Goal: Task Accomplishment & Management: Manage account settings

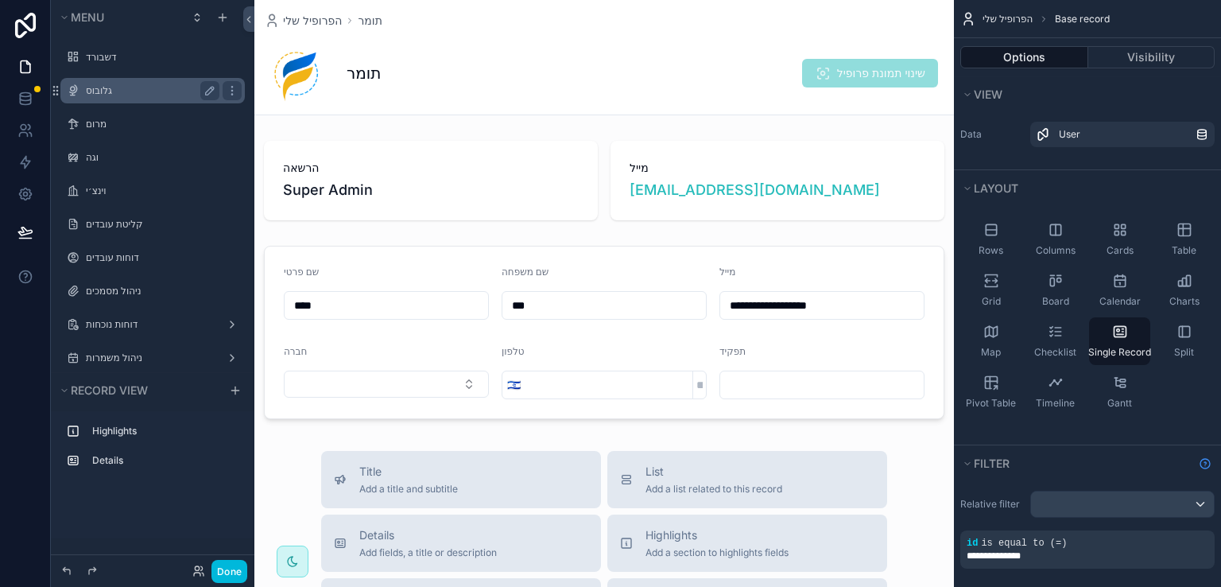
click at [98, 96] on label "גלובוס" at bounding box center [149, 90] width 127 height 13
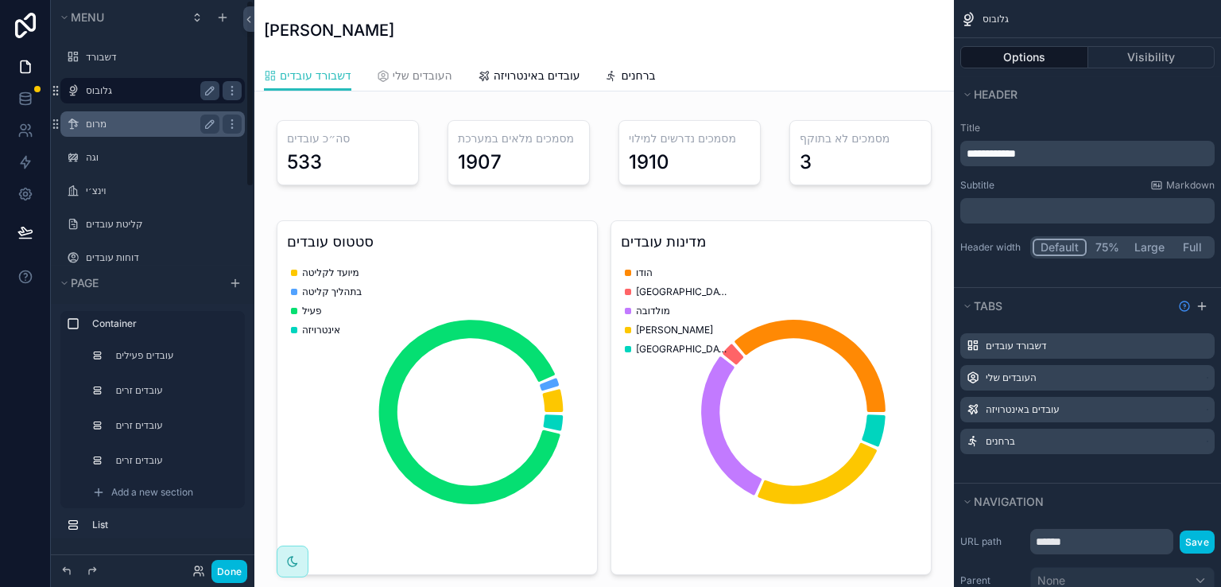
click at [103, 121] on label "מרום" at bounding box center [149, 124] width 127 height 13
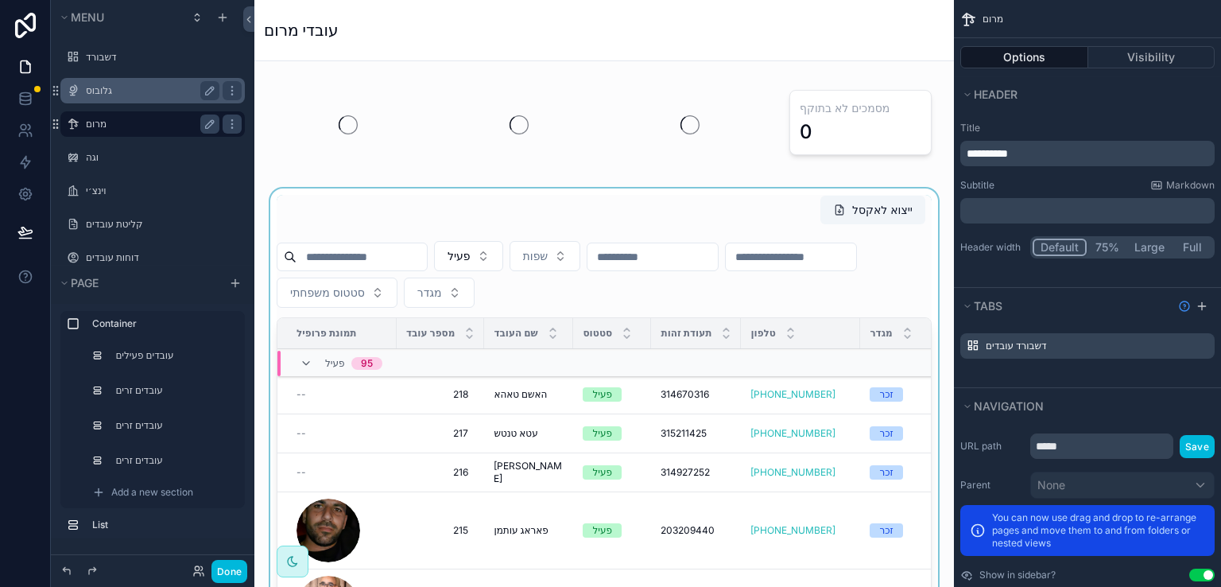
click at [382, 255] on div "scrollable content" at bounding box center [604, 480] width 674 height 584
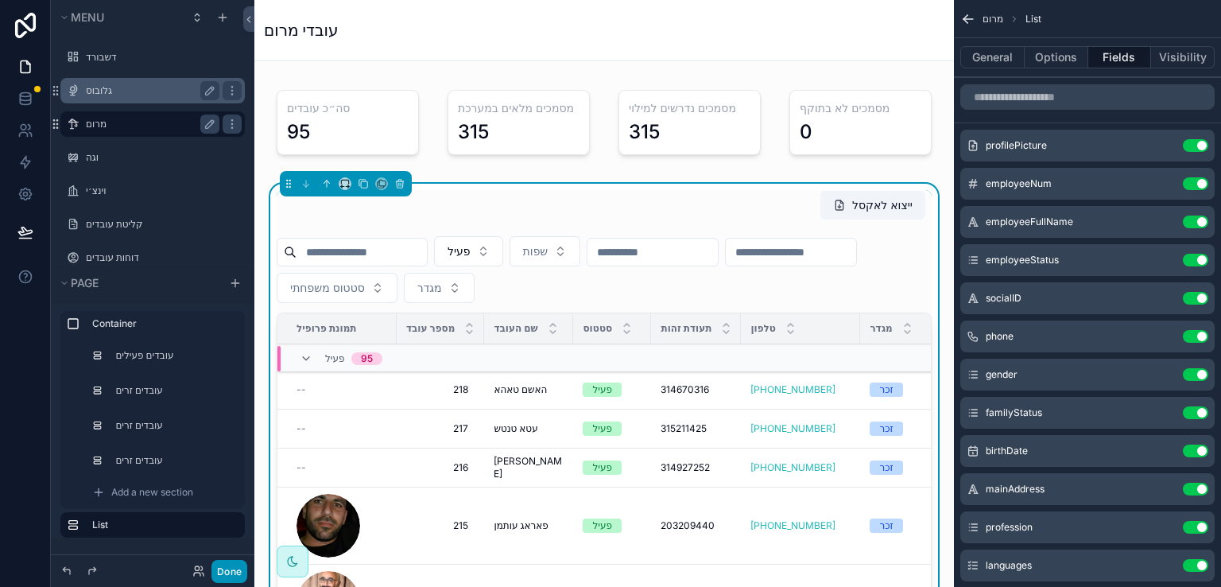
click at [220, 564] on button "Done" at bounding box center [229, 571] width 36 height 23
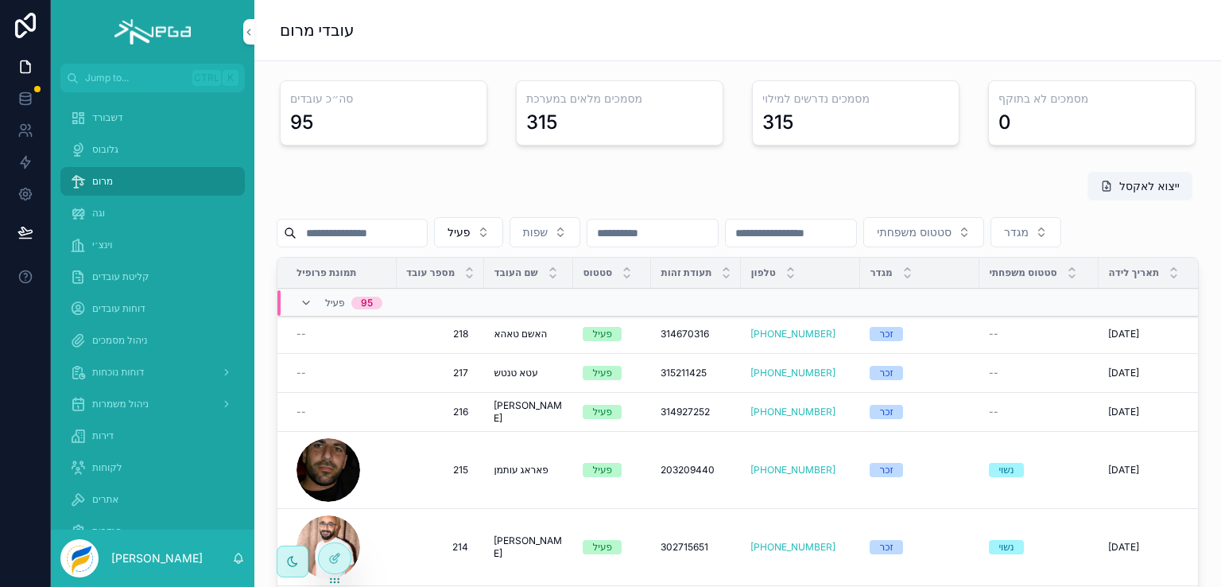
scroll to position [239, 0]
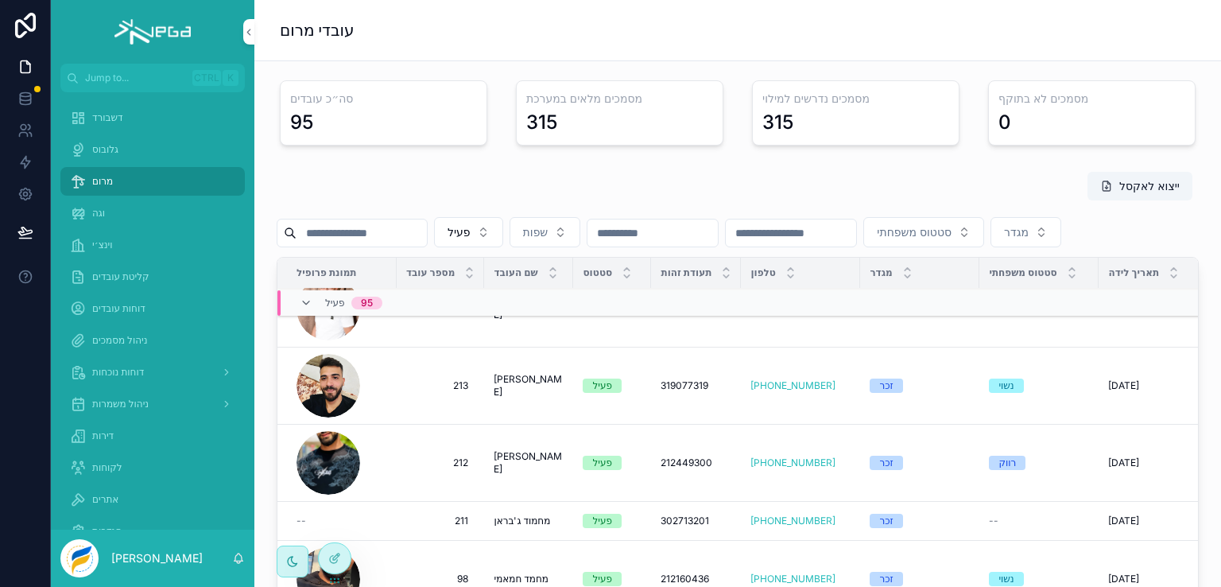
click at [509, 398] on span "עדנאן גאבר" at bounding box center [529, 385] width 70 height 25
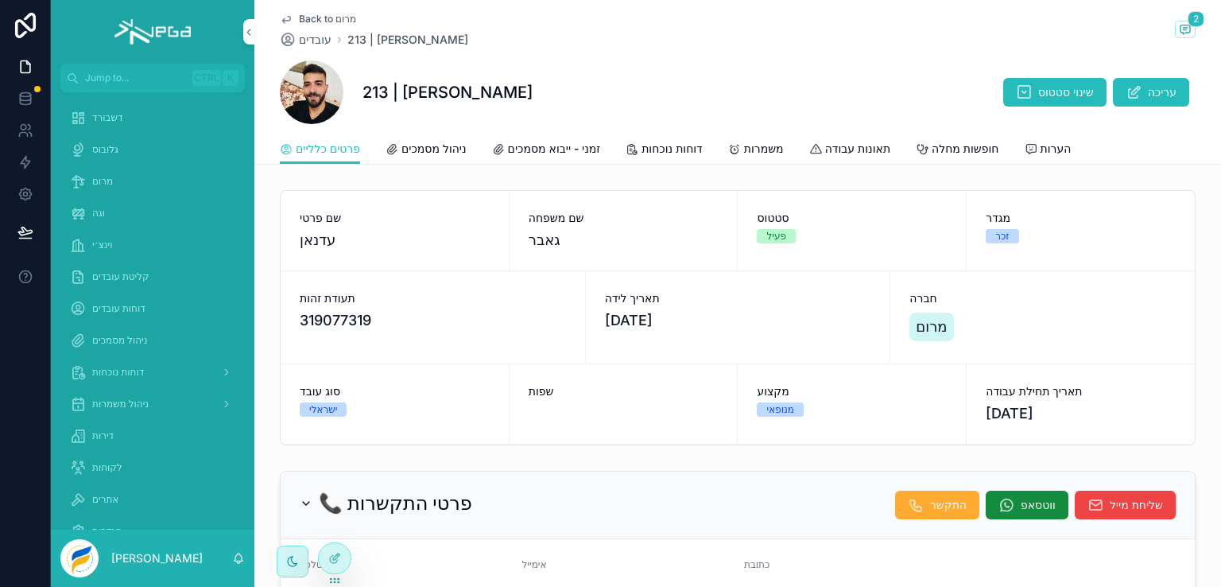
click at [437, 149] on span "ניהול מסמכים" at bounding box center [433, 149] width 65 height 16
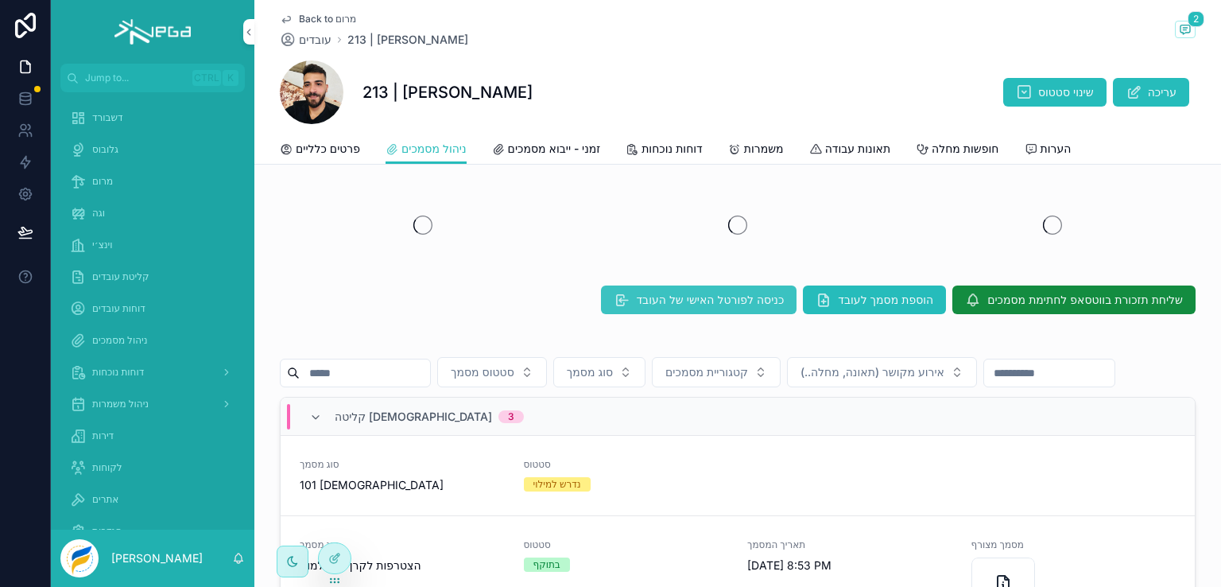
click at [664, 299] on span "כניסה לפורטל האישי של העובד" at bounding box center [710, 300] width 148 height 16
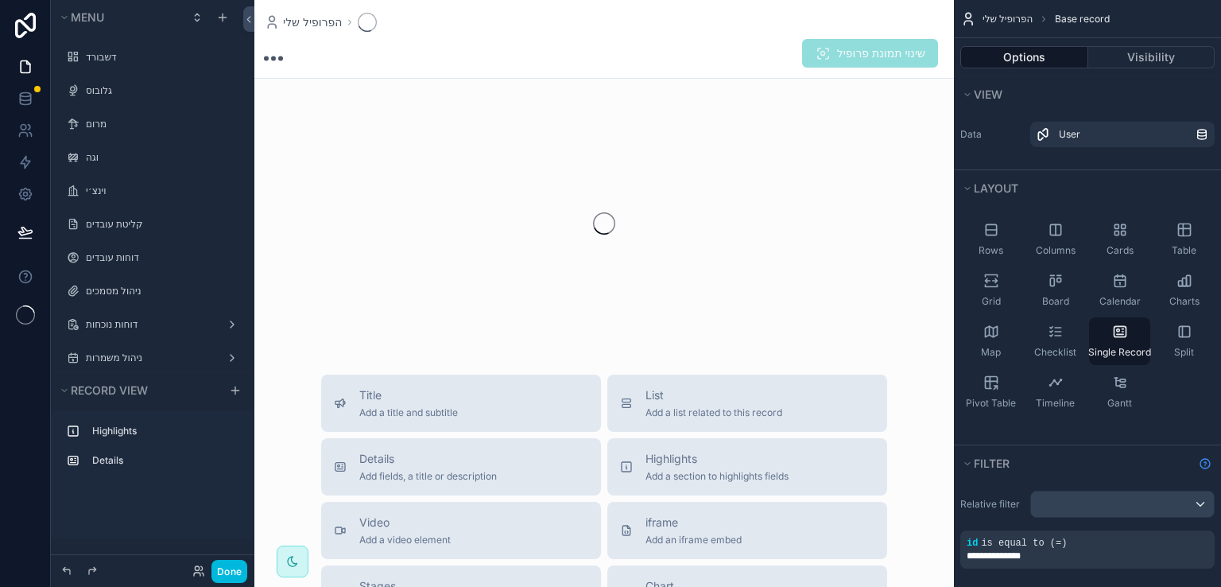
scroll to position [312, 0]
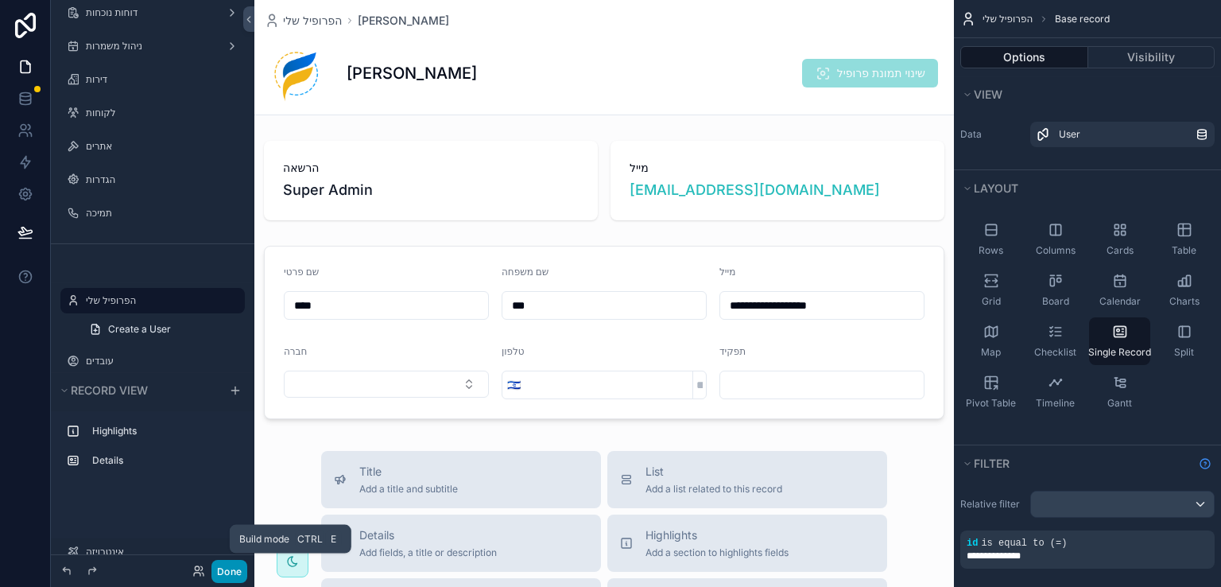
click at [231, 572] on button "Done" at bounding box center [229, 571] width 36 height 23
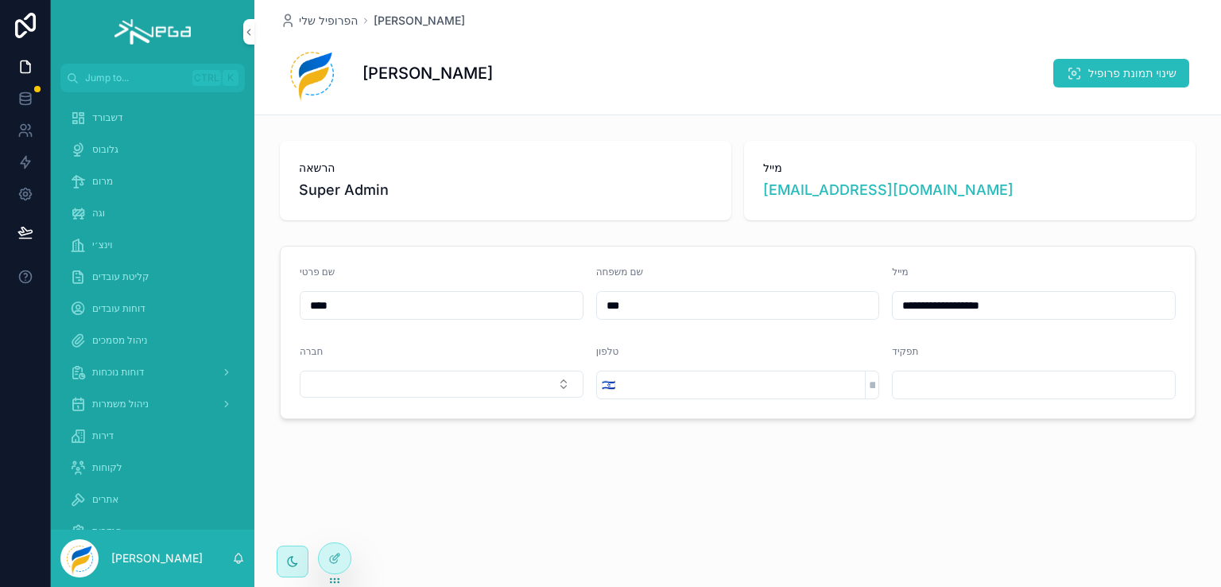
click at [106, 183] on span "מרום" at bounding box center [102, 181] width 21 height 13
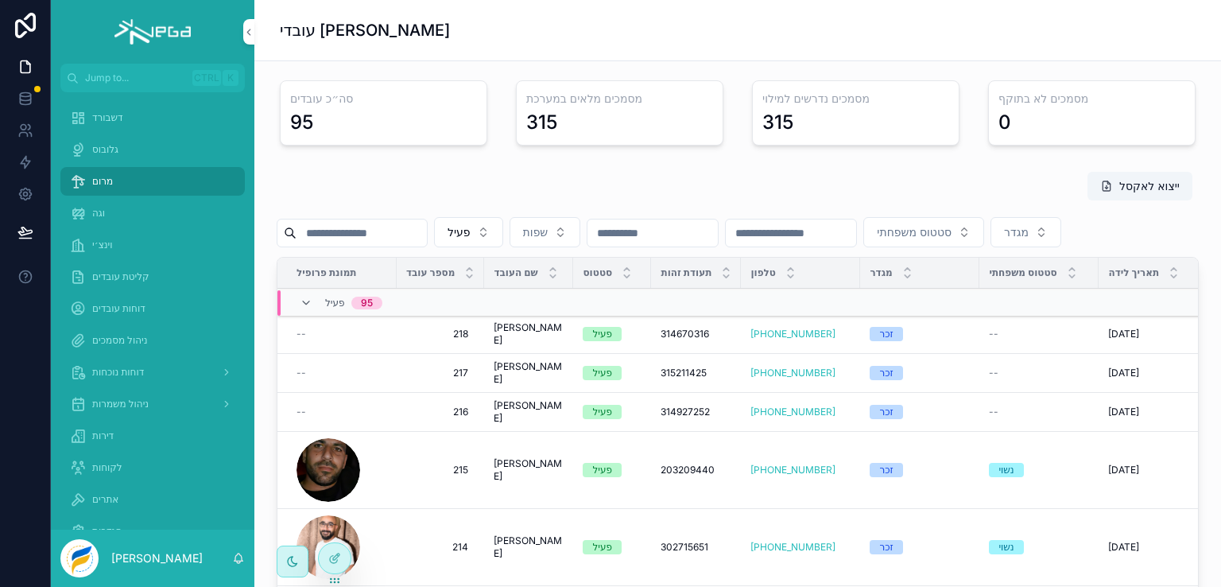
click at [334, 240] on input "scrollable content" at bounding box center [362, 233] width 130 height 22
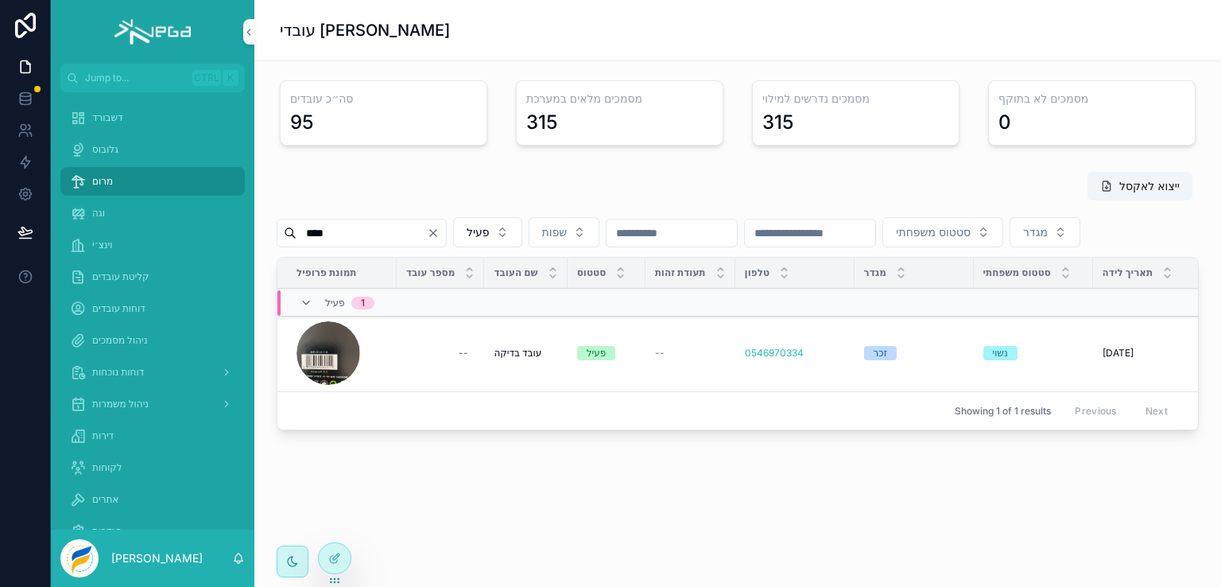
type input "****"
click at [499, 359] on span "עובד בדיקה" at bounding box center [518, 353] width 48 height 13
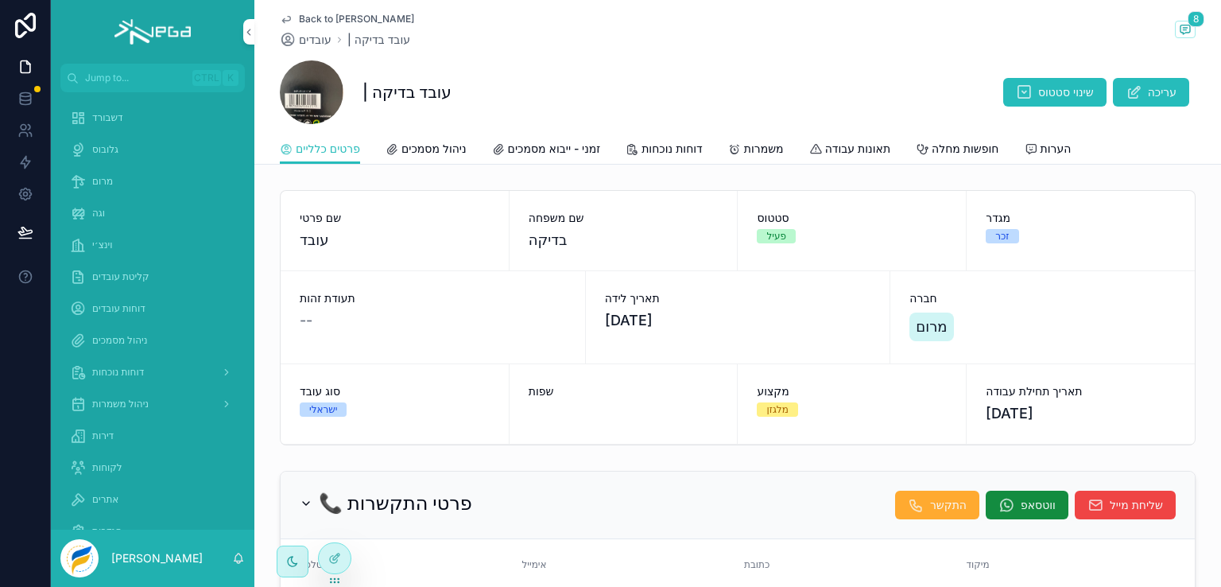
click at [452, 147] on span "ניהול מסמכים" at bounding box center [433, 149] width 65 height 16
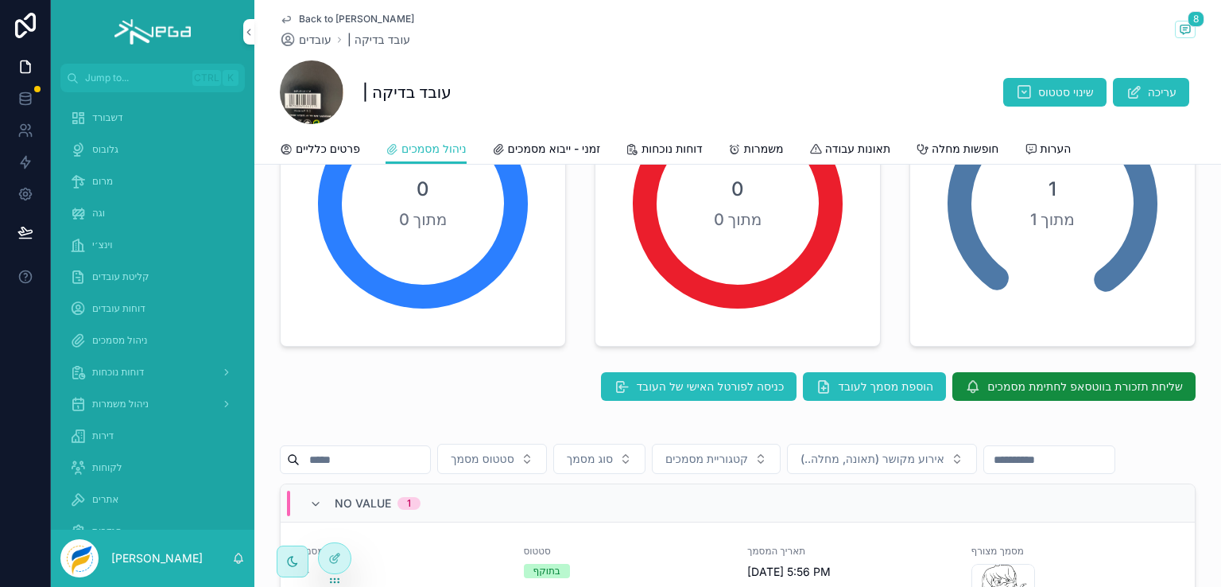
scroll to position [159, 0]
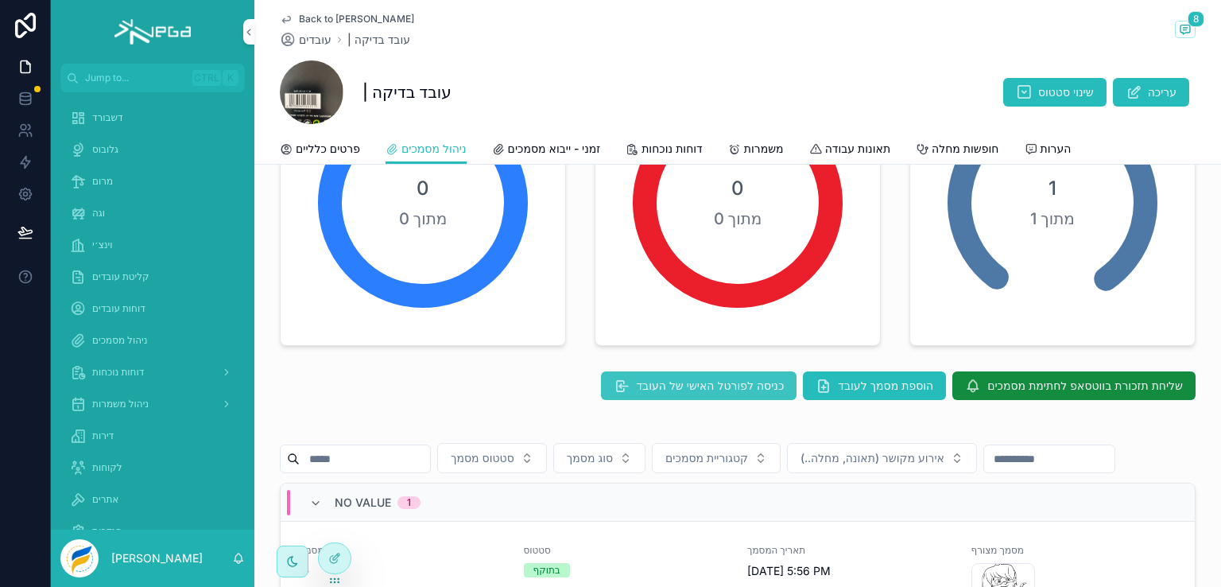
click at [677, 383] on span "כניסה לפורטל האישי של העובד" at bounding box center [710, 386] width 148 height 16
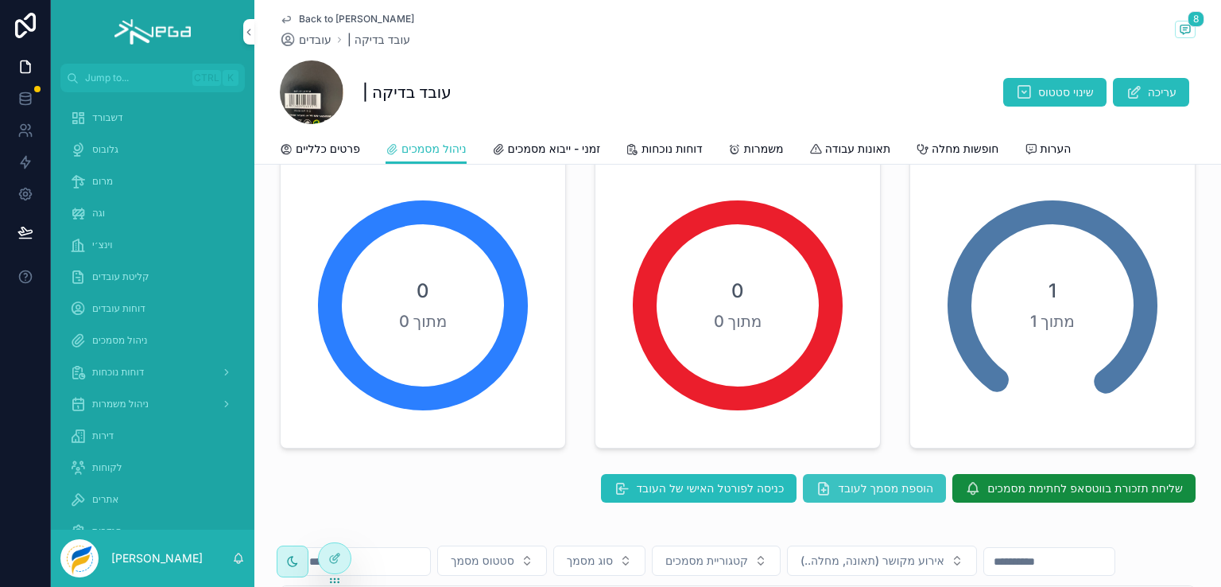
scroll to position [159, 0]
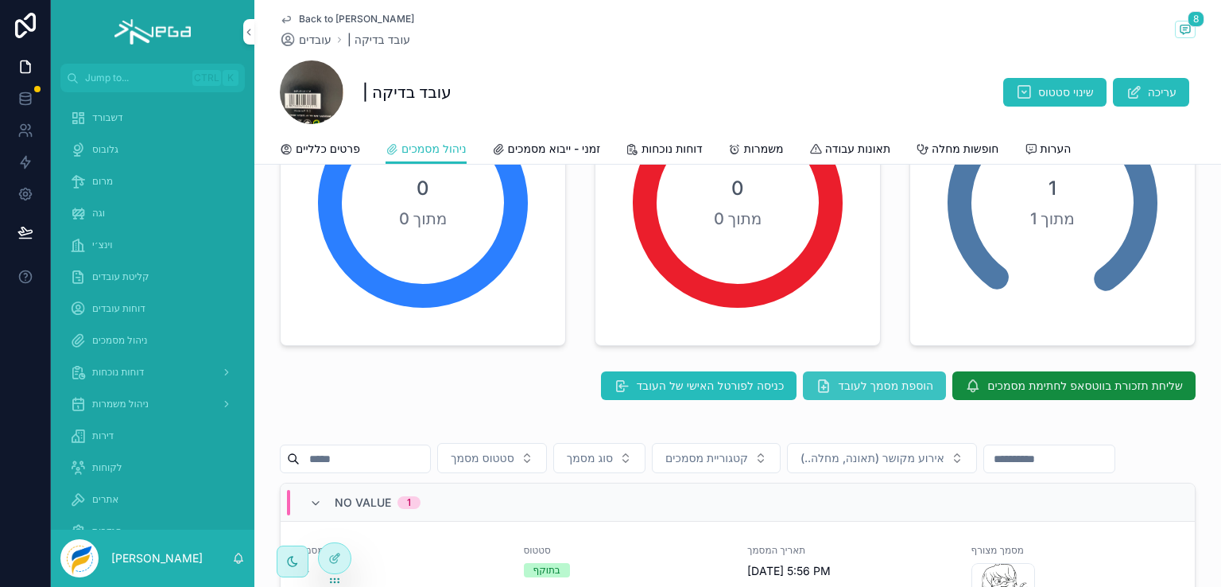
click at [863, 388] on span "הוספת מסמך לעובד" at bounding box center [885, 386] width 95 height 16
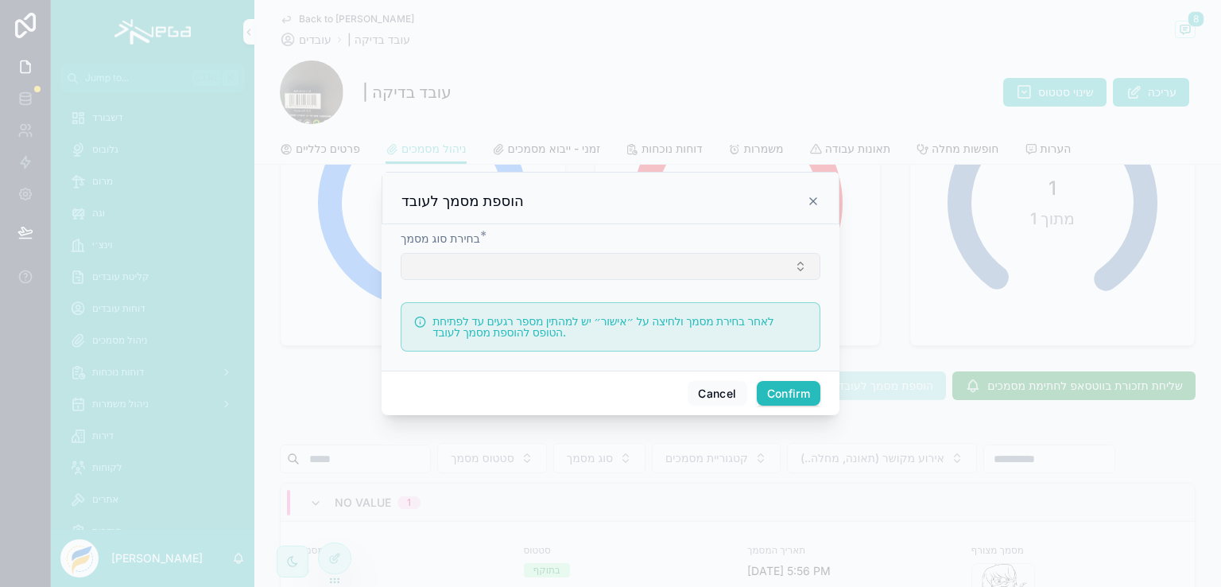
click at [798, 272] on button "Select Button" at bounding box center [611, 266] width 420 height 27
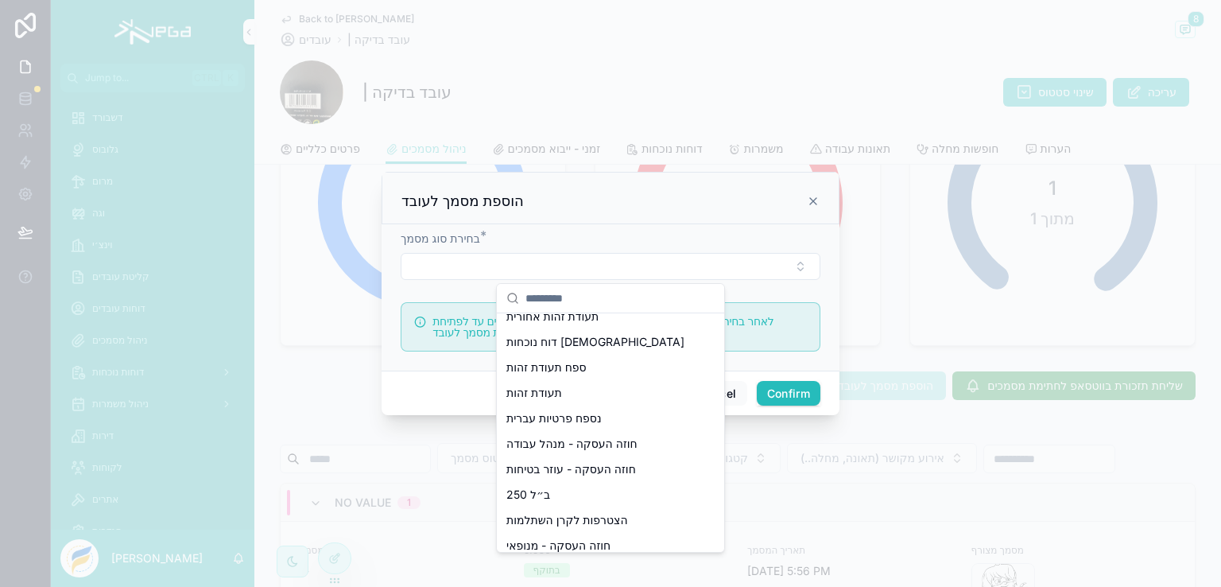
scroll to position [398, 0]
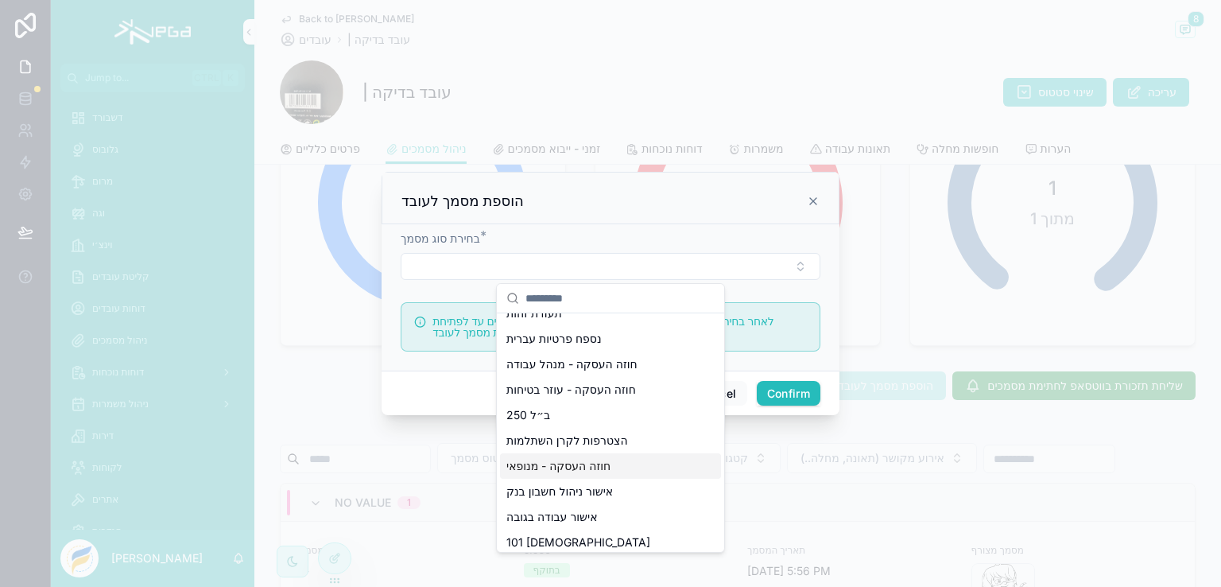
click at [581, 470] on span "חוזה העסקה - מנופאי" at bounding box center [558, 466] width 104 height 16
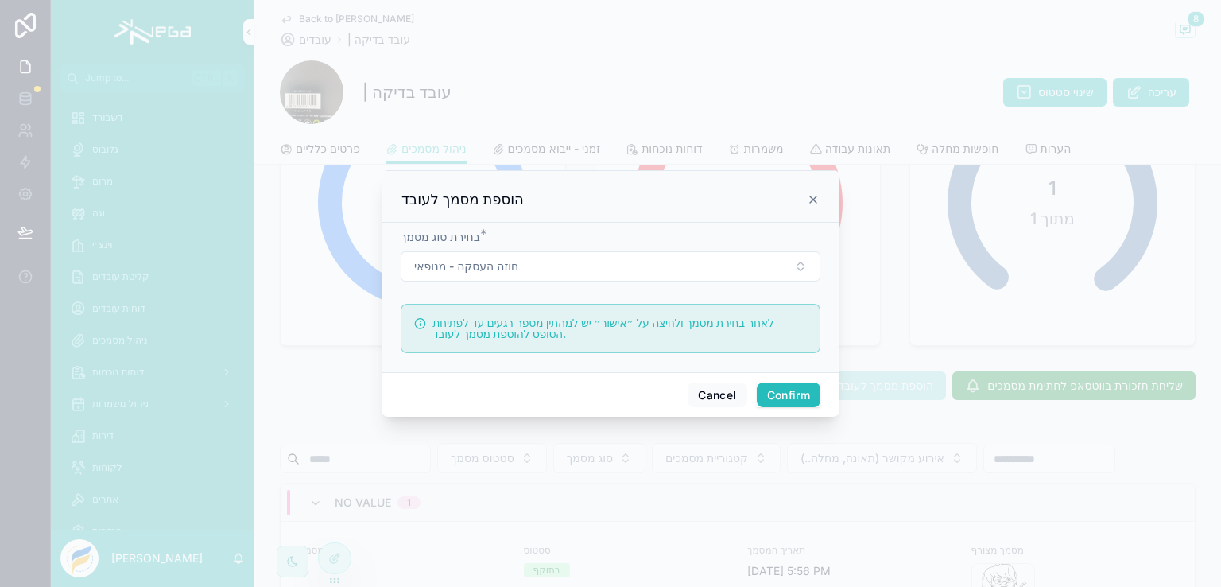
click at [784, 390] on button "Confirm" at bounding box center [789, 394] width 64 height 25
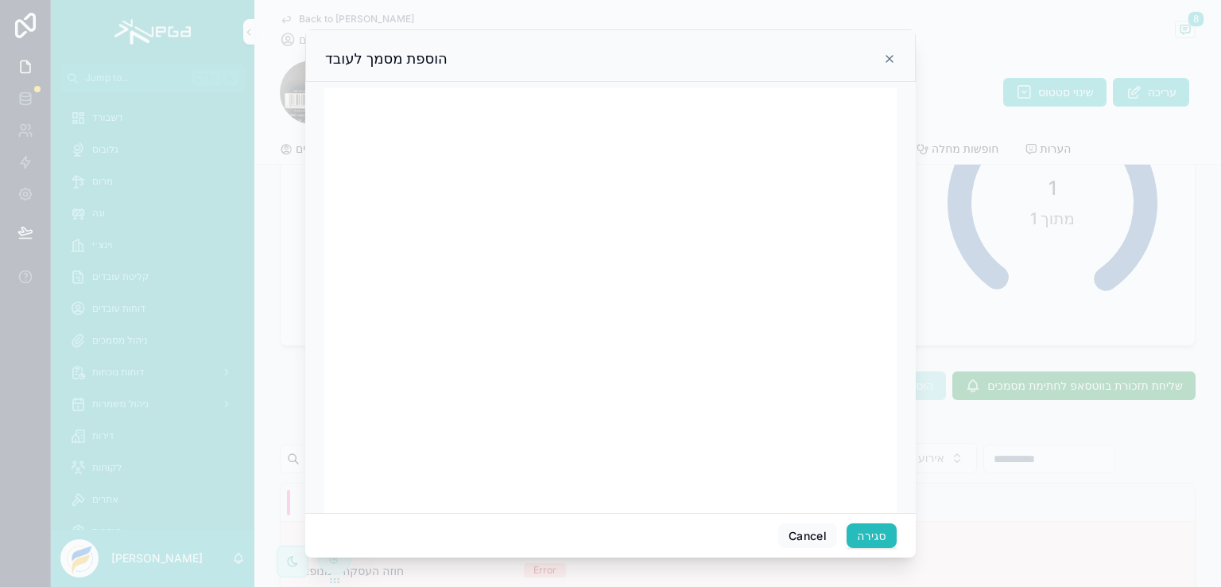
click at [867, 532] on button "סגירה" at bounding box center [872, 535] width 50 height 25
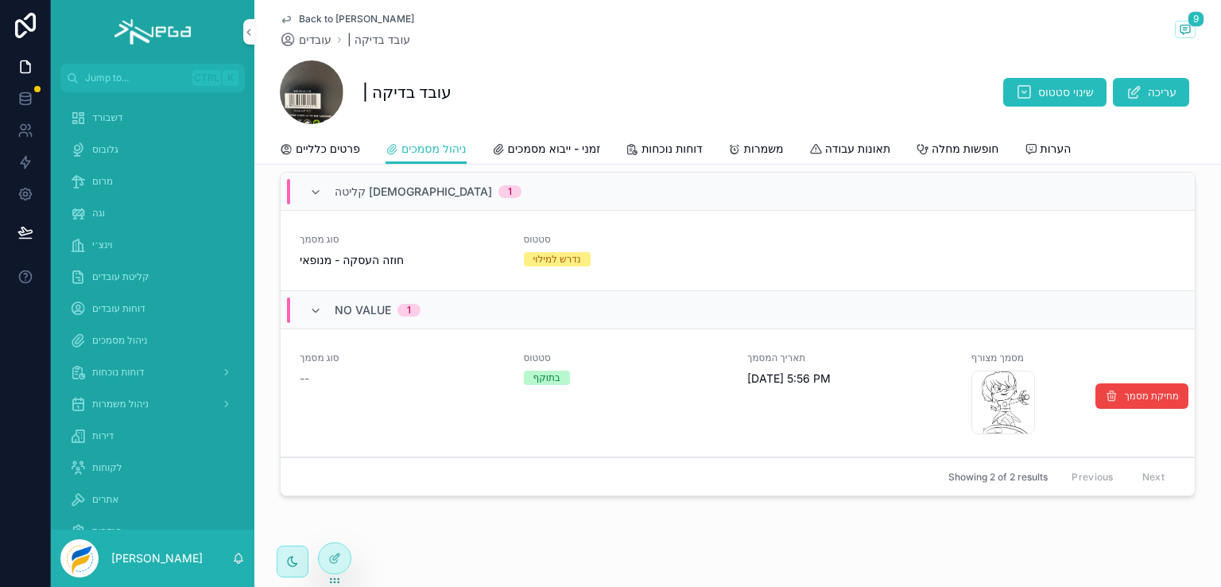
scroll to position [447, 0]
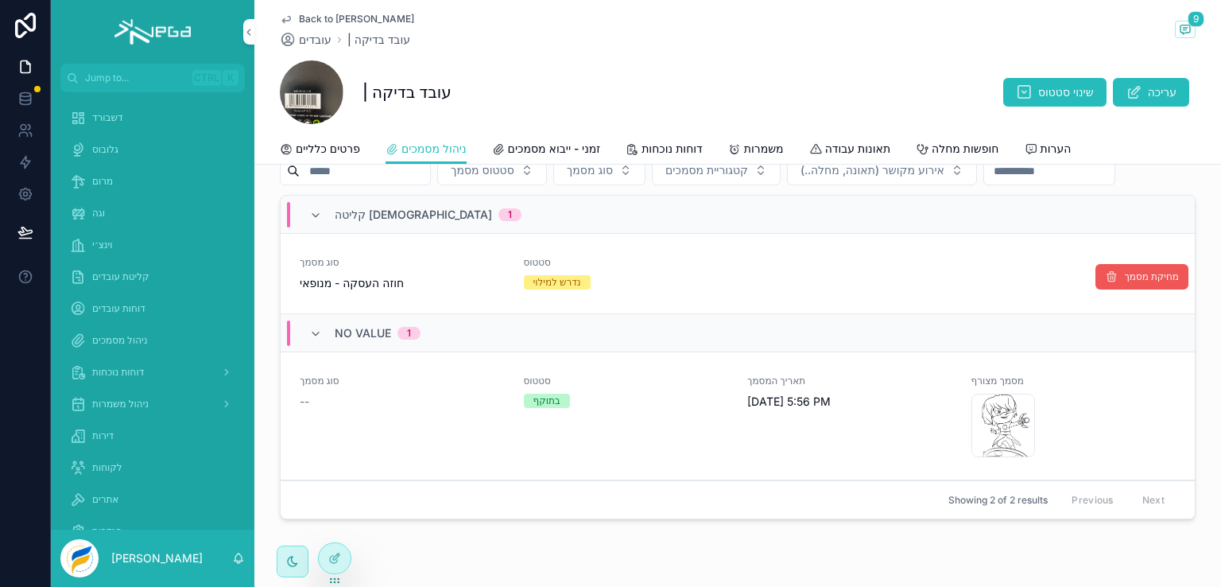
click at [1125, 283] on span "מחיקת מסמך" at bounding box center [1151, 276] width 55 height 13
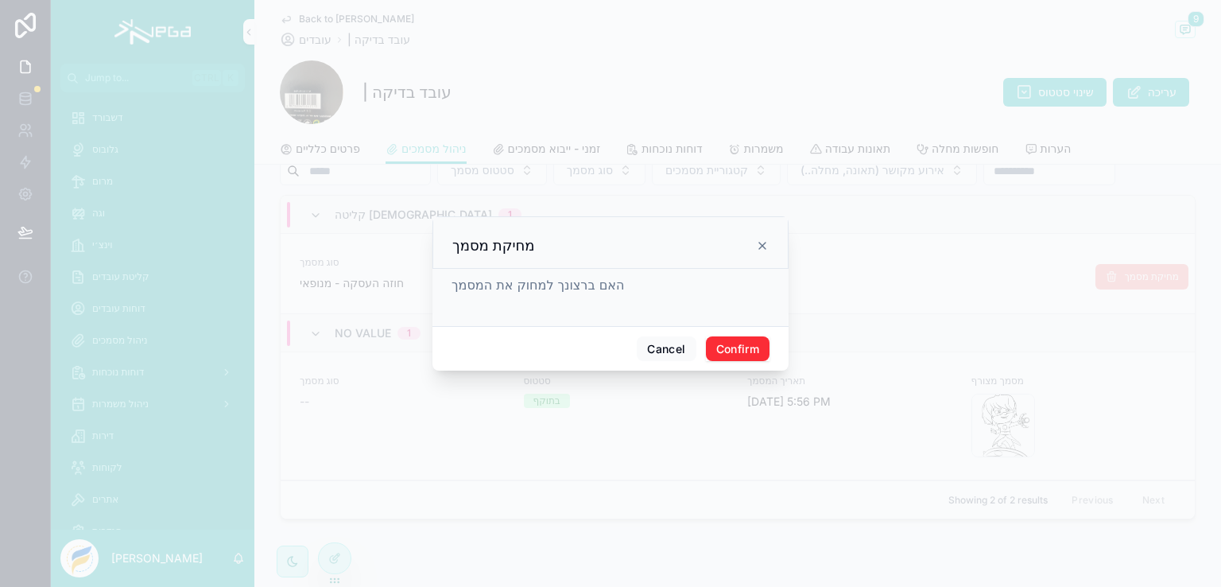
click at [741, 351] on button "Confirm" at bounding box center [738, 348] width 64 height 25
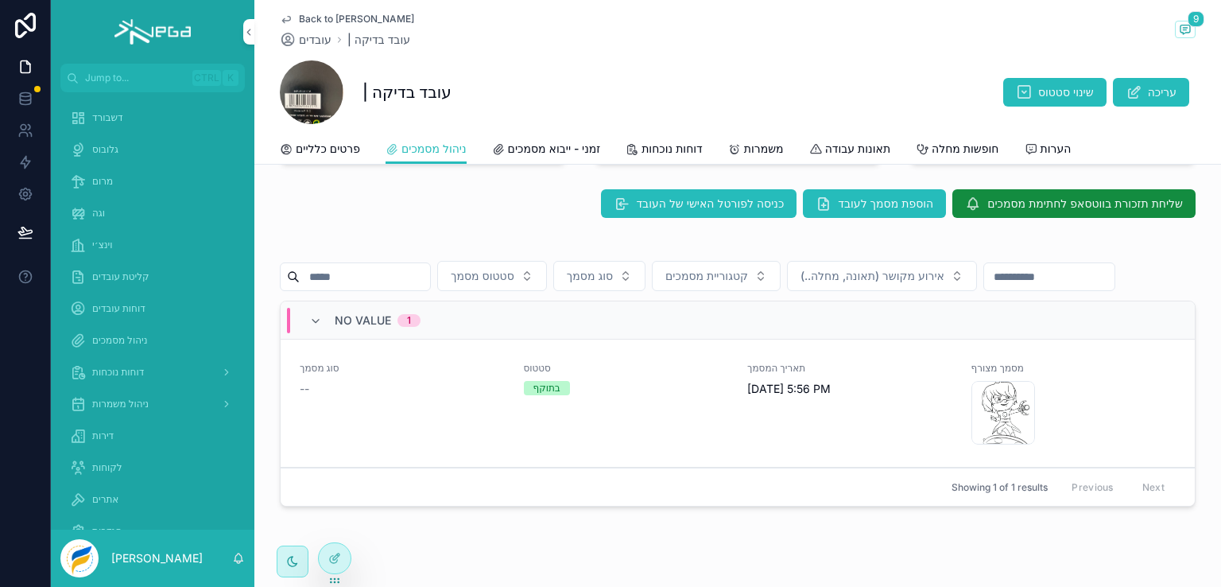
scroll to position [249, 0]
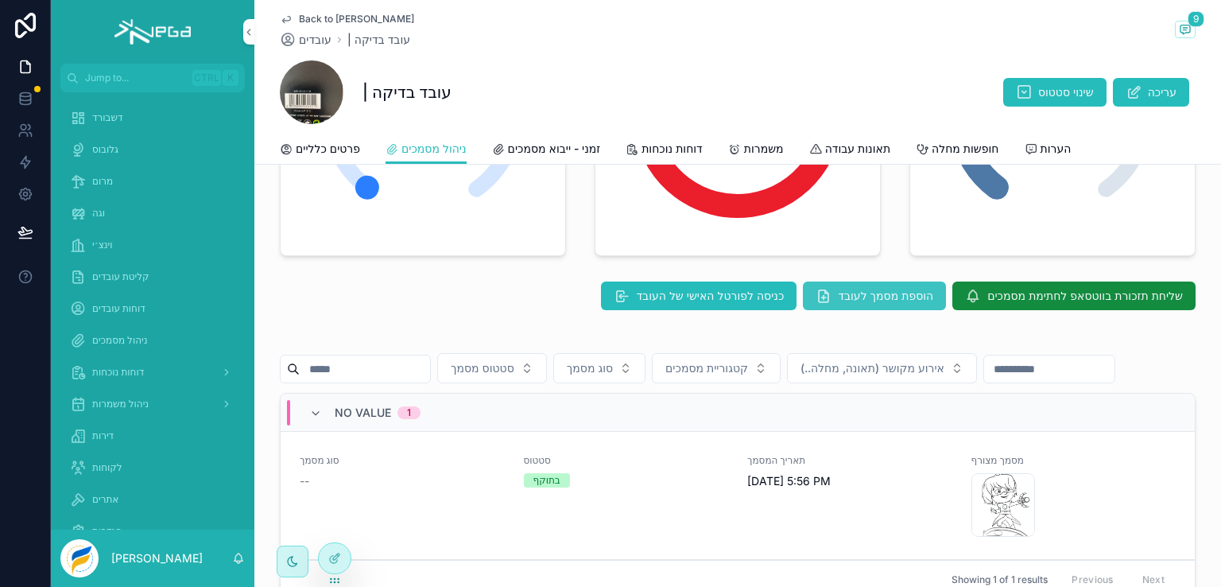
click at [866, 297] on span "הוספת מסמך לעובד" at bounding box center [885, 296] width 95 height 16
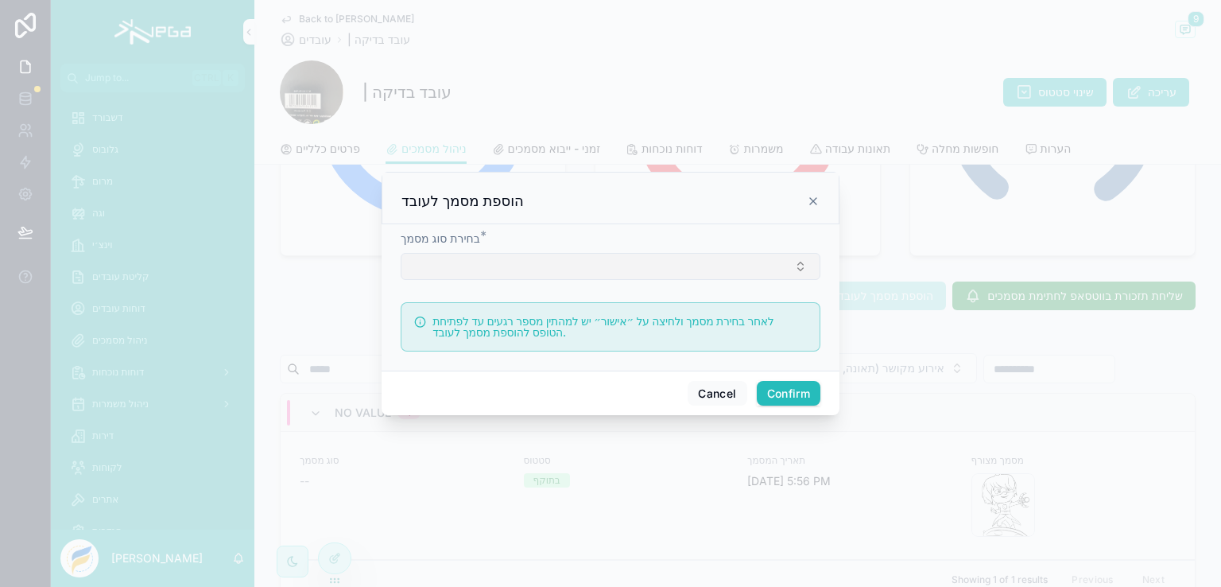
click at [797, 267] on button "Select Button" at bounding box center [611, 266] width 420 height 27
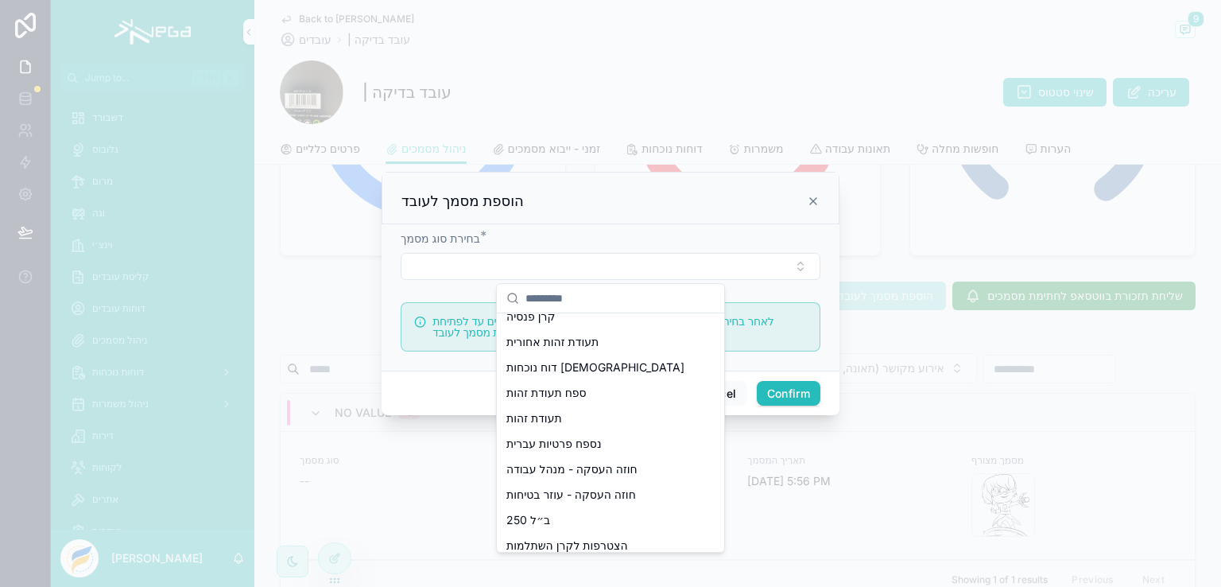
scroll to position [398, 0]
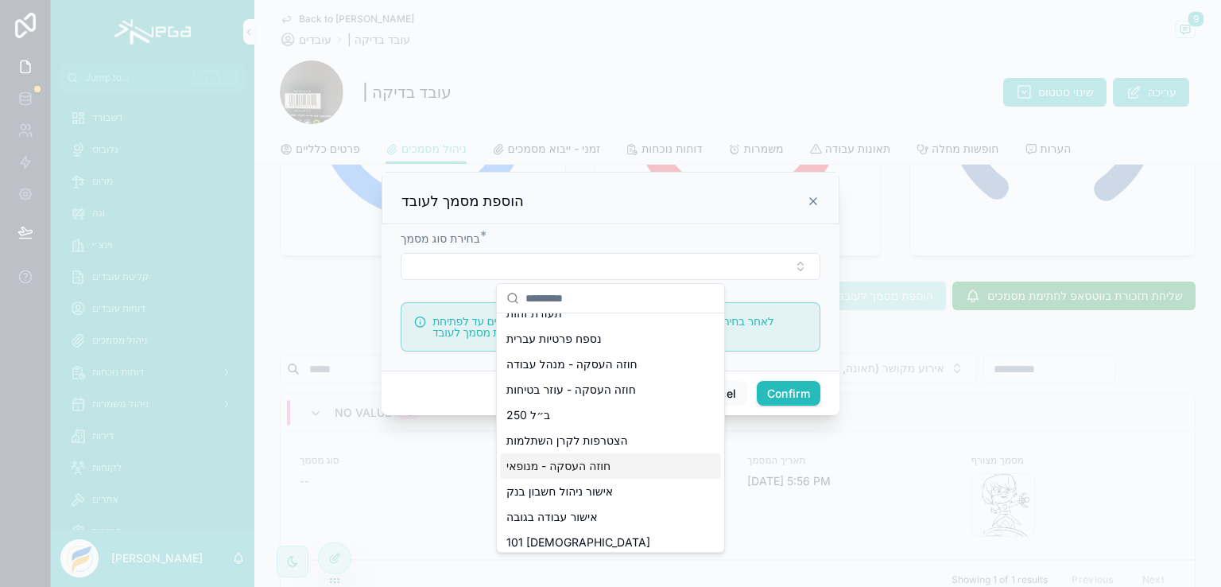
click at [572, 468] on span "חוזה העסקה - מנופאי" at bounding box center [558, 466] width 104 height 16
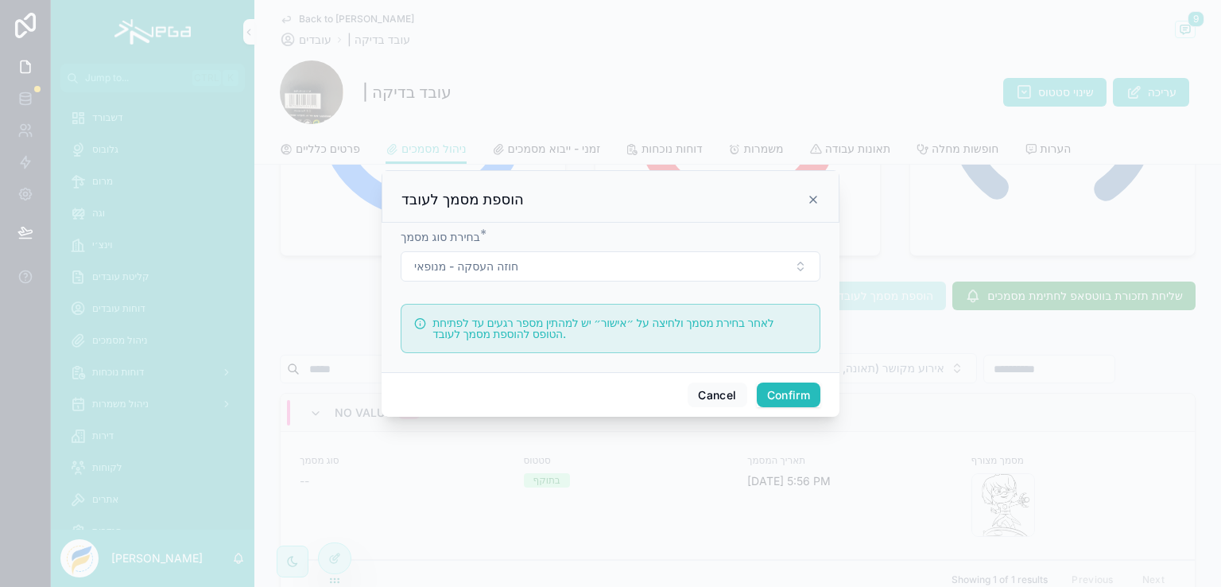
click at [778, 394] on button "Confirm" at bounding box center [789, 394] width 64 height 25
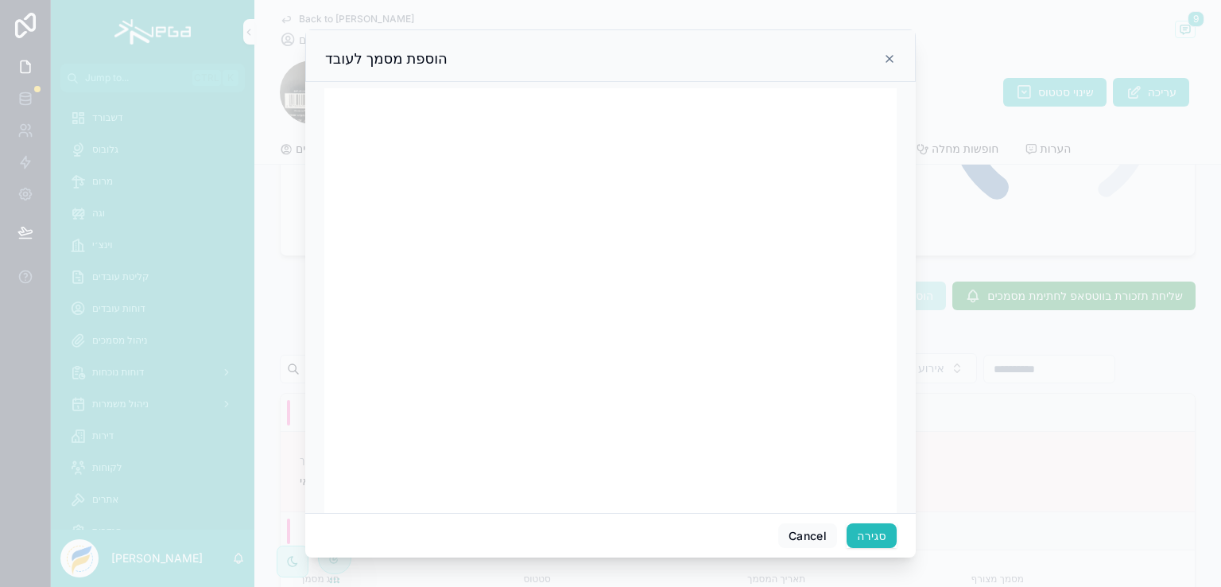
click at [866, 537] on button "סגירה" at bounding box center [872, 535] width 50 height 25
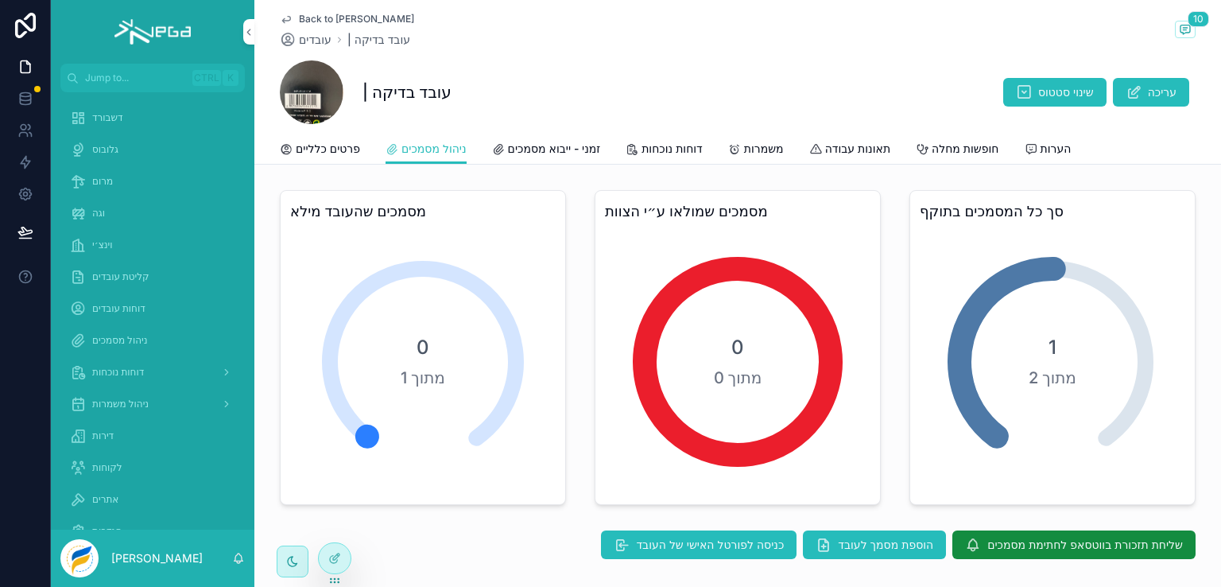
click at [299, 17] on span "Back to מרום" at bounding box center [356, 19] width 115 height 13
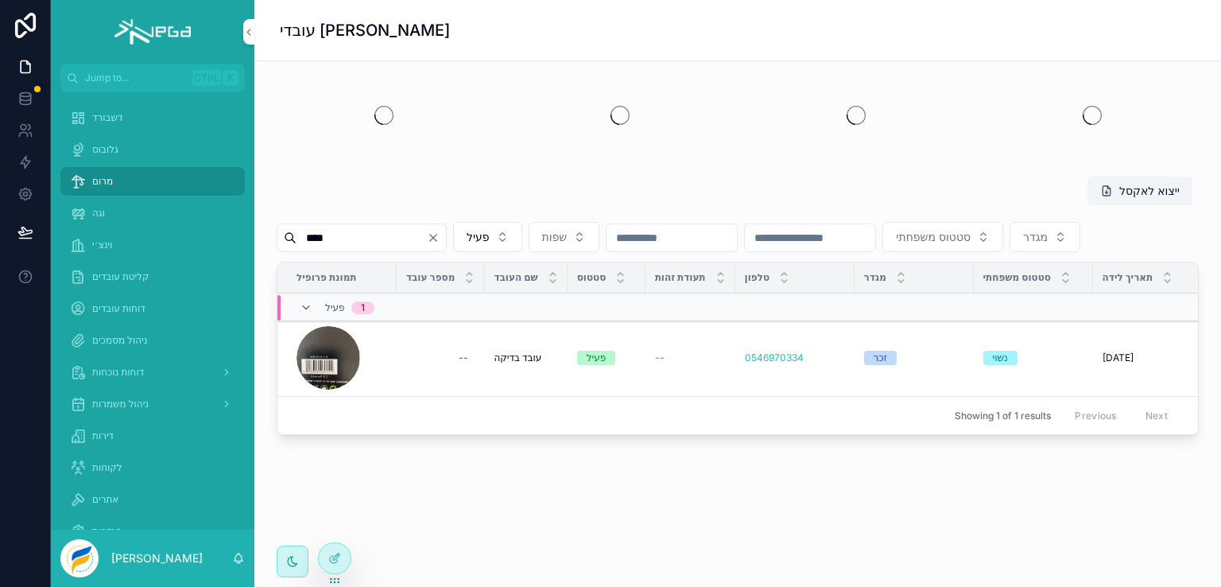
click at [360, 236] on input "****" at bounding box center [362, 238] width 130 height 22
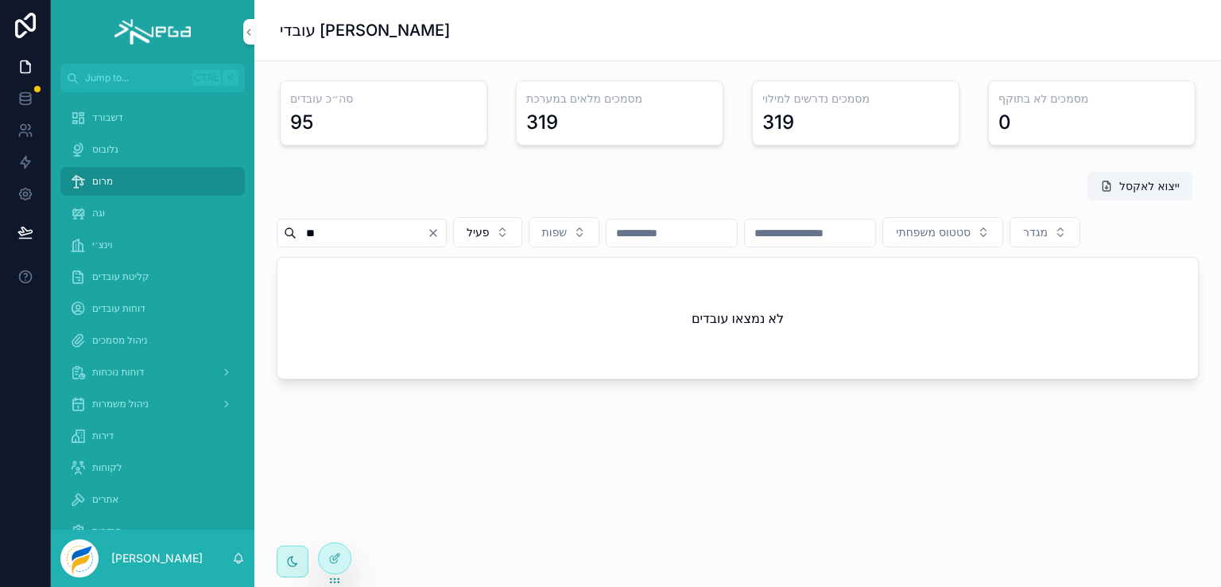
type input "*"
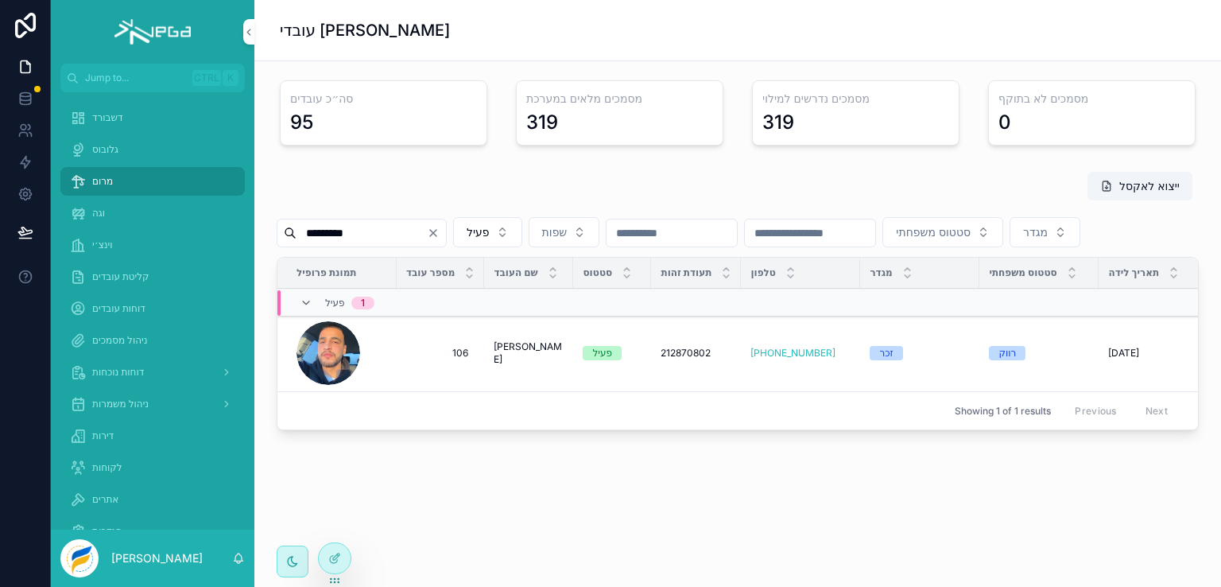
type input "*********"
click at [518, 366] on span "[PERSON_NAME]" at bounding box center [529, 352] width 70 height 25
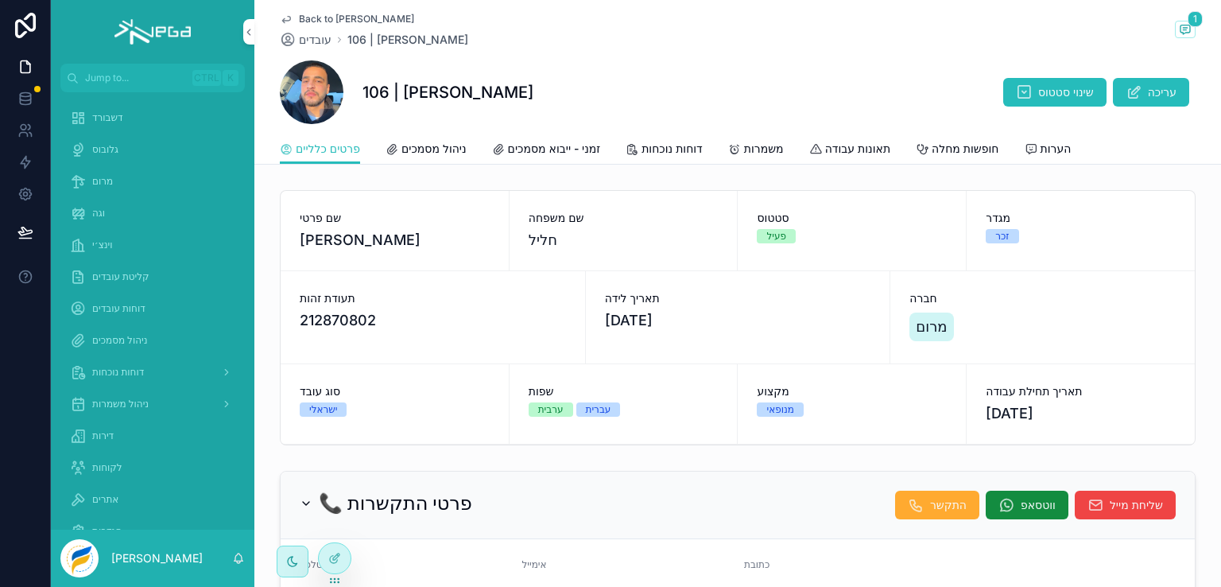
click at [437, 150] on span "ניהול מסמכים" at bounding box center [433, 149] width 65 height 16
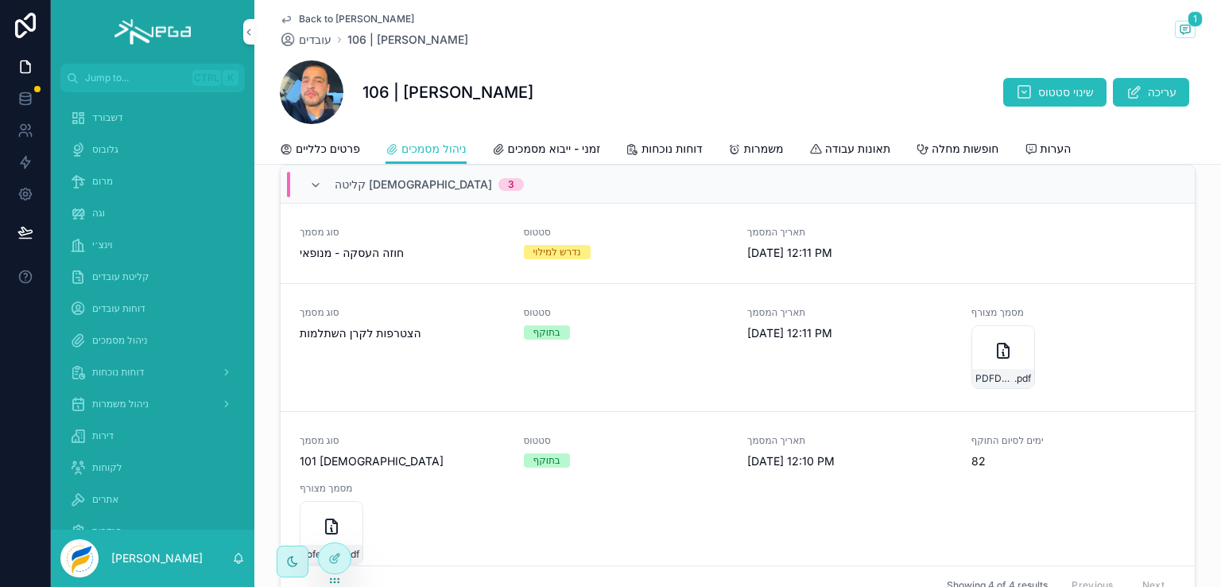
scroll to position [477, 0]
click at [888, 239] on span "תאריך המסמך" at bounding box center [849, 232] width 205 height 13
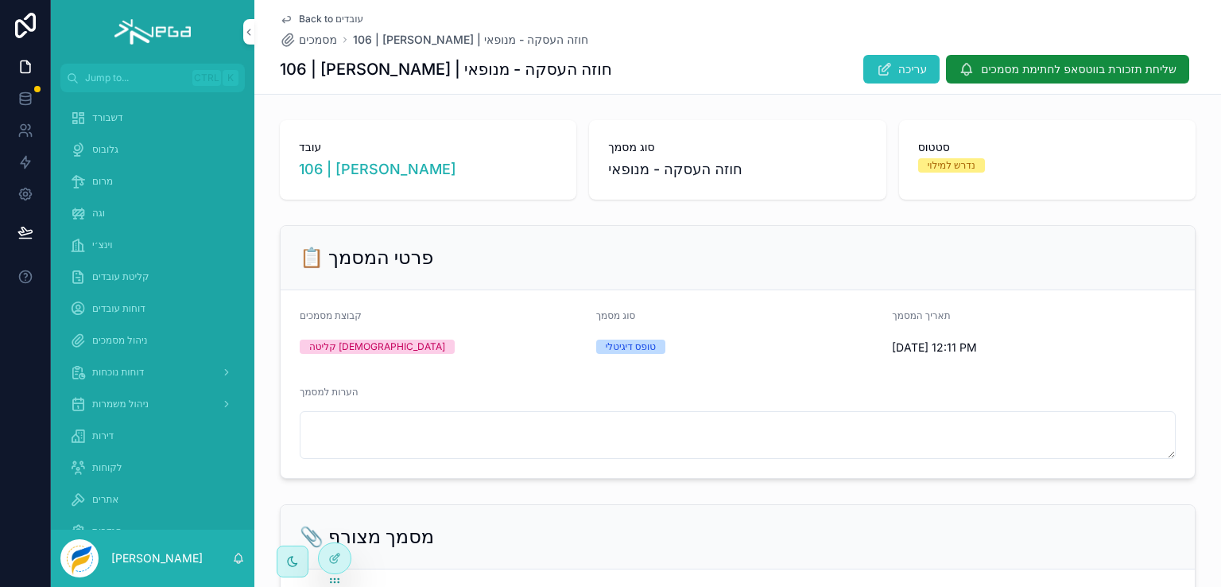
click at [299, 18] on span "Back to עובדים" at bounding box center [331, 19] width 64 height 13
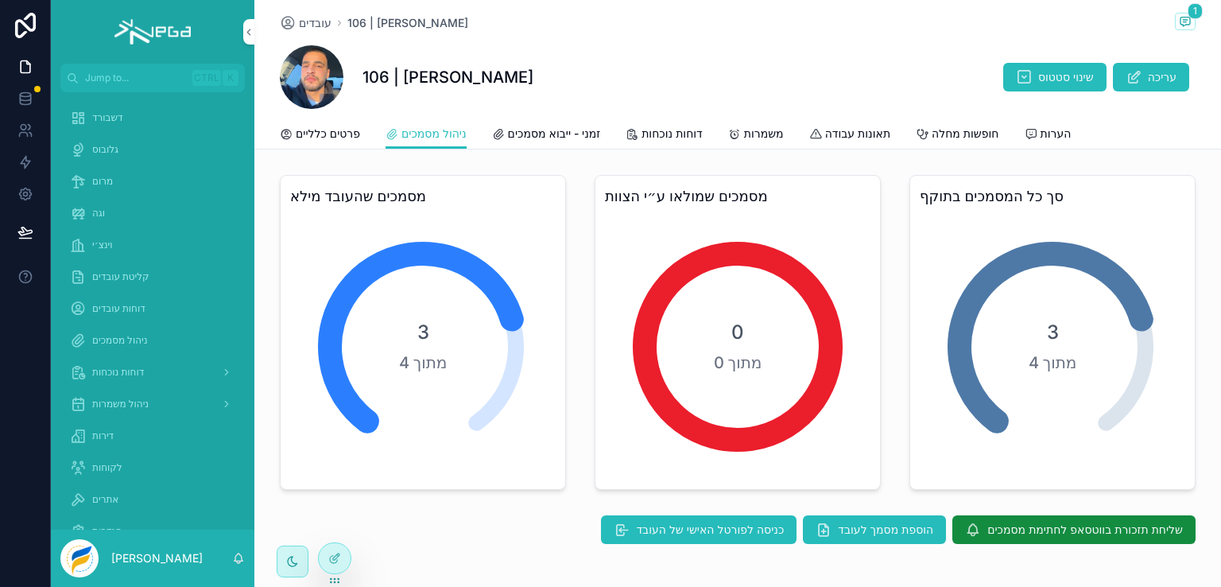
click at [316, 128] on span "פרטים כלליים" at bounding box center [328, 134] width 64 height 16
click at [313, 26] on span "עובדים" at bounding box center [315, 23] width 33 height 16
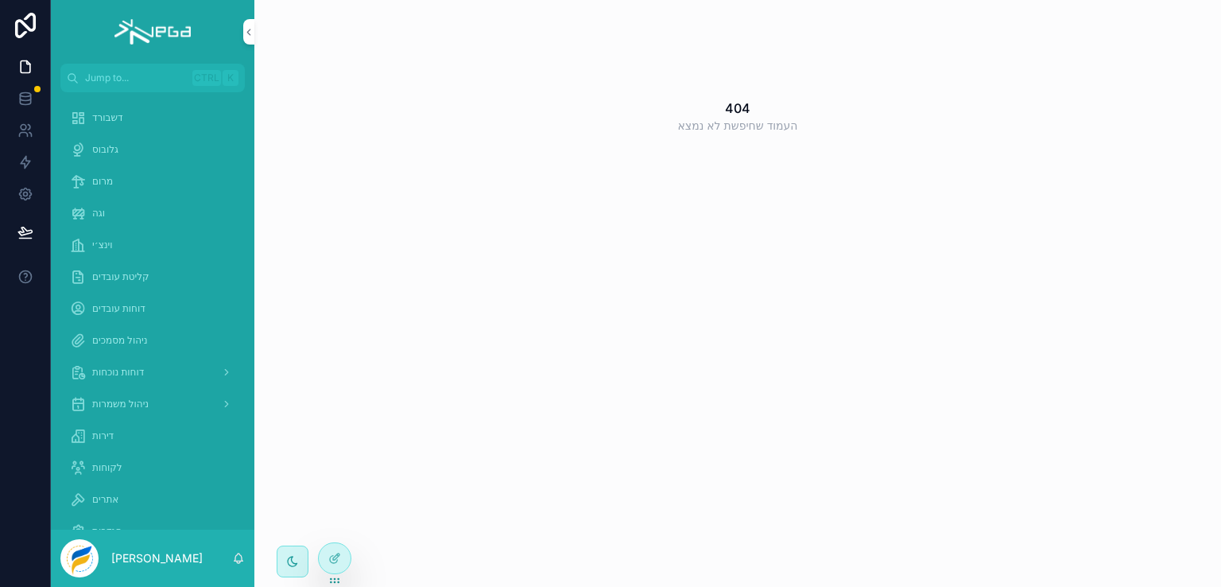
click at [99, 183] on span "מרום" at bounding box center [102, 181] width 21 height 13
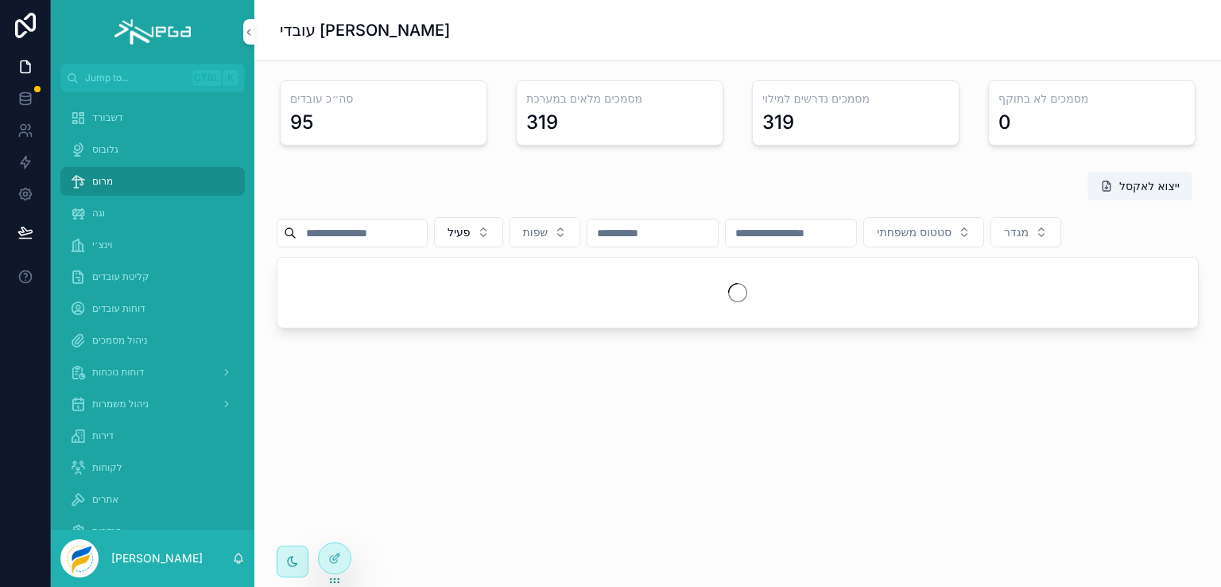
click at [340, 230] on input "scrollable content" at bounding box center [362, 233] width 130 height 22
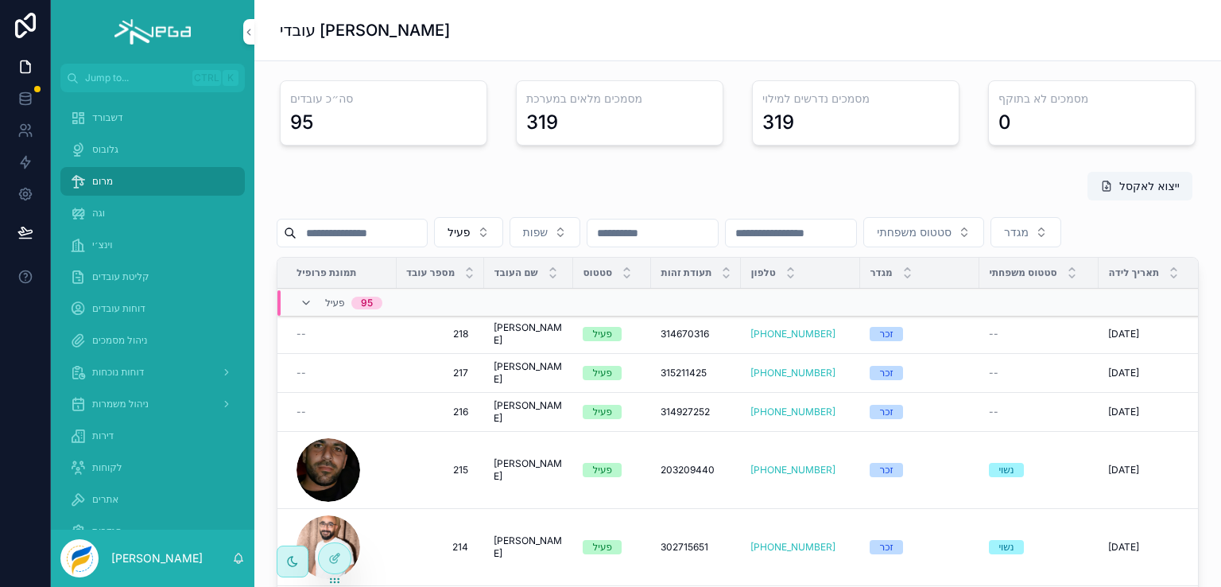
type input "****"
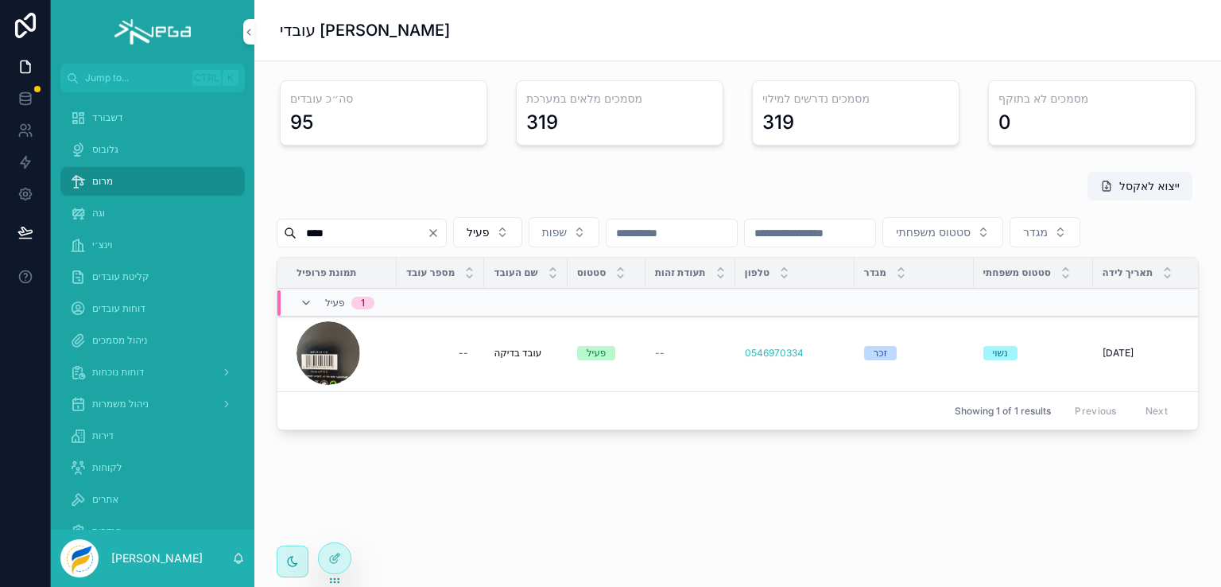
click at [502, 359] on span "עובד בדיקה" at bounding box center [518, 353] width 48 height 13
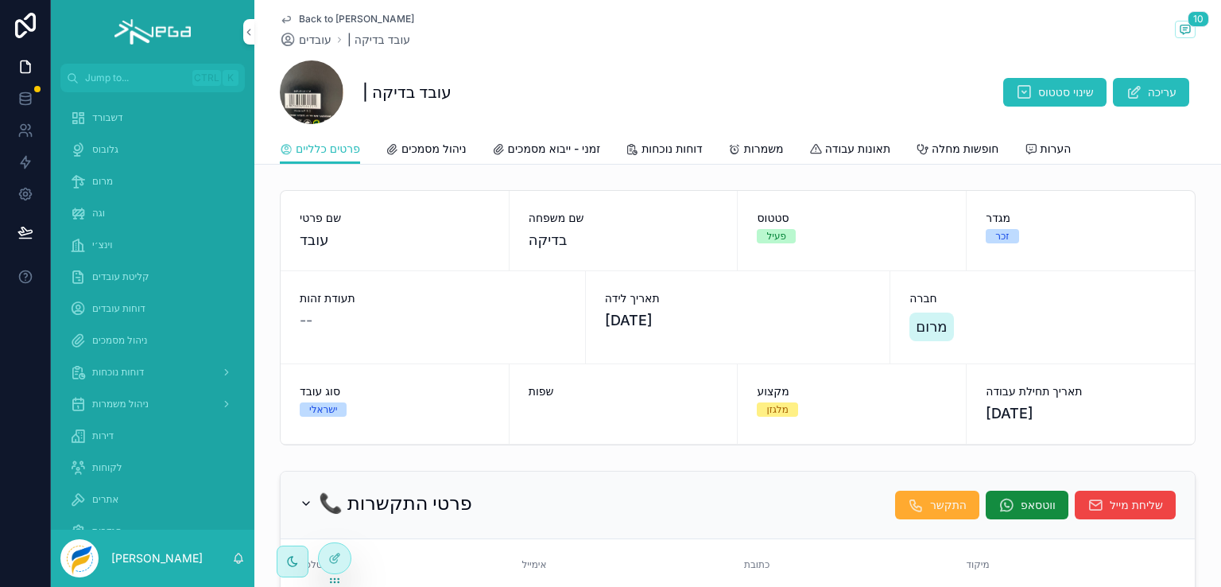
click at [429, 142] on span "ניהול מסמכים" at bounding box center [433, 149] width 65 height 16
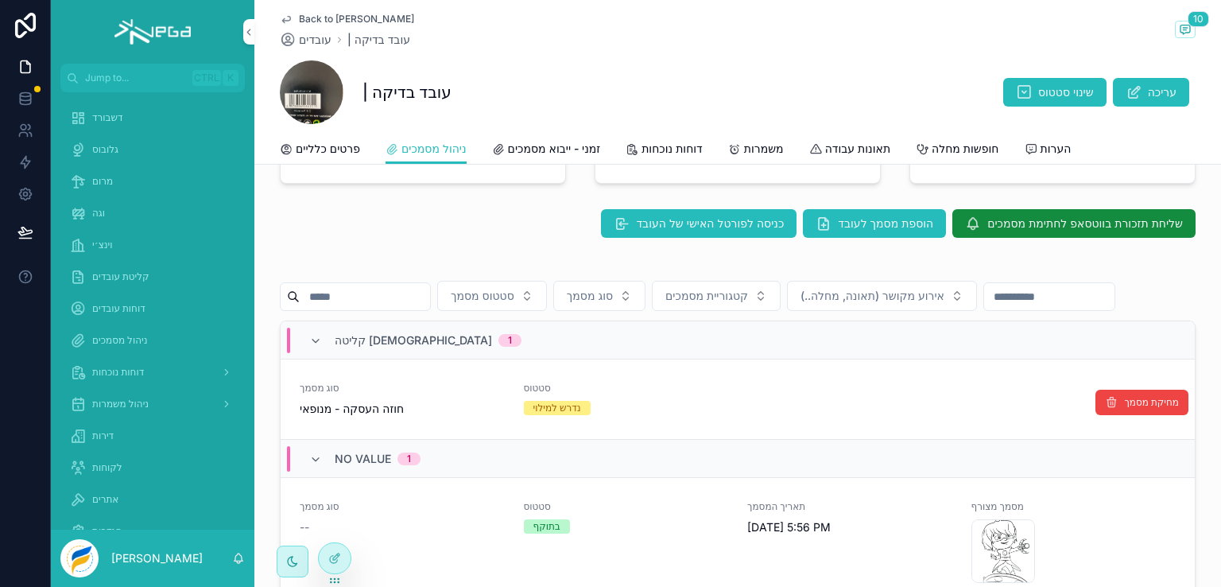
scroll to position [398, 0]
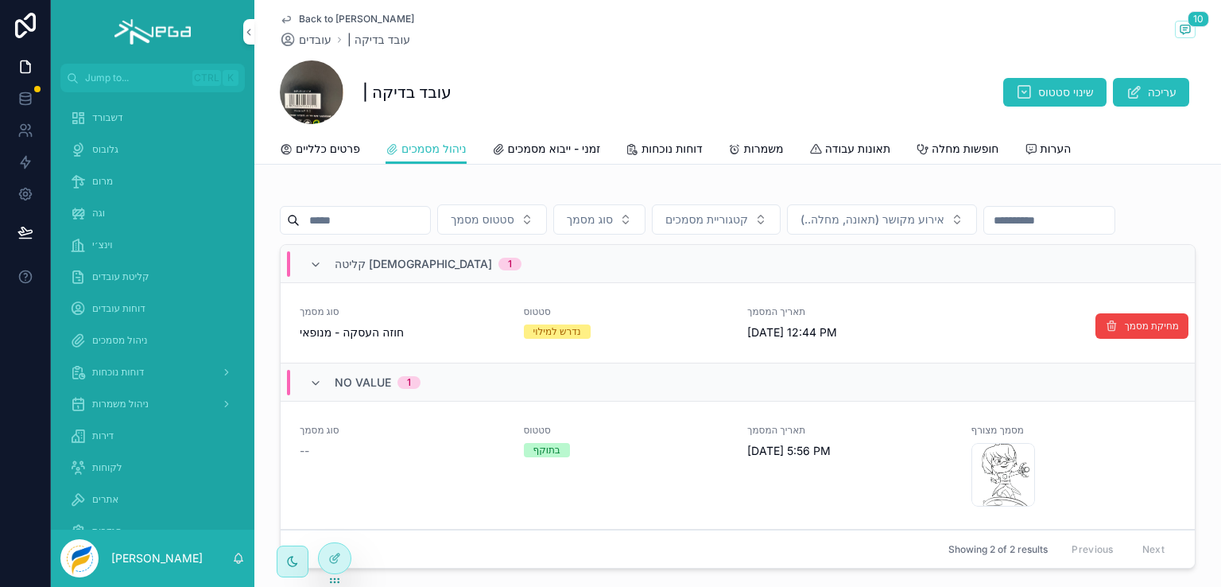
click at [755, 318] on span "תאריך המסמך" at bounding box center [849, 311] width 205 height 13
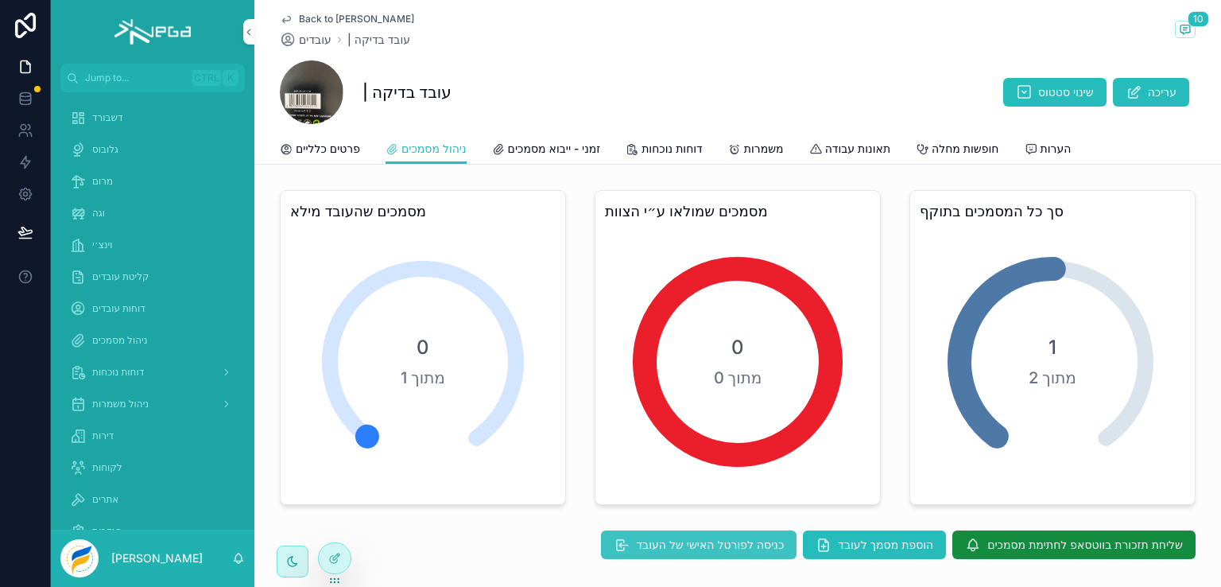
click at [660, 538] on span "כניסה לפורטל האישי של העובד" at bounding box center [710, 545] width 148 height 16
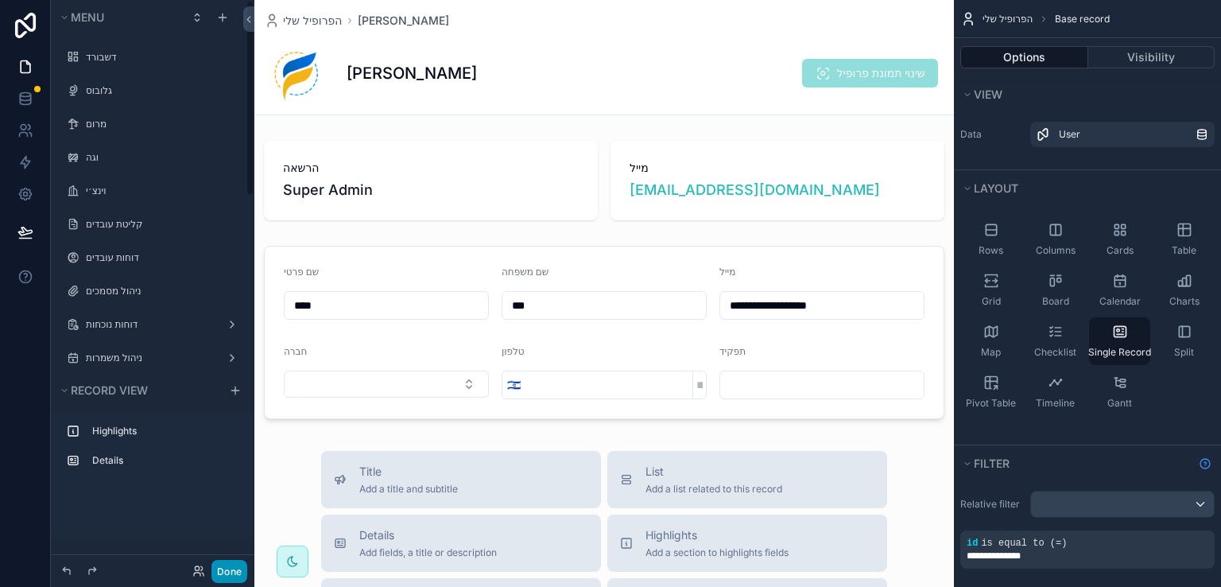
click at [235, 568] on button "Done" at bounding box center [229, 571] width 36 height 23
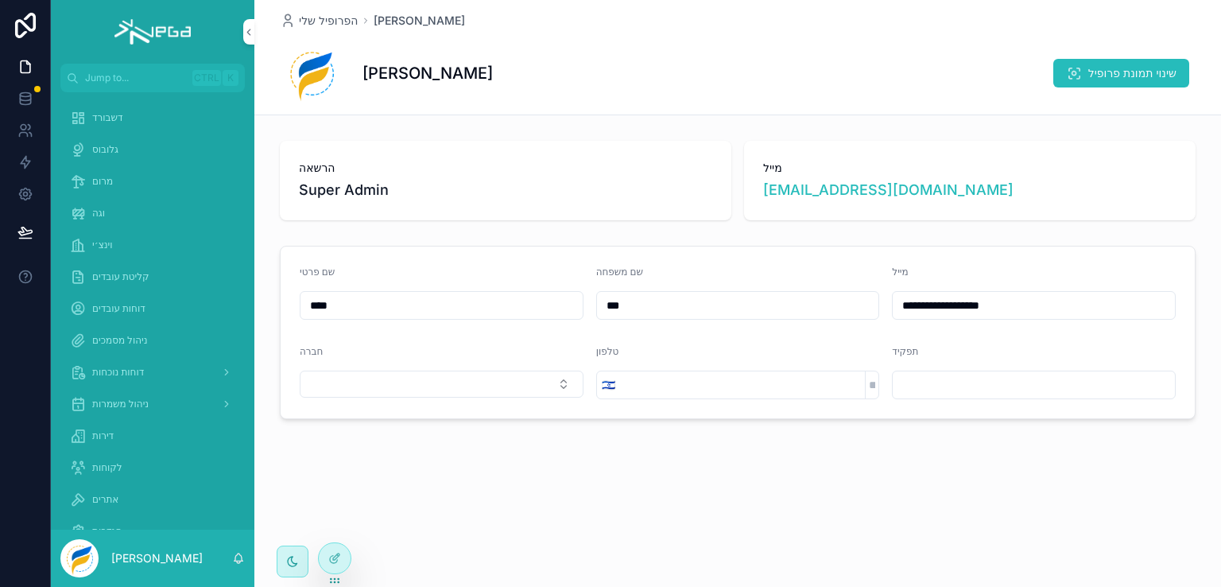
click at [101, 179] on span "מרום" at bounding box center [102, 181] width 21 height 13
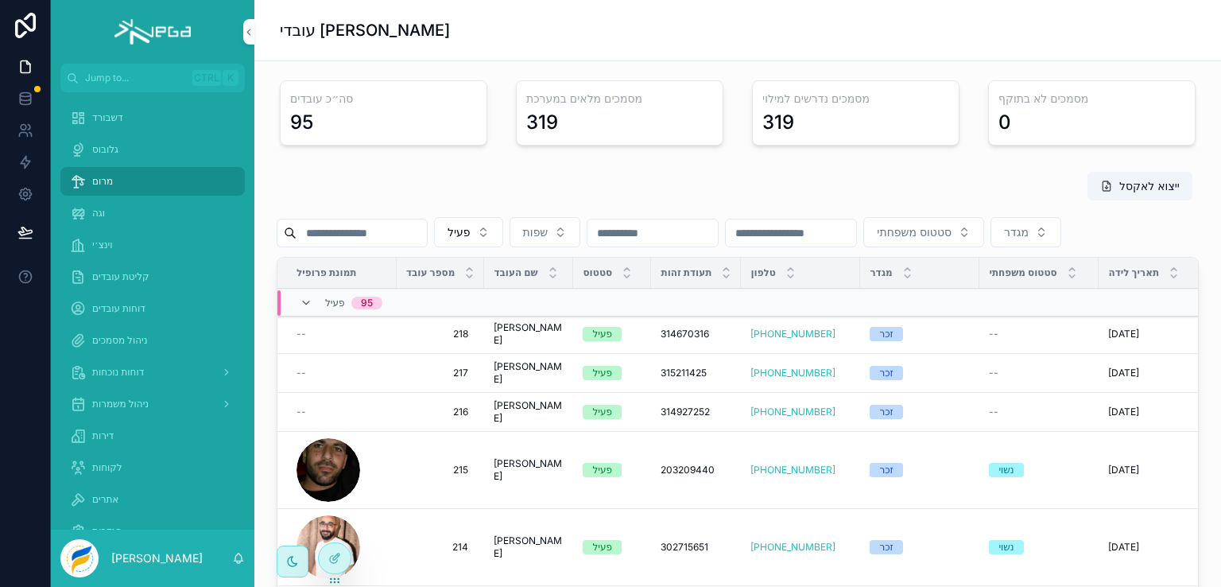
click at [363, 235] on input "scrollable content" at bounding box center [362, 233] width 130 height 22
type input "****"
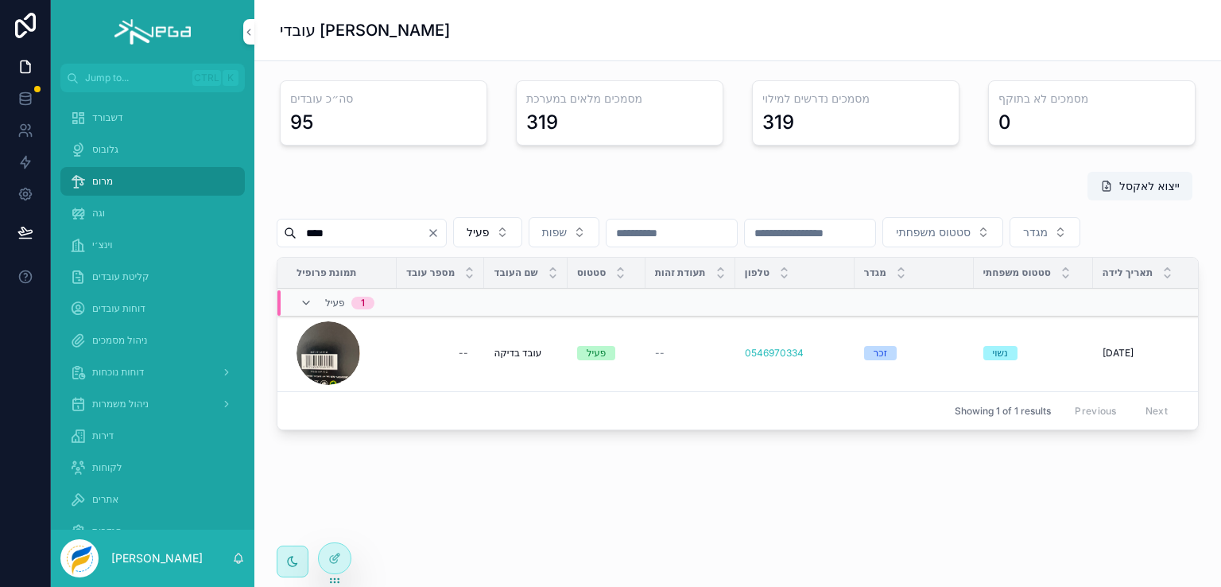
click at [518, 359] on span "עובד בדיקה" at bounding box center [518, 353] width 48 height 13
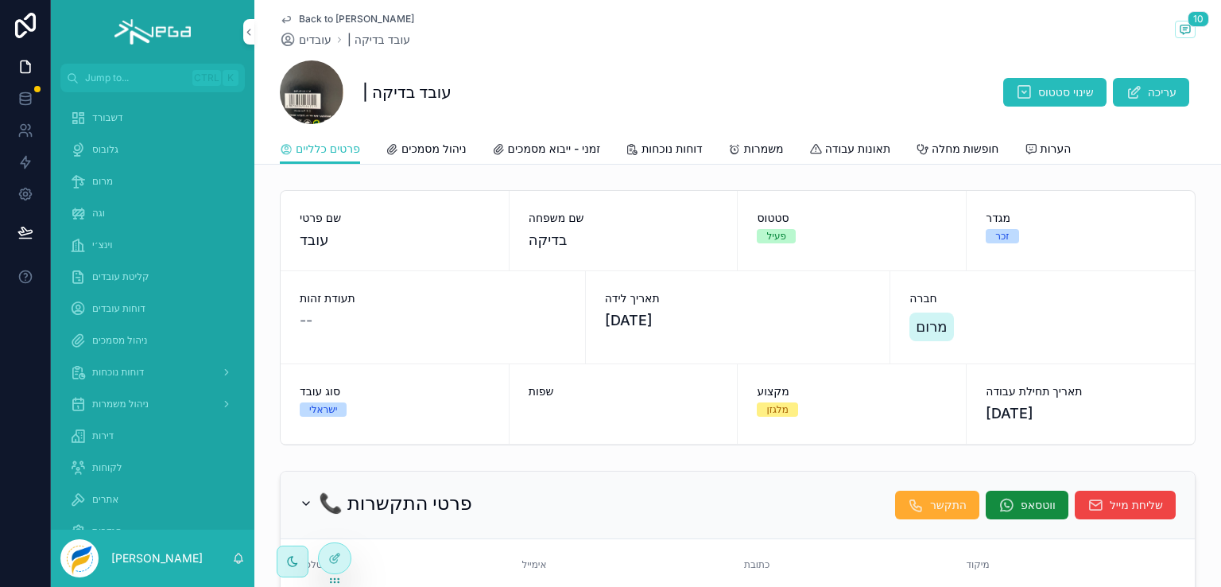
click at [452, 149] on span "ניהול מסמכים" at bounding box center [433, 149] width 65 height 16
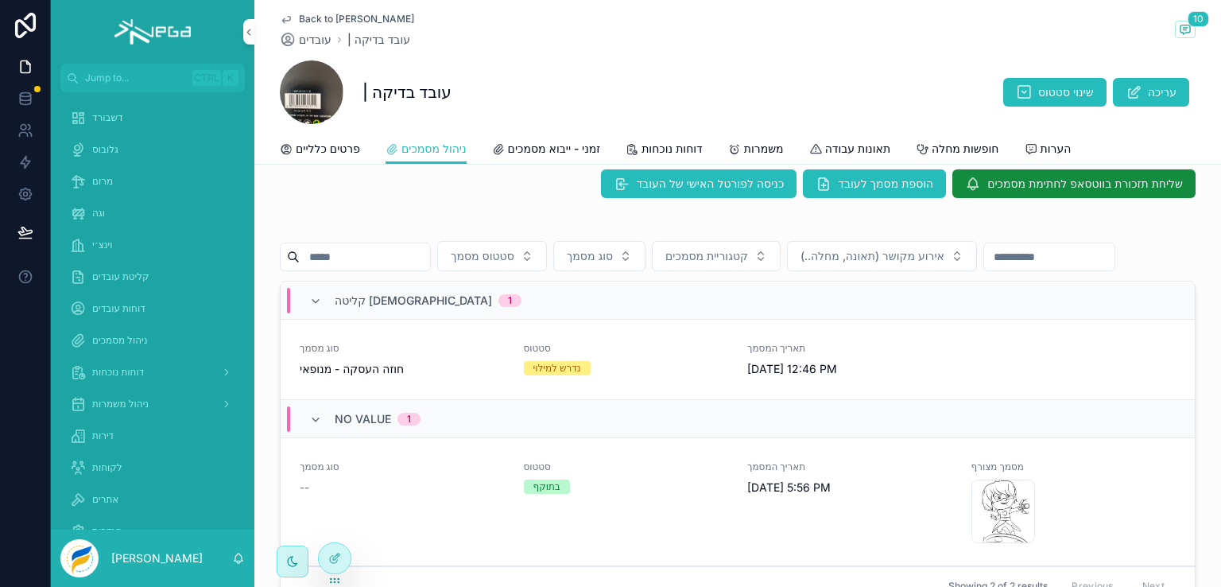
scroll to position [398, 0]
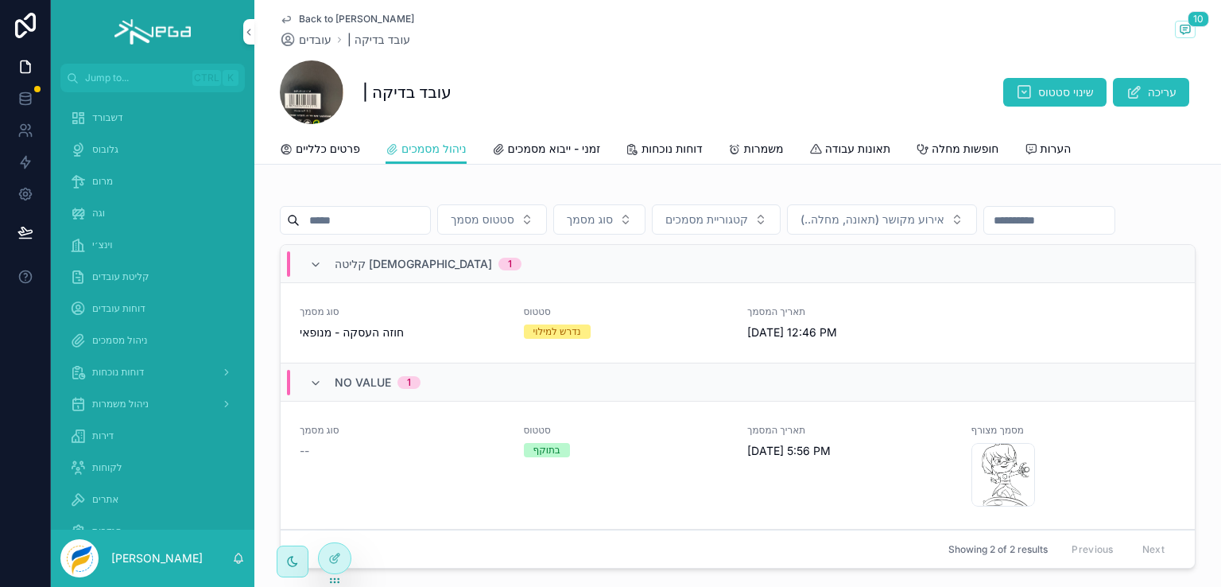
click at [299, 19] on span "Back to מרום" at bounding box center [356, 19] width 115 height 13
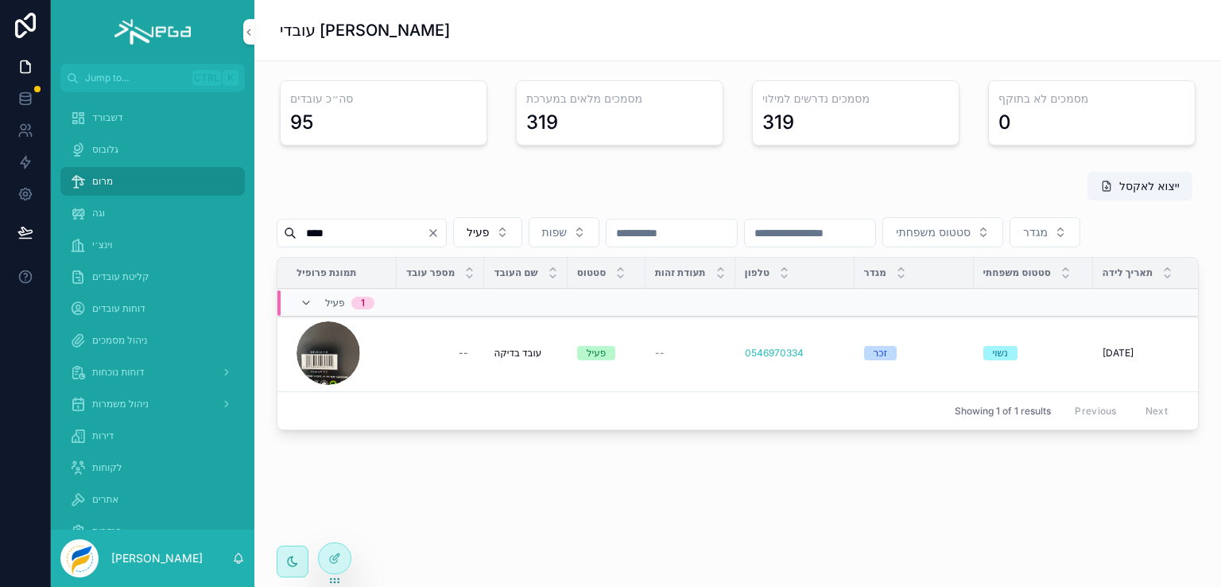
scroll to position [29, 0]
click at [340, 222] on input "****" at bounding box center [362, 233] width 130 height 22
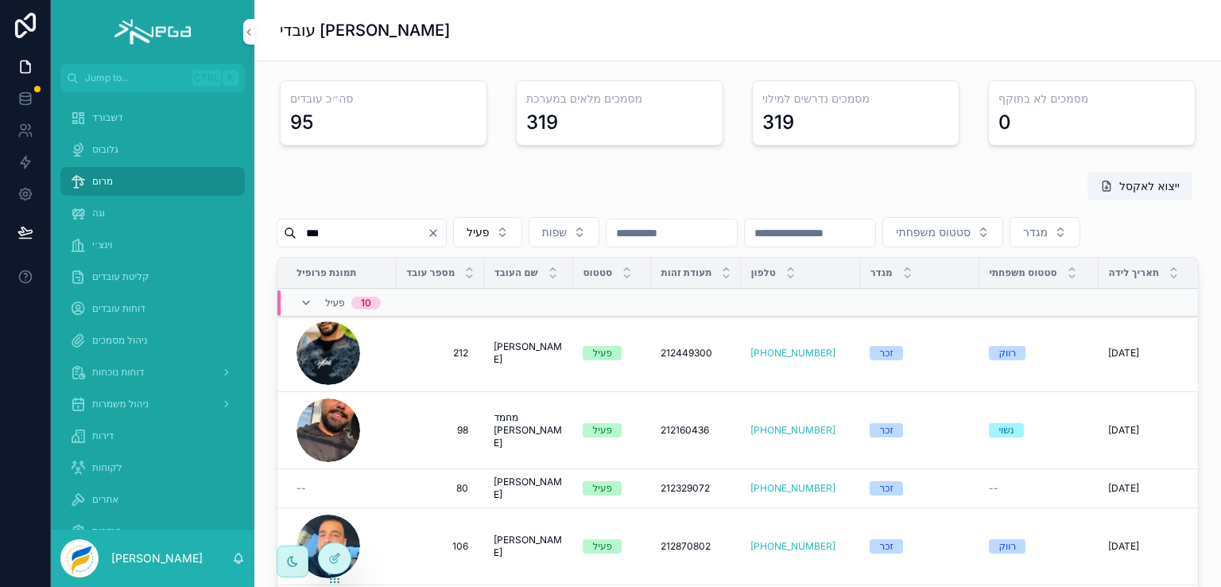
type input "***"
click at [519, 366] on span "עבדאללה חמאד" at bounding box center [529, 352] width 70 height 25
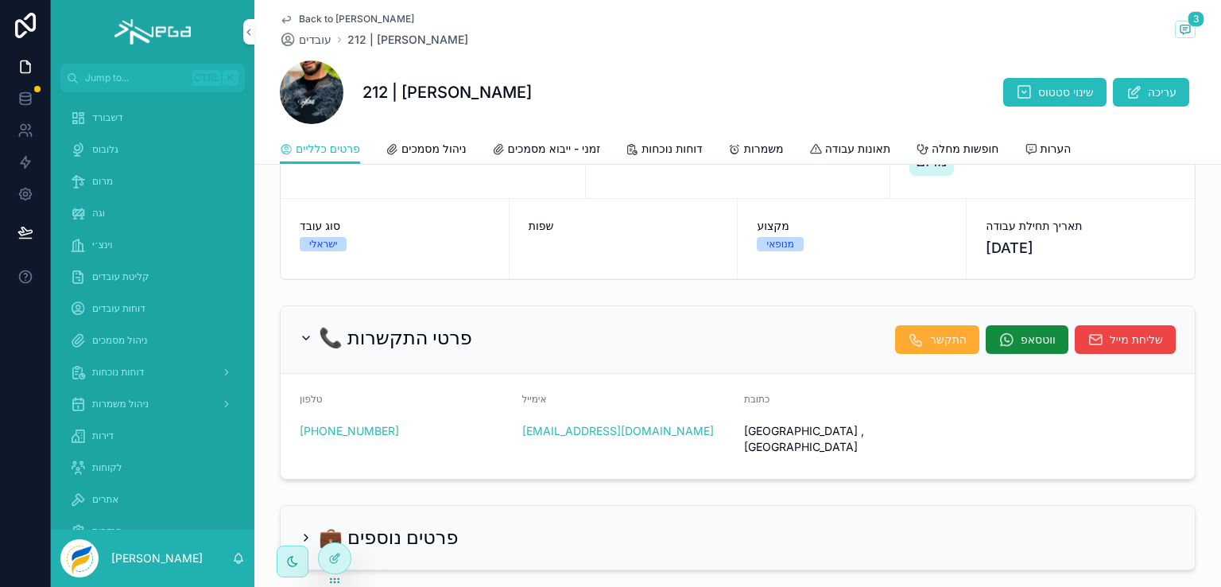
scroll to position [80, 0]
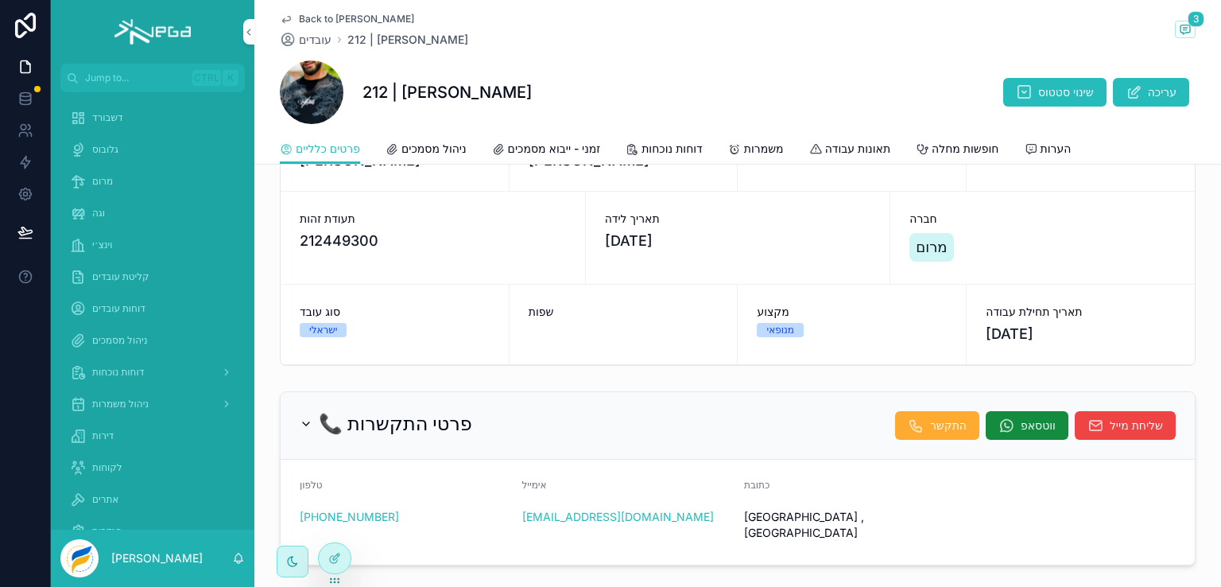
click at [448, 149] on span "ניהול מסמכים" at bounding box center [433, 149] width 65 height 16
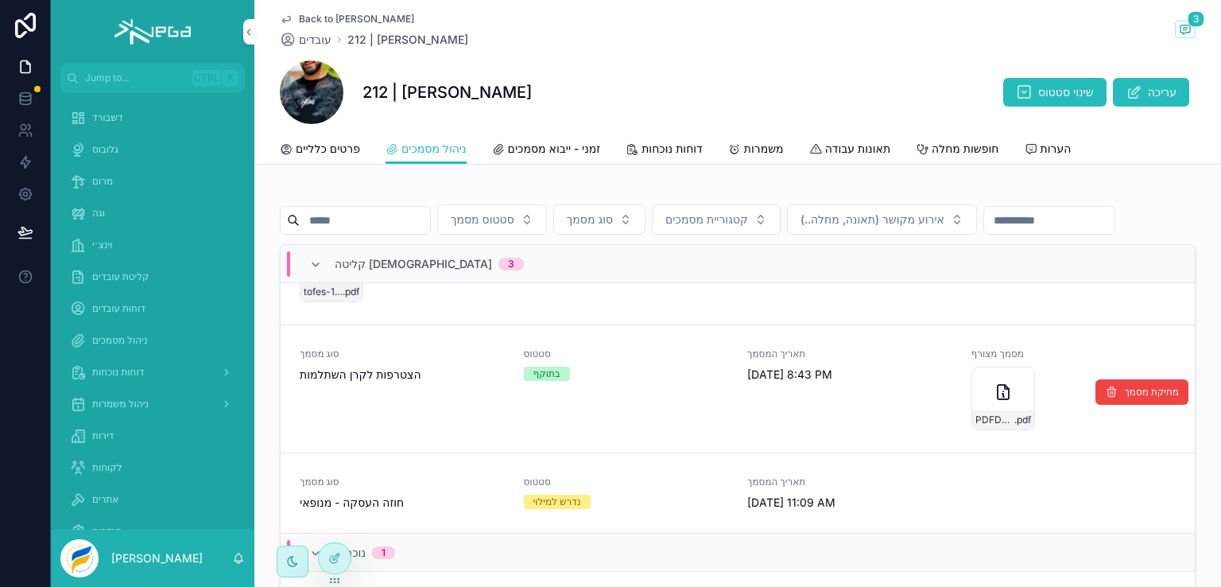
scroll to position [186, 0]
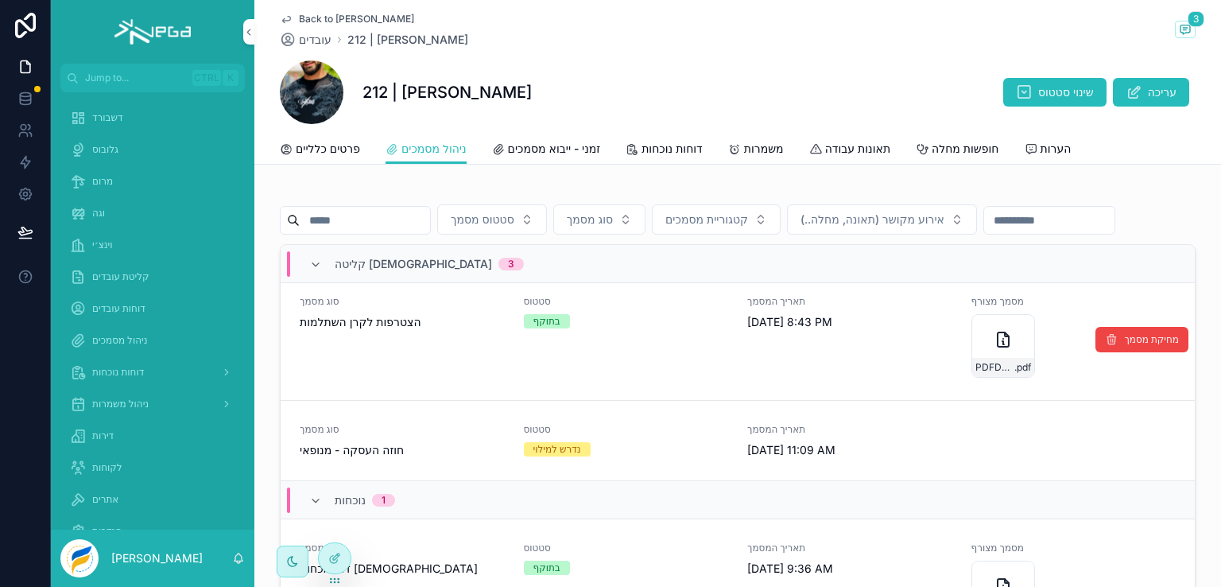
click at [409, 330] on span "הצטרפות לקרן השתלמות" at bounding box center [402, 322] width 205 height 16
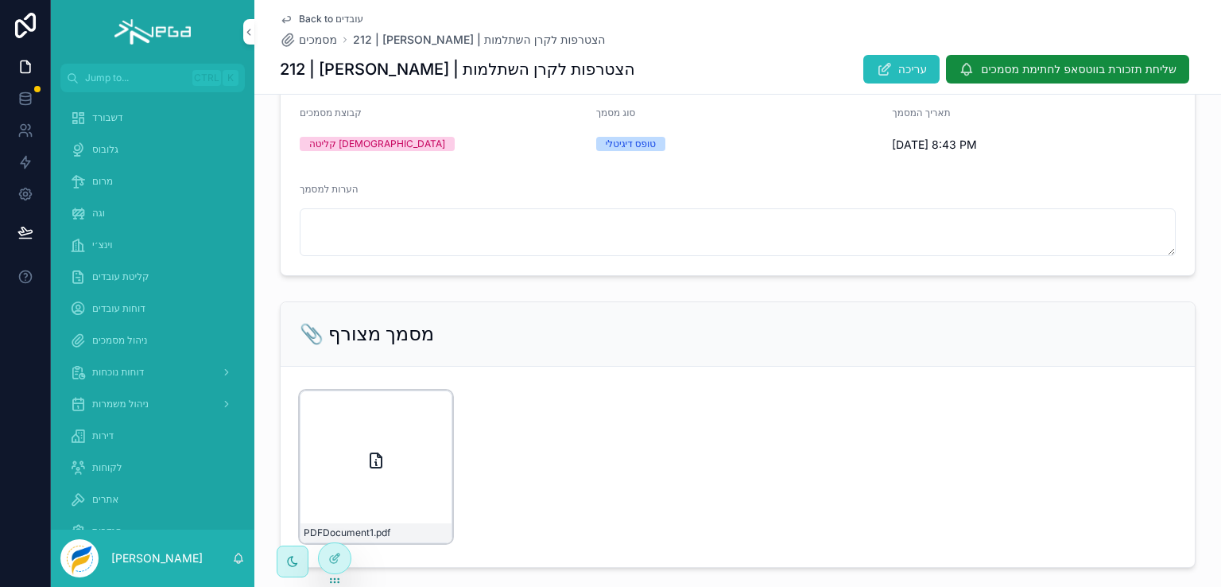
scroll to position [239, 0]
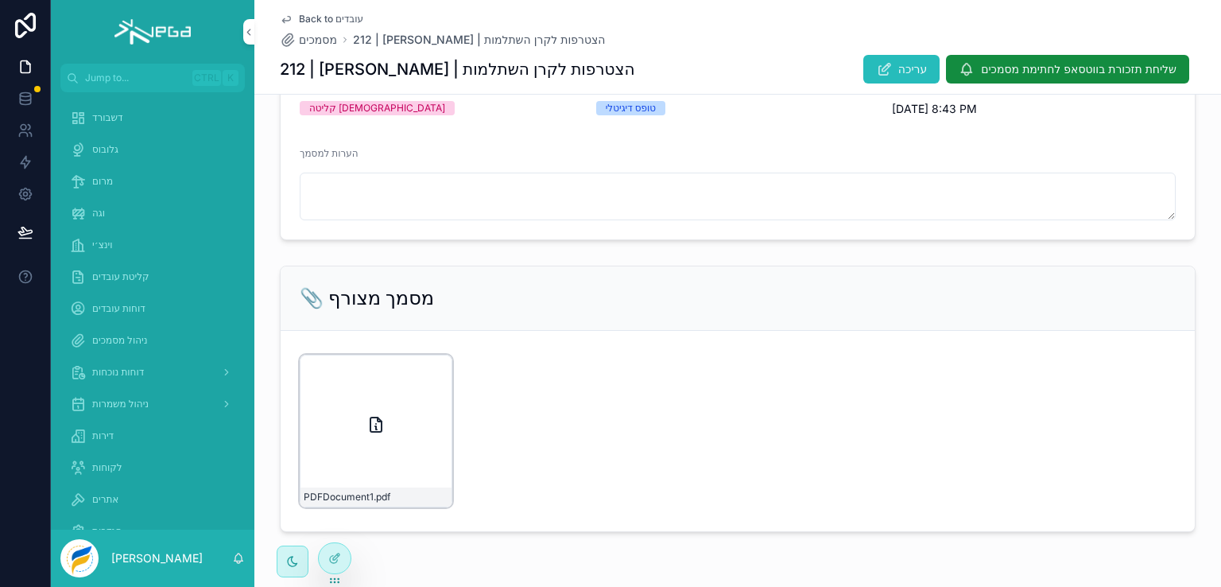
click at [359, 415] on div "PDFDocument1 .pdf" at bounding box center [376, 431] width 153 height 153
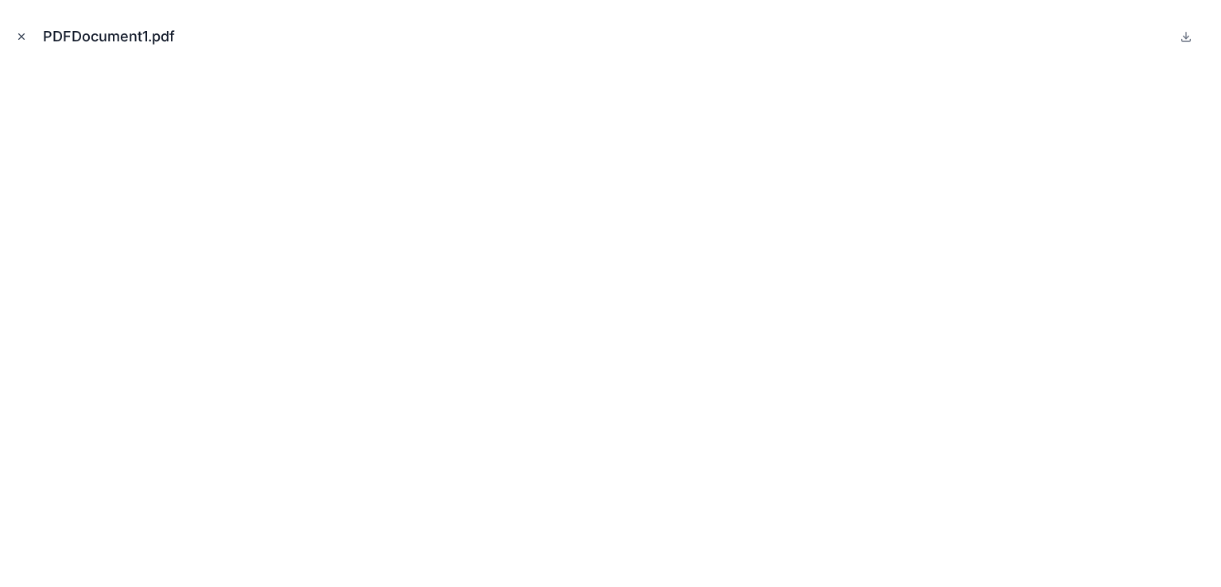
click at [21, 37] on icon "Close modal" at bounding box center [22, 37] width 6 height 6
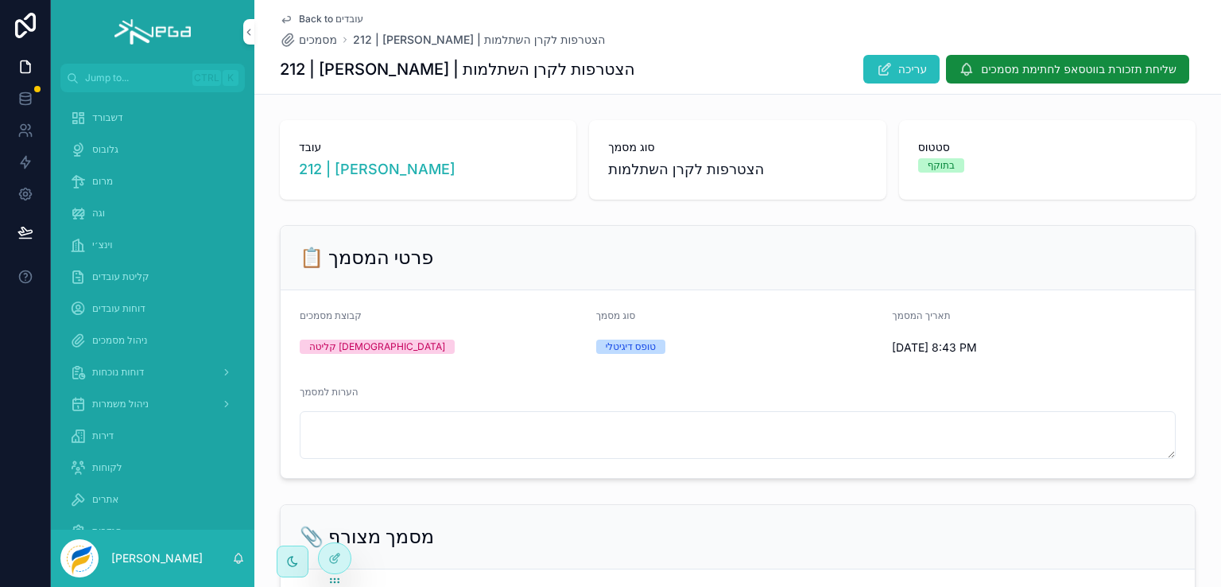
click at [285, 17] on icon "scrollable content" at bounding box center [286, 19] width 13 height 13
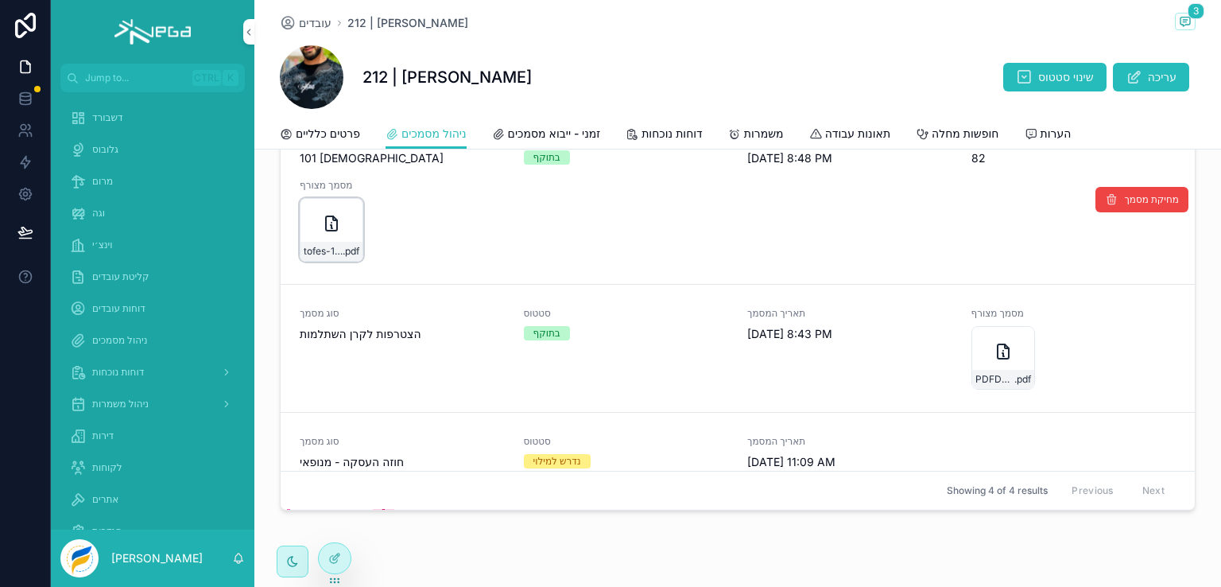
click at [322, 233] on icon "scrollable content" at bounding box center [331, 223] width 19 height 19
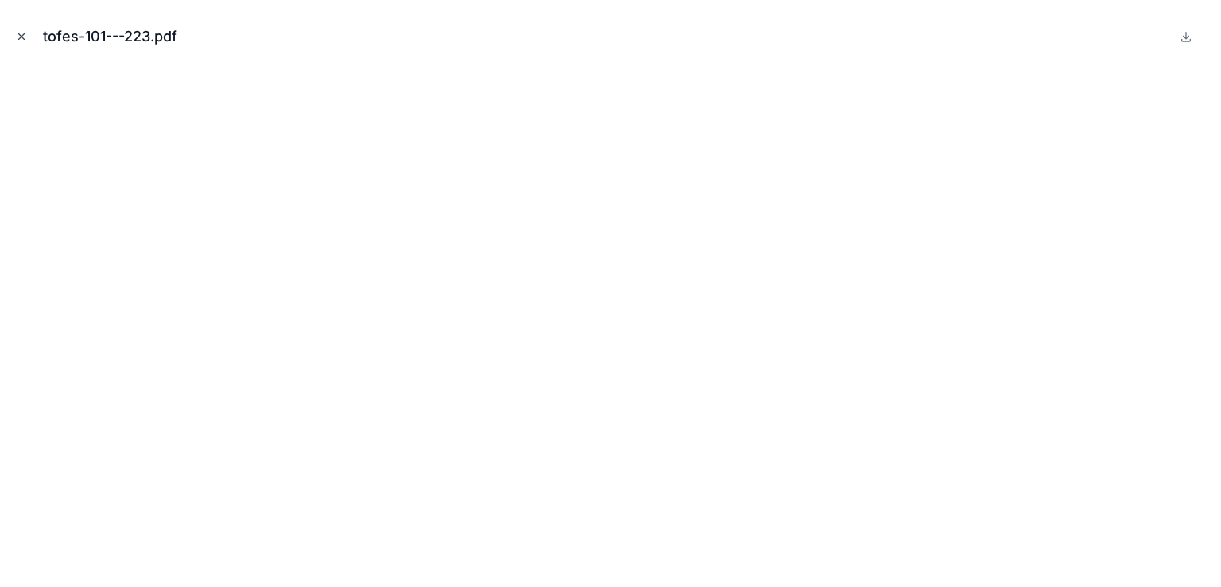
click at [22, 33] on icon "Close modal" at bounding box center [21, 36] width 11 height 11
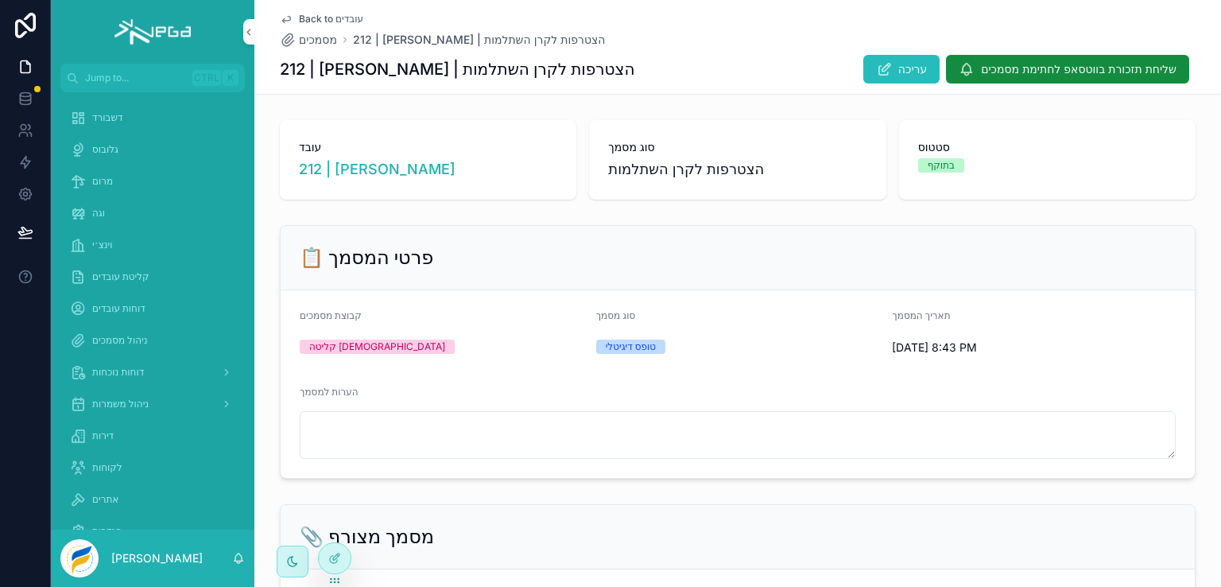
click at [103, 176] on span "מרום" at bounding box center [102, 181] width 21 height 13
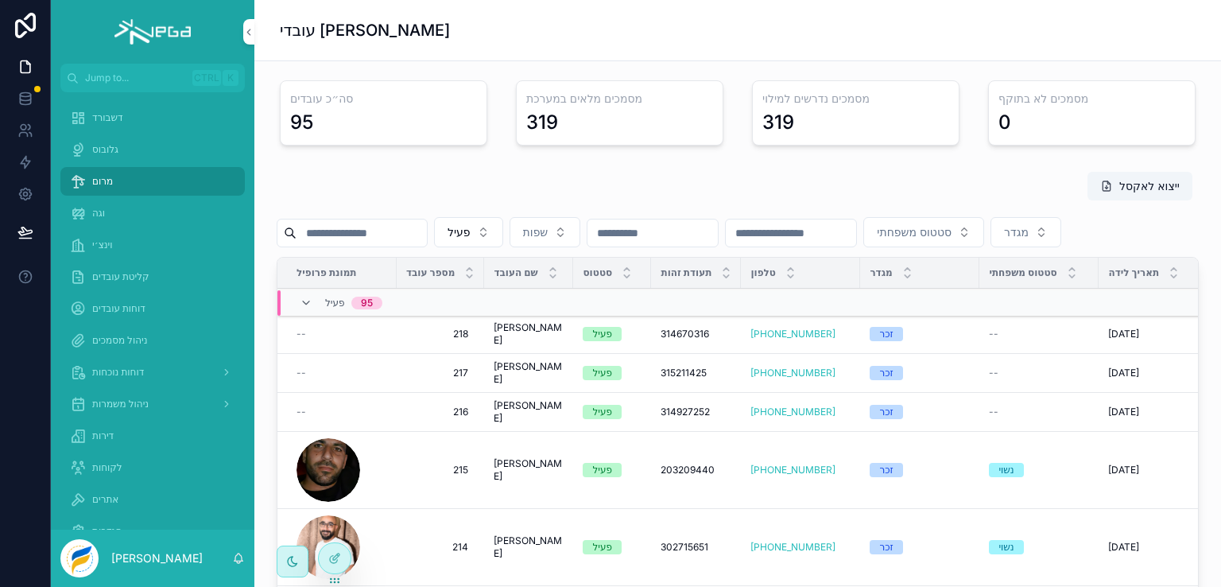
click at [349, 230] on input "scrollable content" at bounding box center [362, 233] width 130 height 22
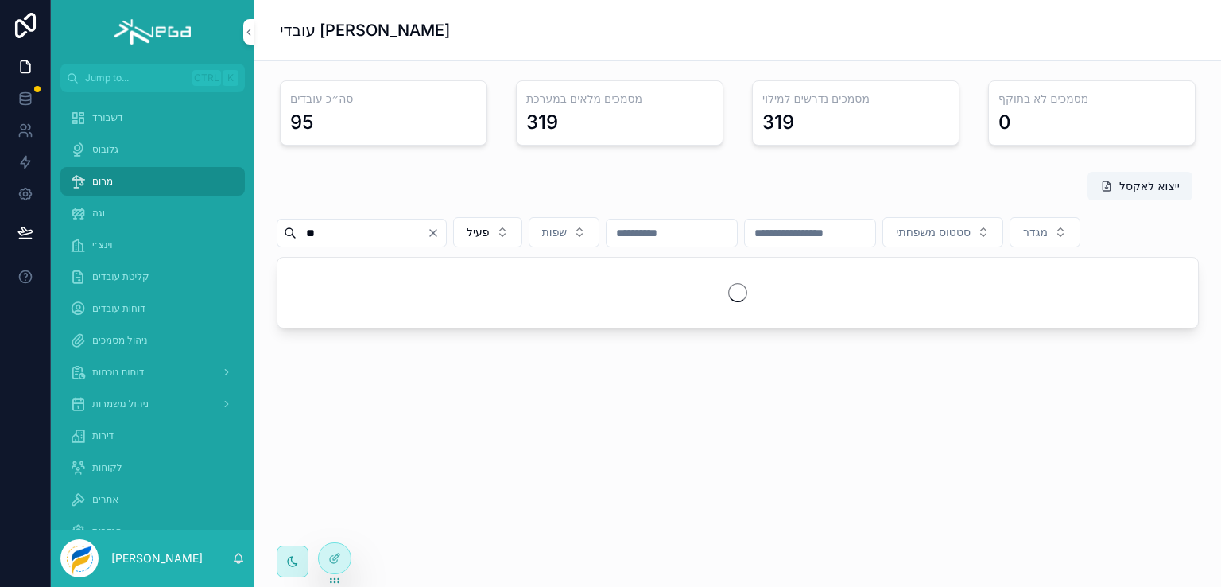
type input "*"
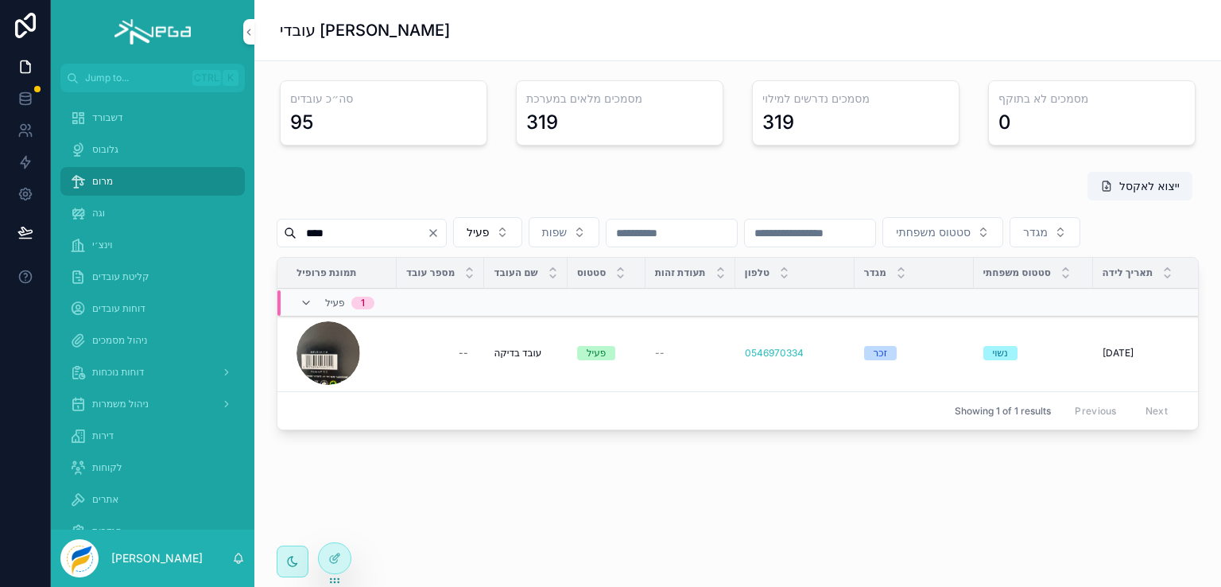
type input "****"
click at [522, 359] on span "עובד בדיקה" at bounding box center [518, 353] width 48 height 13
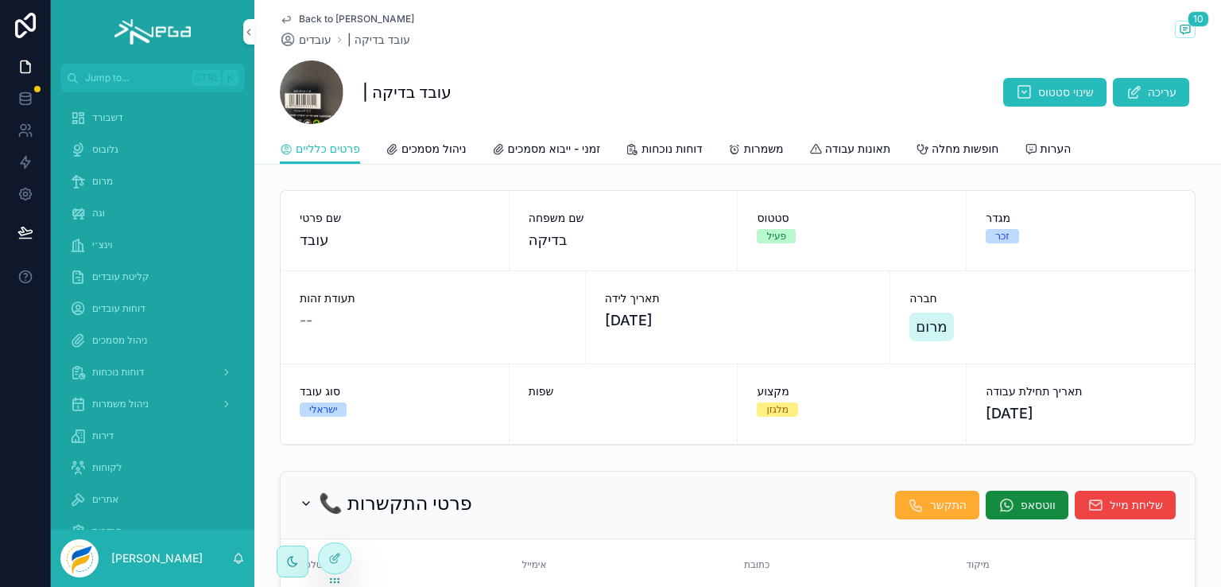
click at [432, 150] on span "ניהול מסמכים" at bounding box center [433, 149] width 65 height 16
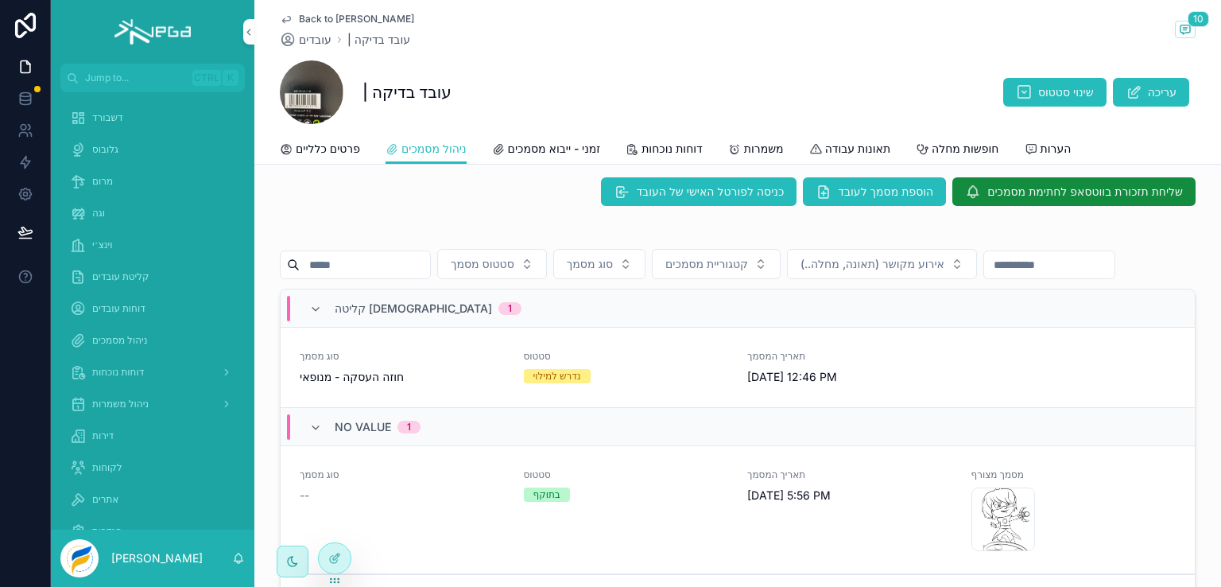
scroll to position [398, 0]
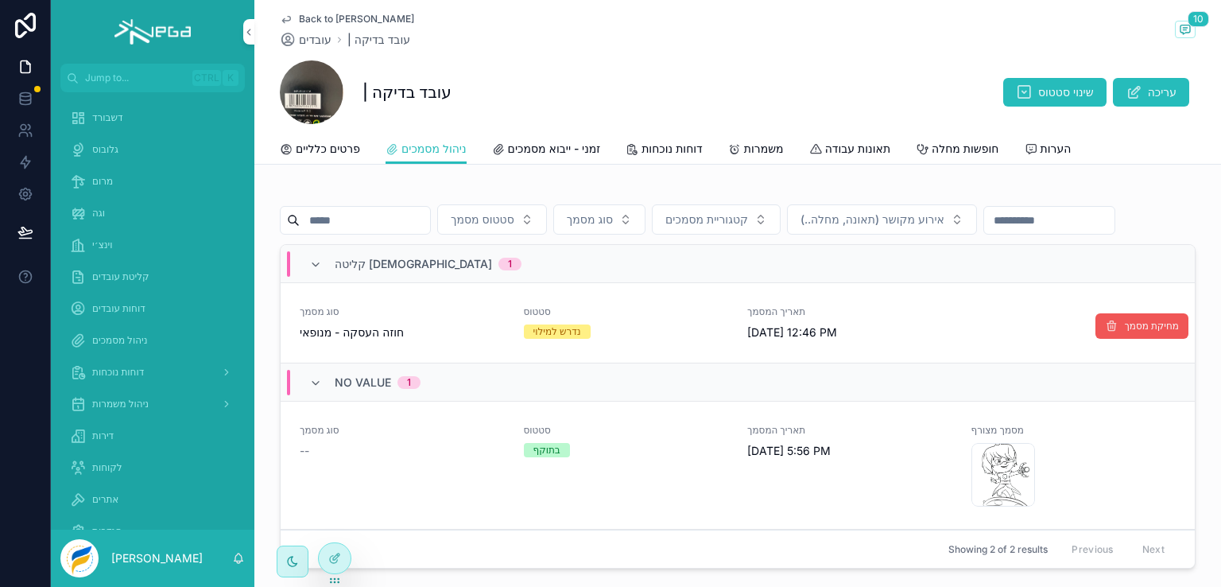
click at [1105, 332] on icon "scrollable content" at bounding box center [1111, 326] width 13 height 13
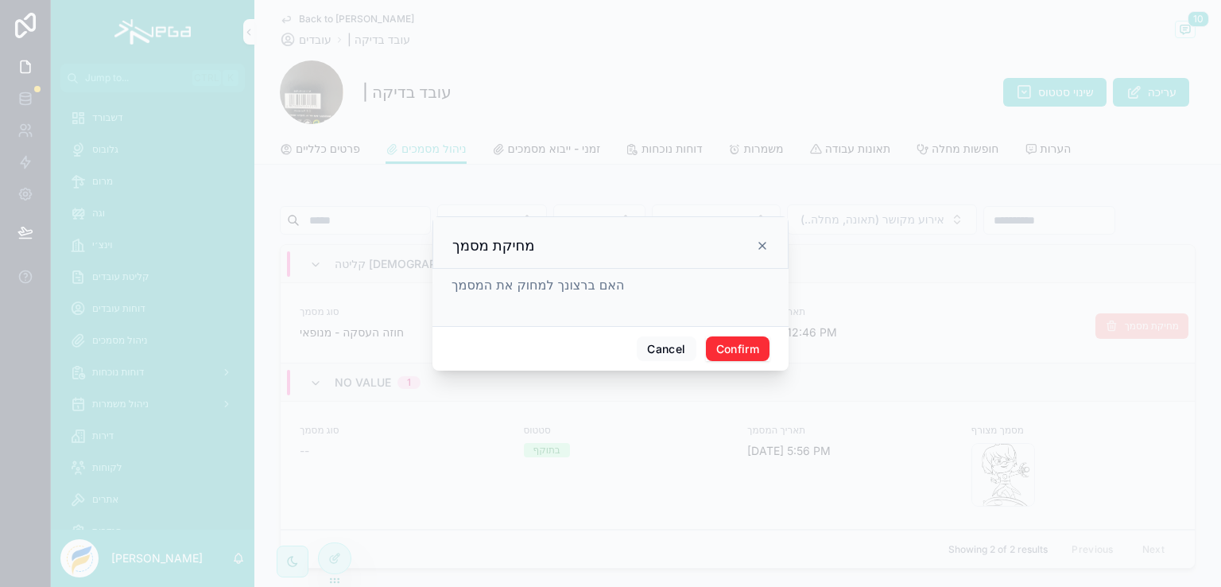
click at [723, 346] on button "Confirm" at bounding box center [738, 348] width 64 height 25
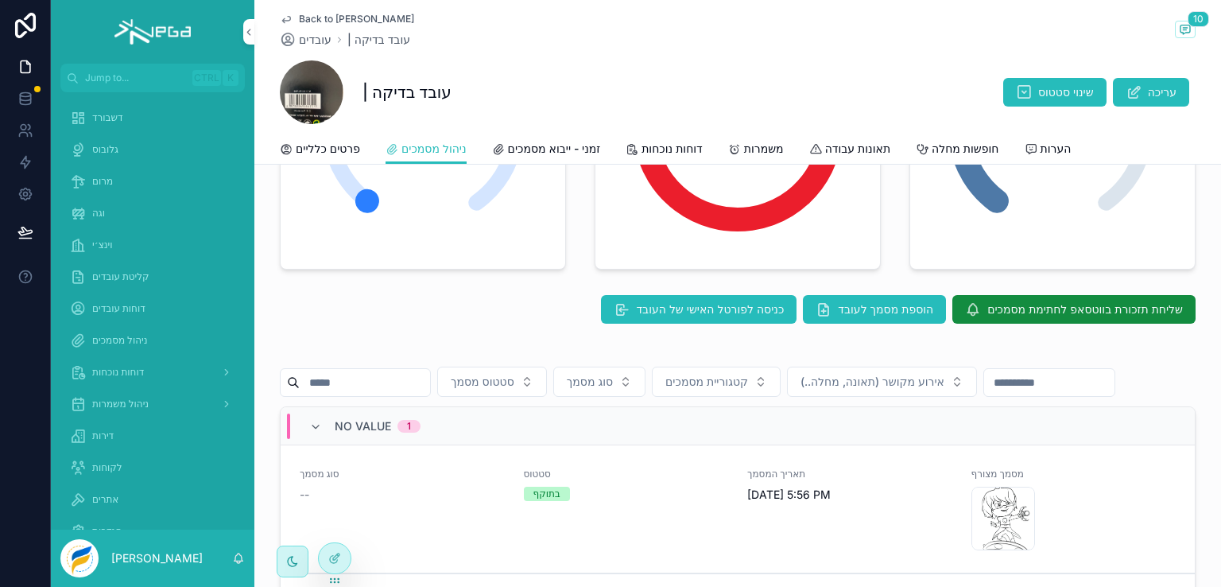
scroll to position [159, 0]
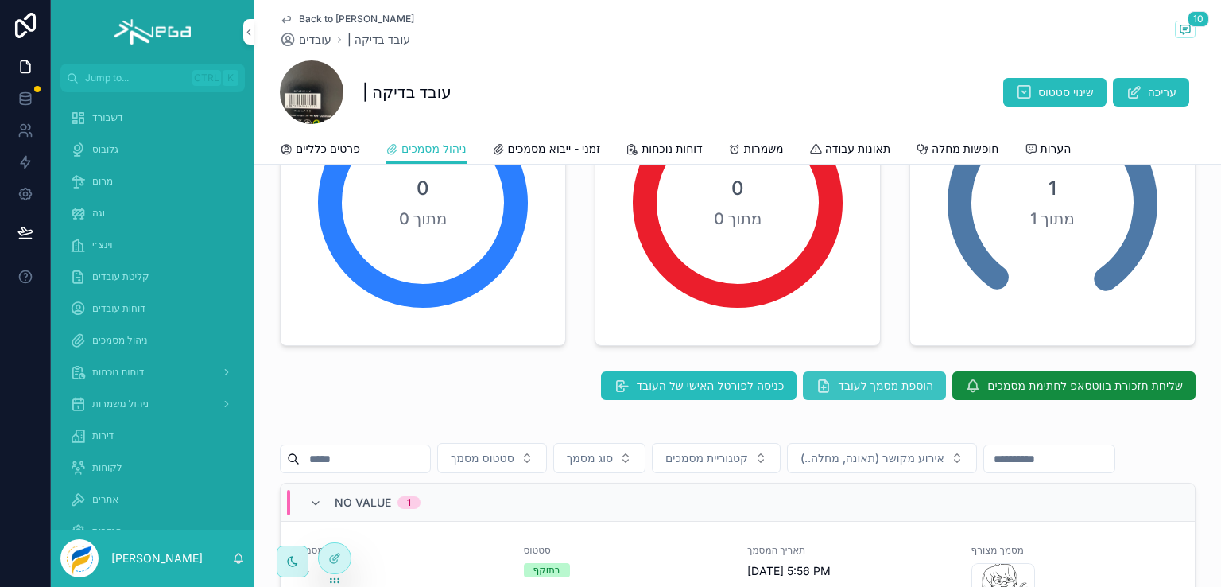
click at [857, 374] on button "הוספת מסמך לעובד" at bounding box center [874, 385] width 143 height 29
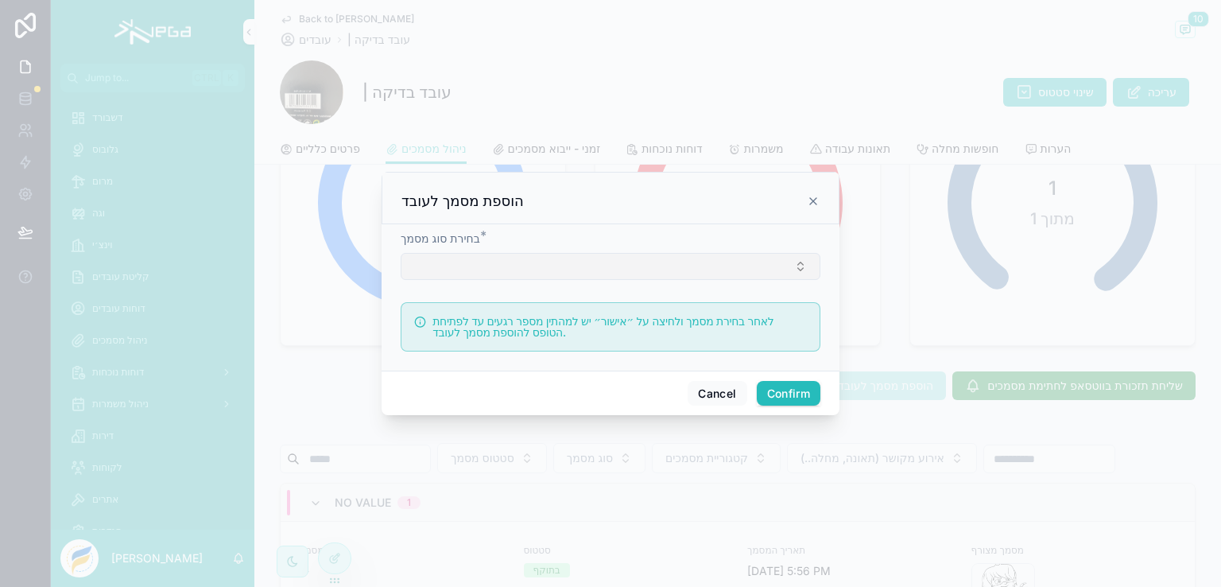
click at [797, 274] on button "Select Button" at bounding box center [611, 266] width 420 height 27
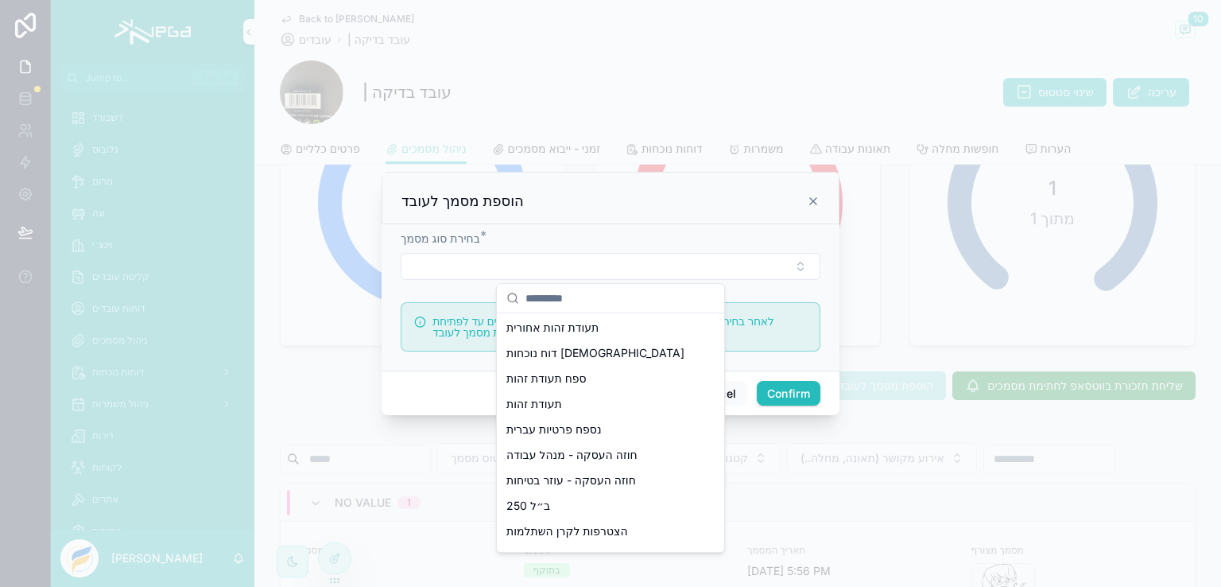
scroll to position [404, 0]
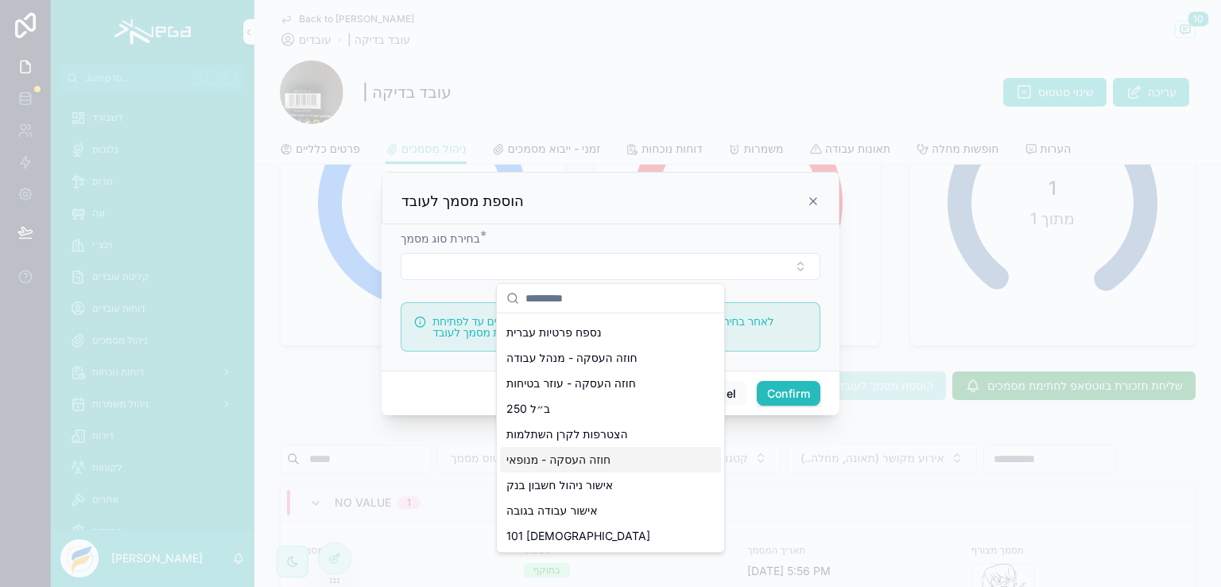
click at [576, 459] on span "חוזה העסקה - מנופאי" at bounding box center [558, 460] width 104 height 16
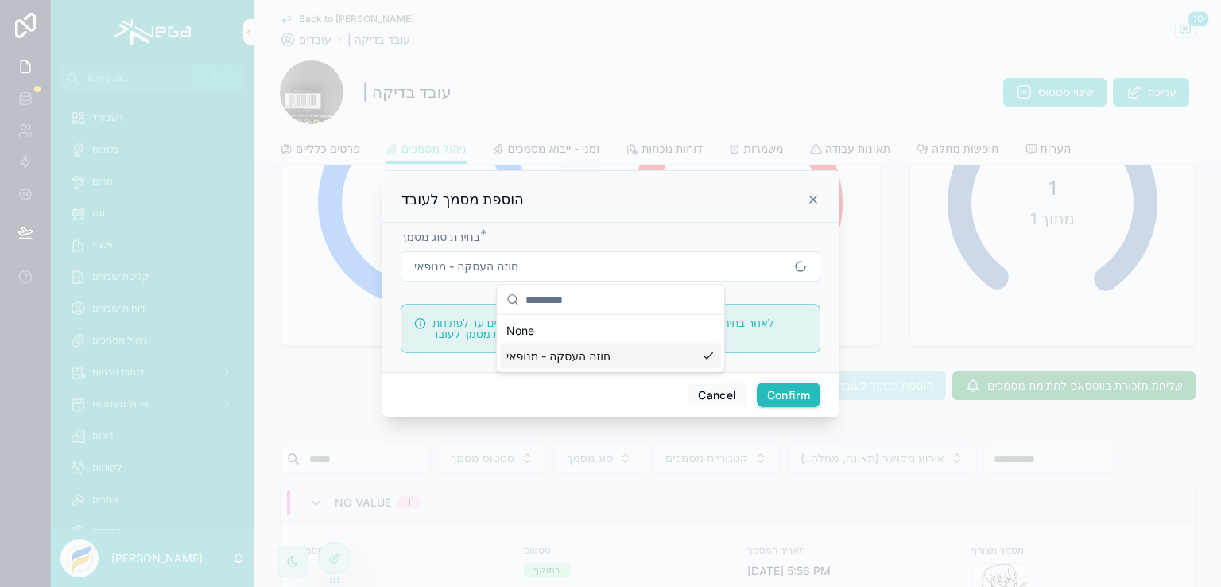
scroll to position [0, 0]
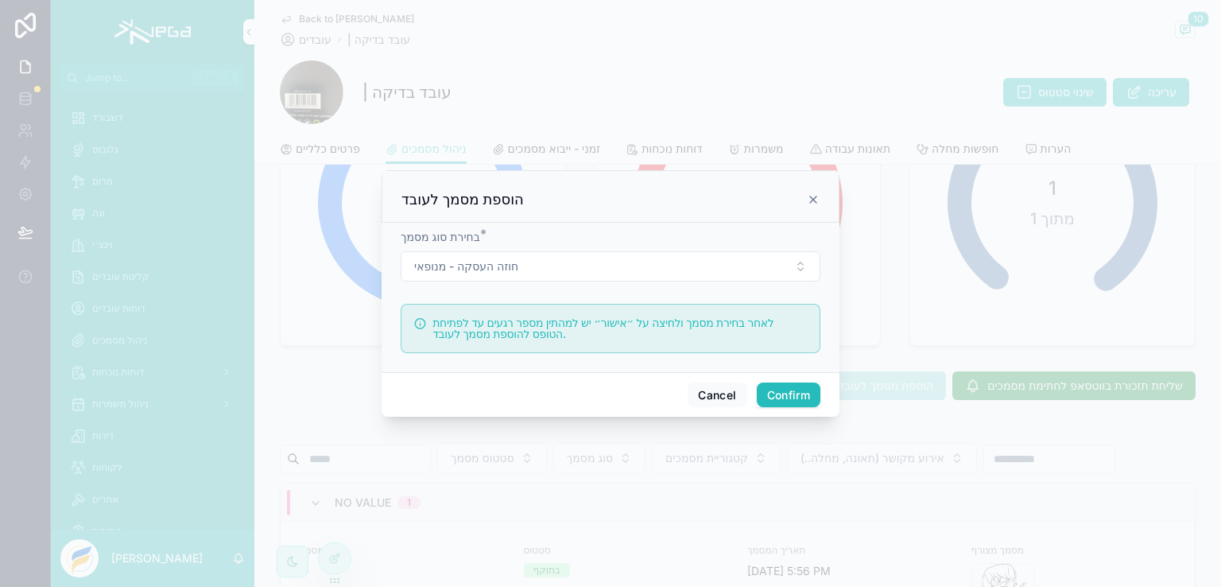
click at [784, 393] on button "Confirm" at bounding box center [789, 394] width 64 height 25
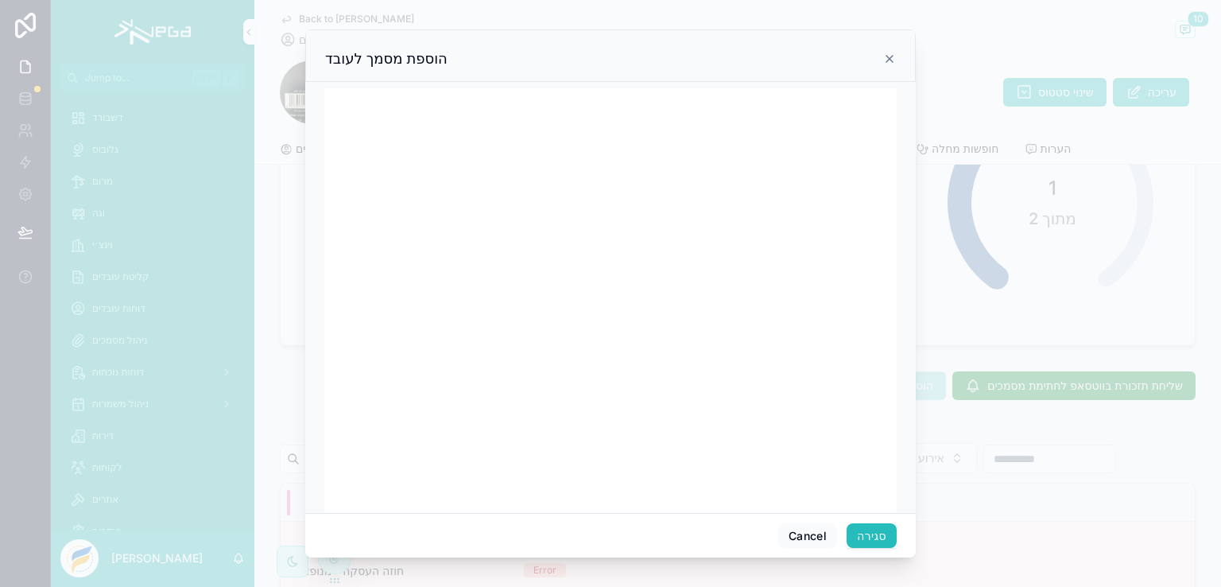
click at [877, 532] on button "סגירה" at bounding box center [872, 535] width 50 height 25
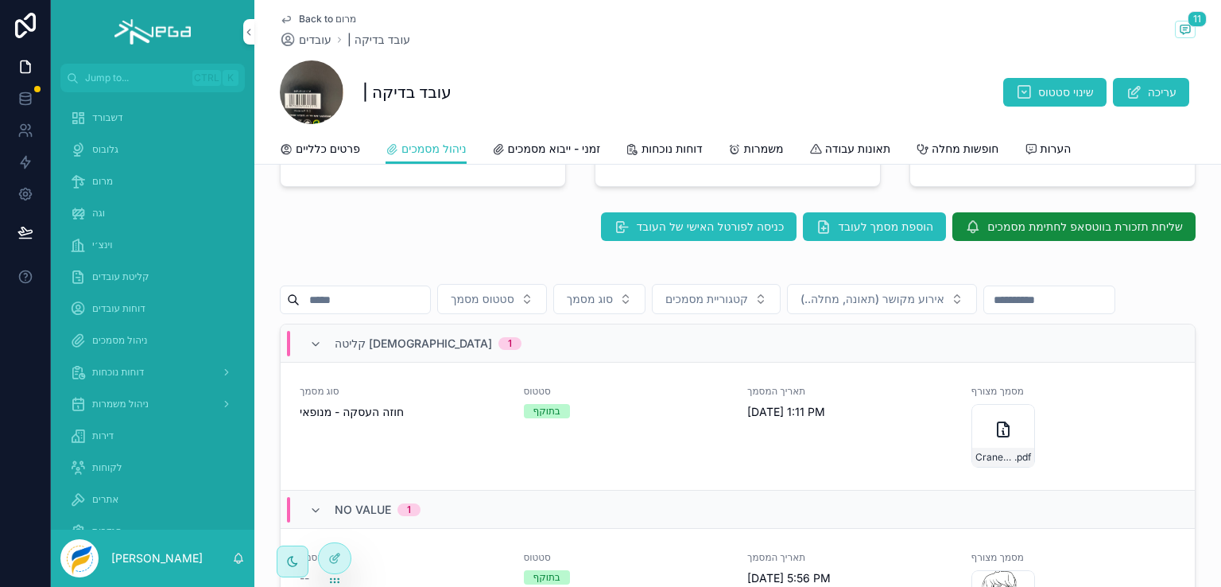
scroll to position [398, 0]
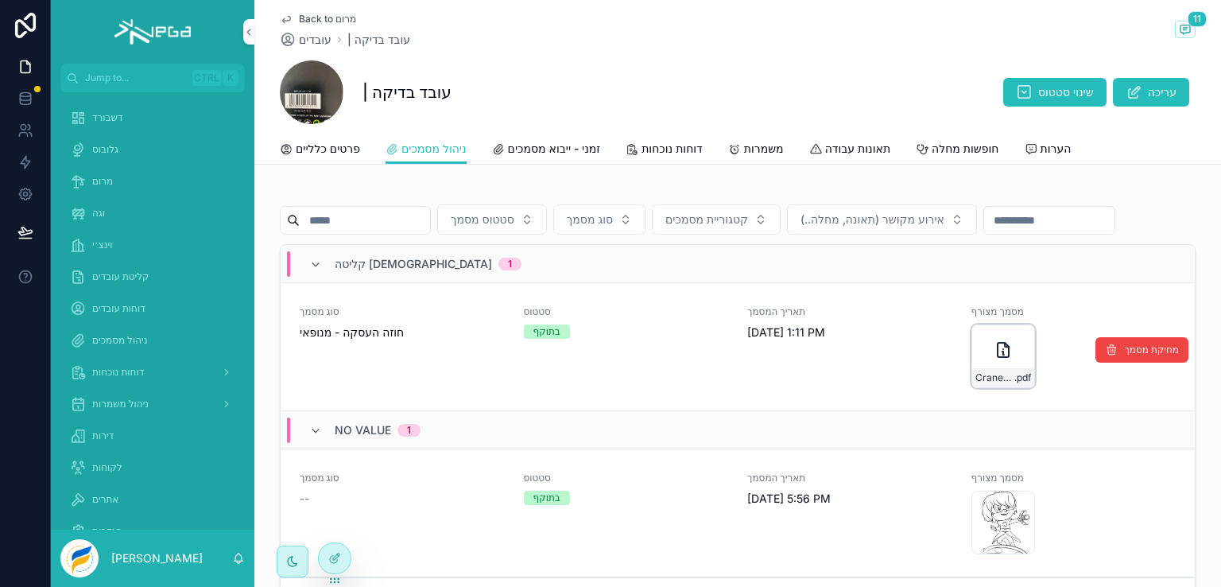
click at [1005, 347] on icon "scrollable content" at bounding box center [1007, 345] width 4 height 4
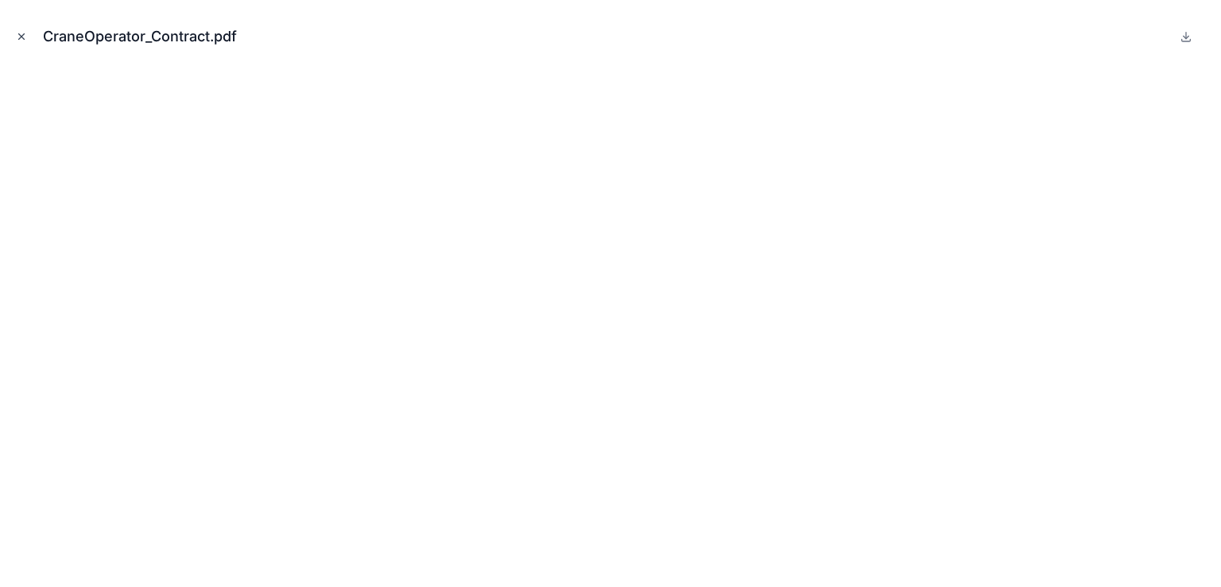
click at [21, 36] on icon "Close modal" at bounding box center [22, 37] width 6 height 6
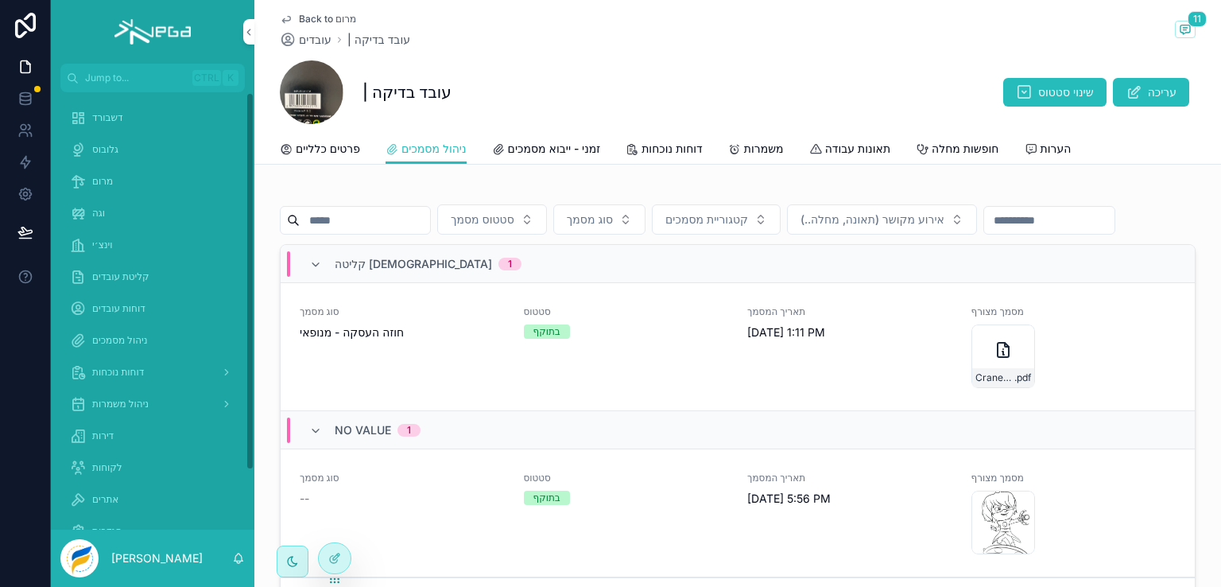
click at [102, 179] on span "מרום" at bounding box center [102, 181] width 21 height 13
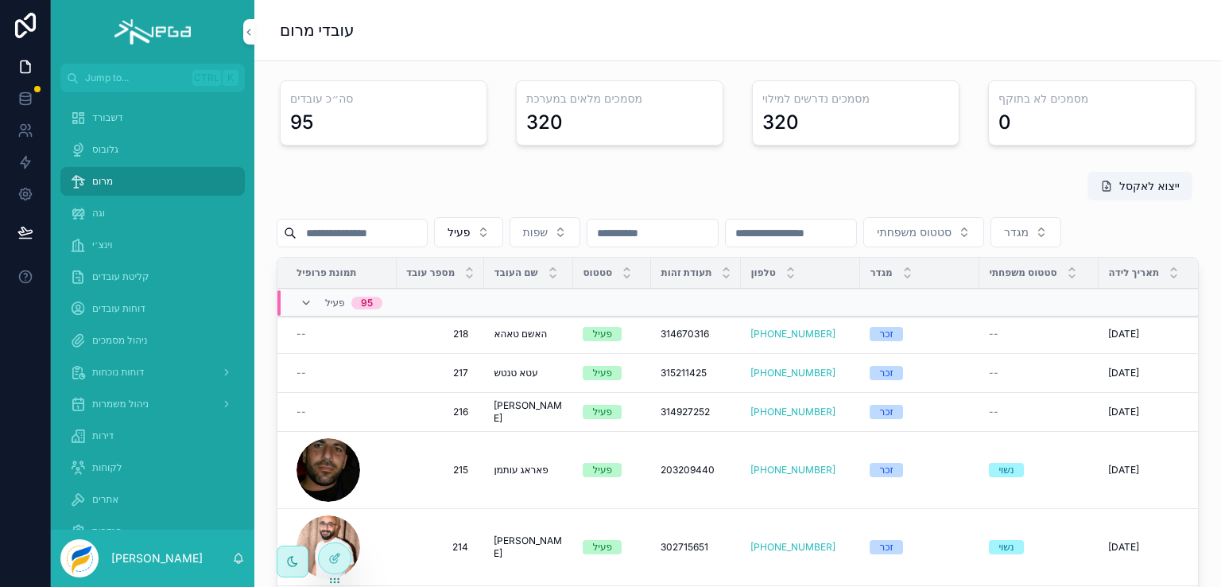
click at [375, 240] on input "scrollable content" at bounding box center [362, 233] width 130 height 22
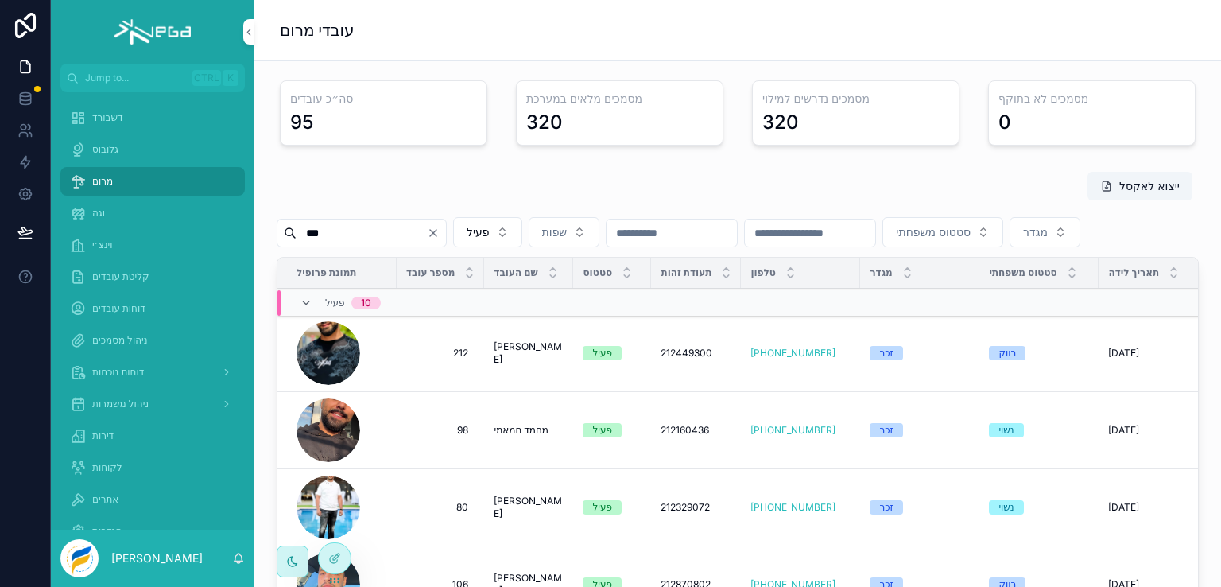
type input "***"
click at [522, 366] on span "[PERSON_NAME]" at bounding box center [529, 352] width 70 height 25
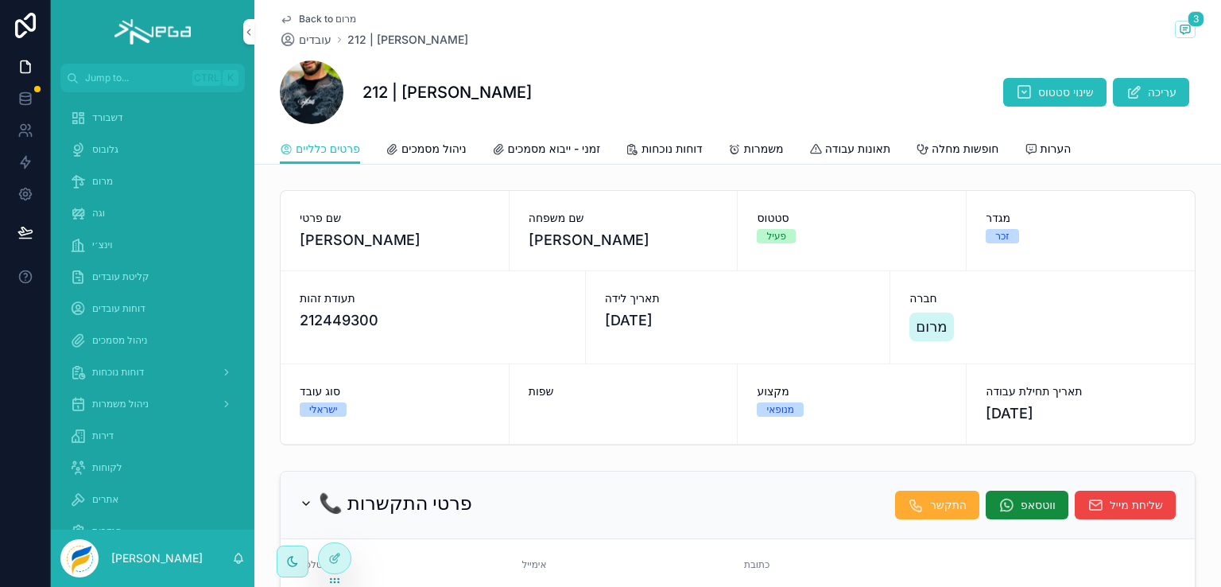
click at [429, 148] on span "ניהול מסמכים" at bounding box center [433, 149] width 65 height 16
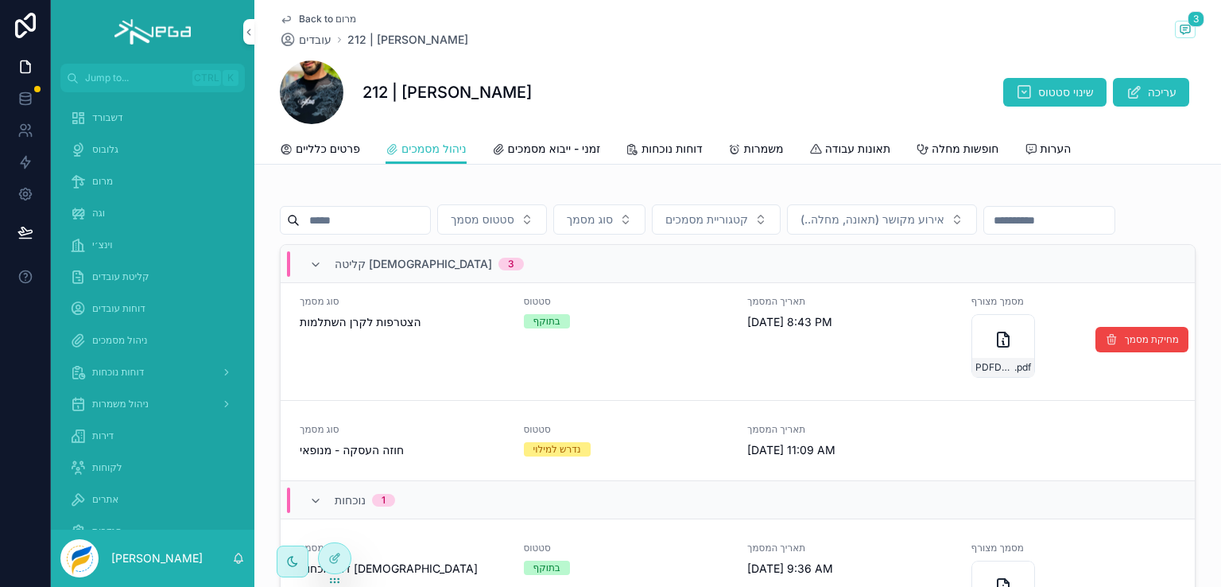
scroll to position [477, 0]
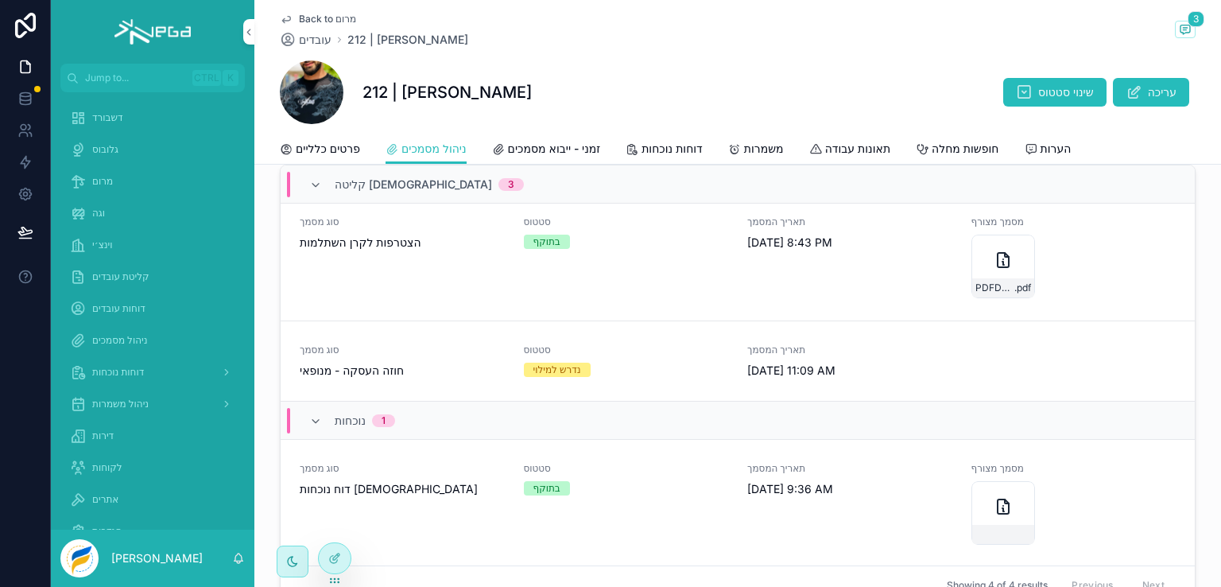
click at [99, 182] on span "מרום" at bounding box center [102, 181] width 21 height 13
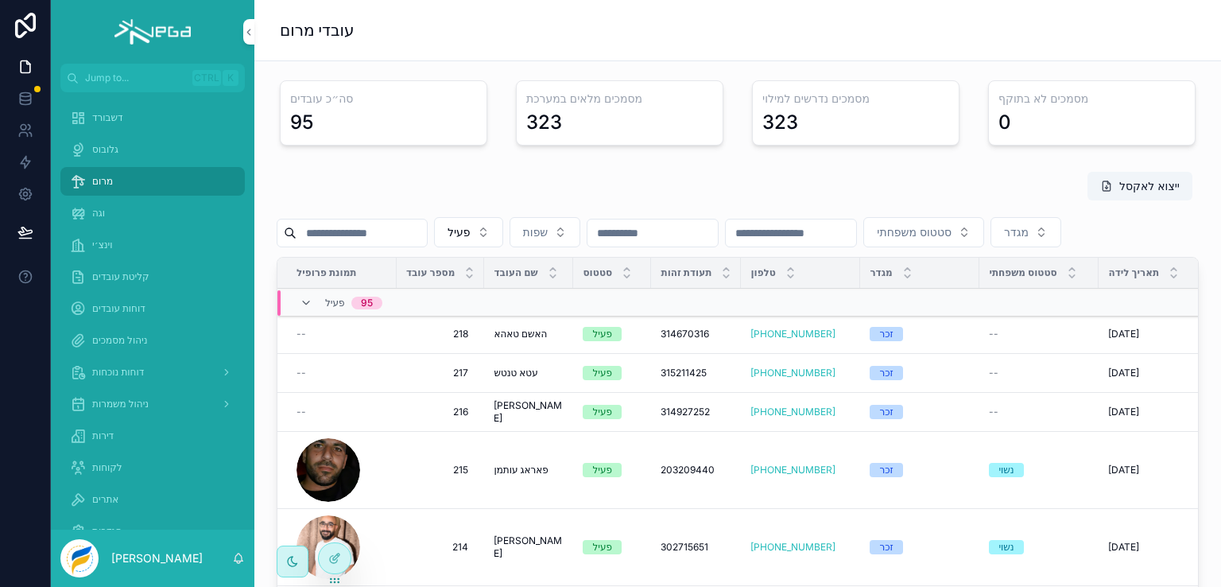
click at [359, 238] on input "scrollable content" at bounding box center [362, 233] width 130 height 22
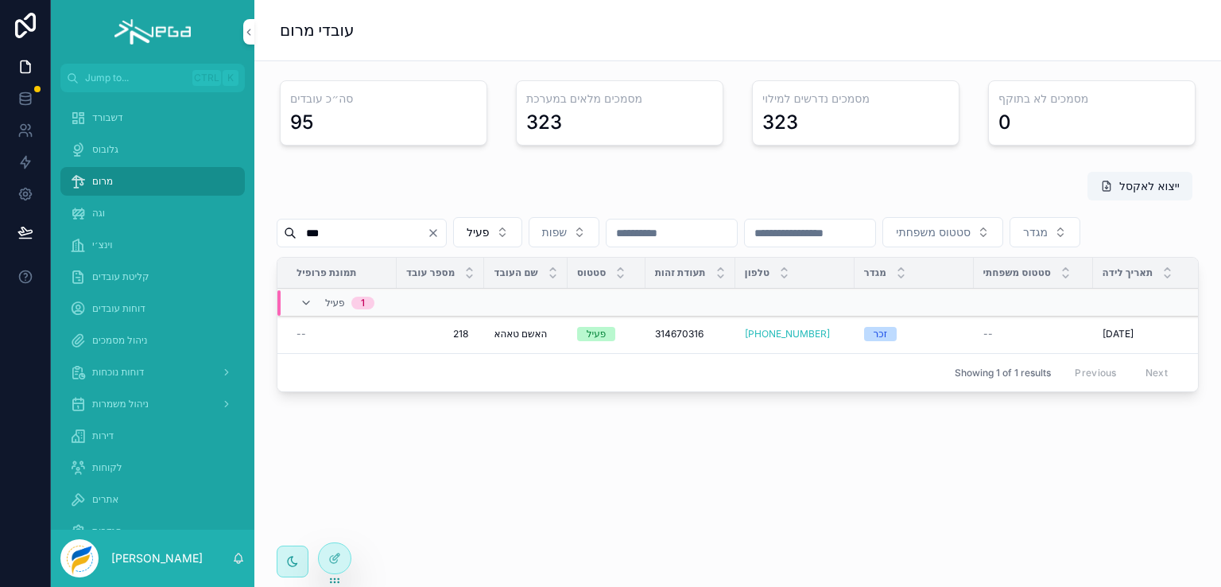
type input "***"
click at [507, 340] on span "האשם טאהא" at bounding box center [520, 334] width 53 height 13
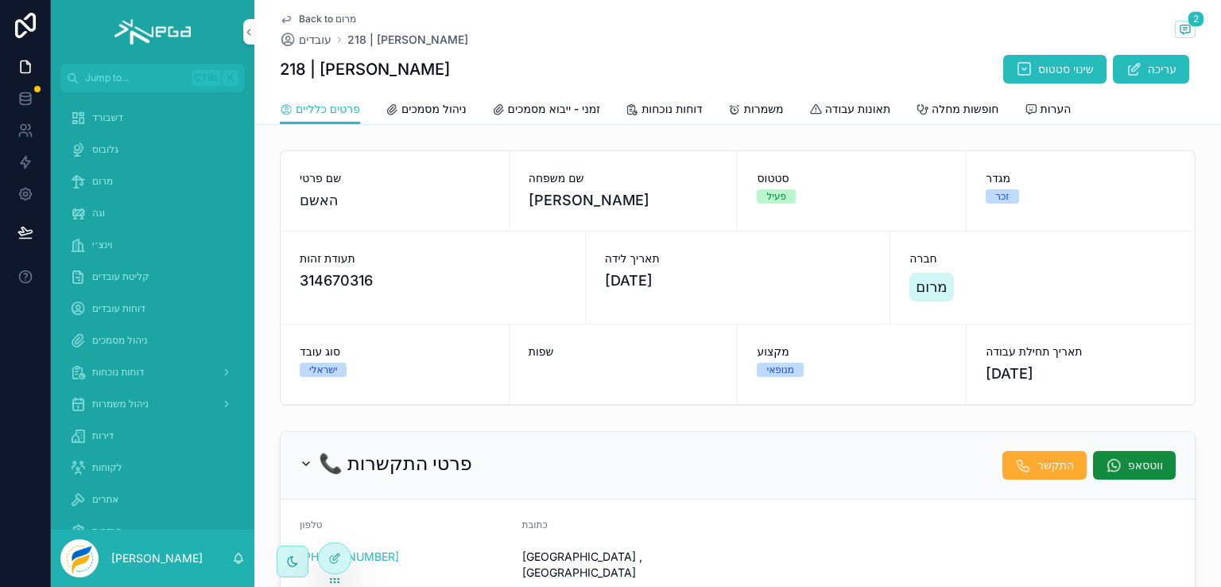
click at [682, 113] on span "דוחות נוכחות" at bounding box center [672, 109] width 61 height 16
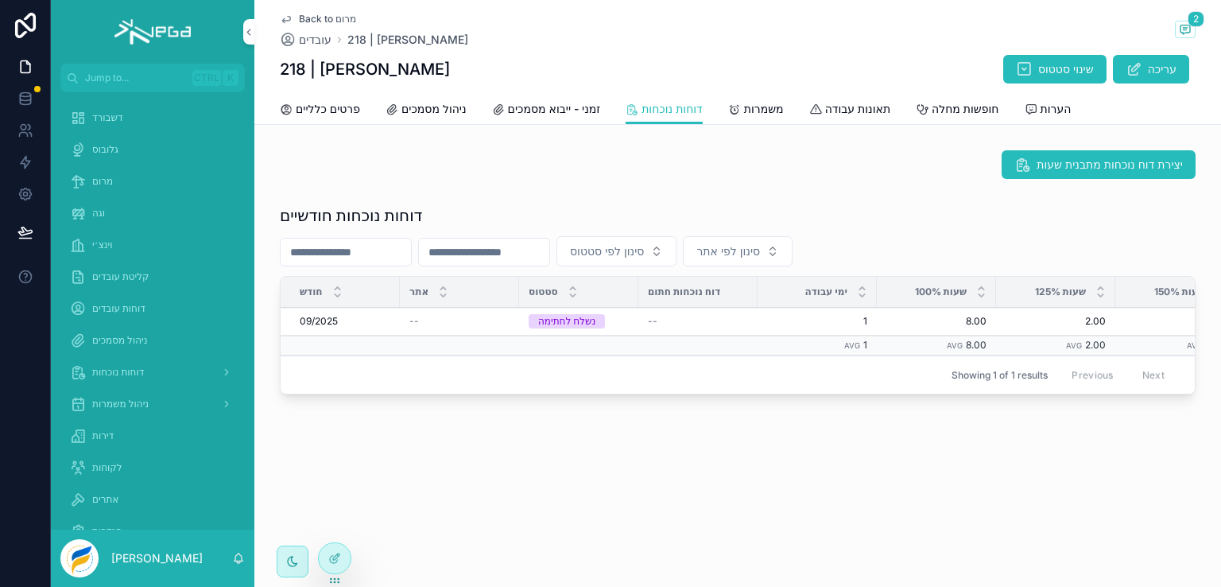
click at [538, 321] on div "נשלח לחתימה" at bounding box center [566, 321] width 57 height 14
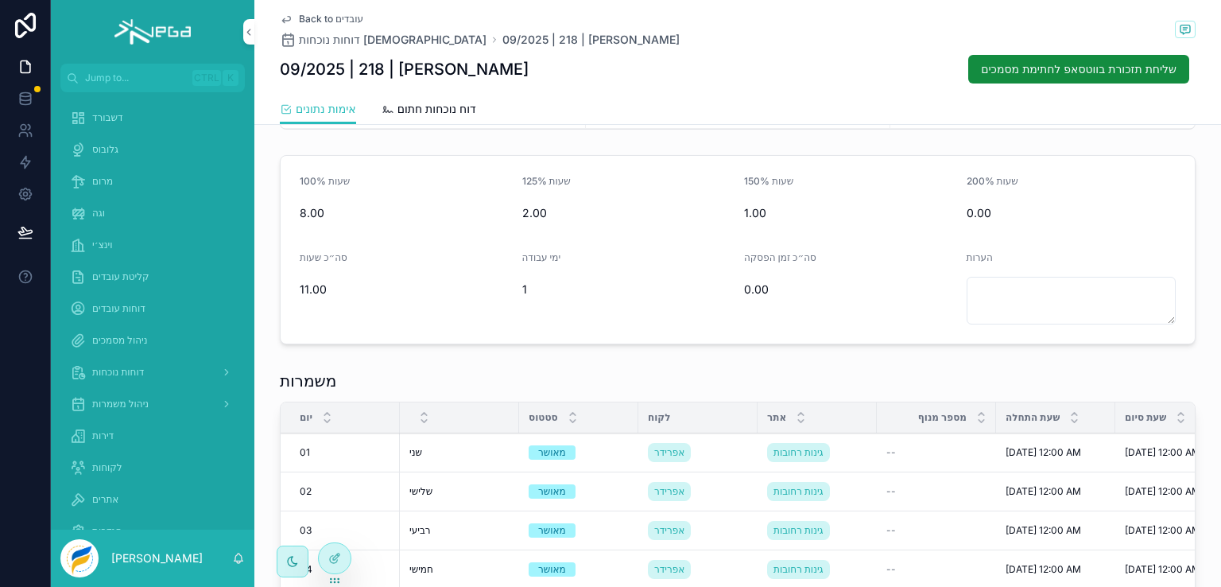
scroll to position [80, 0]
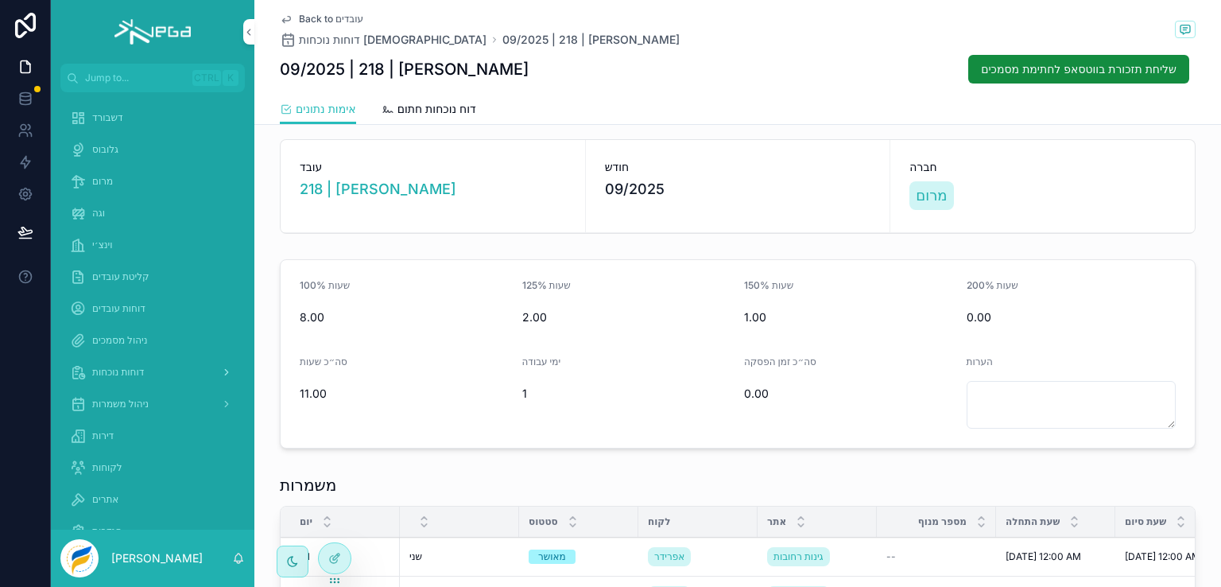
click at [117, 371] on span "דוחות נוכחות" at bounding box center [118, 372] width 52 height 13
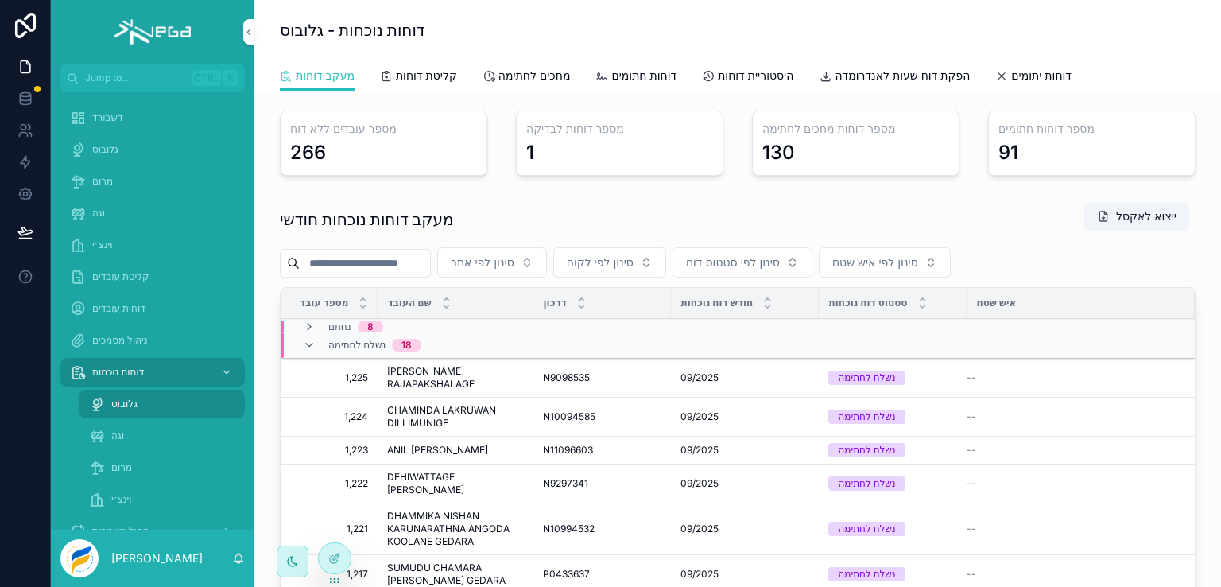
click at [124, 469] on span "מרום" at bounding box center [121, 467] width 21 height 13
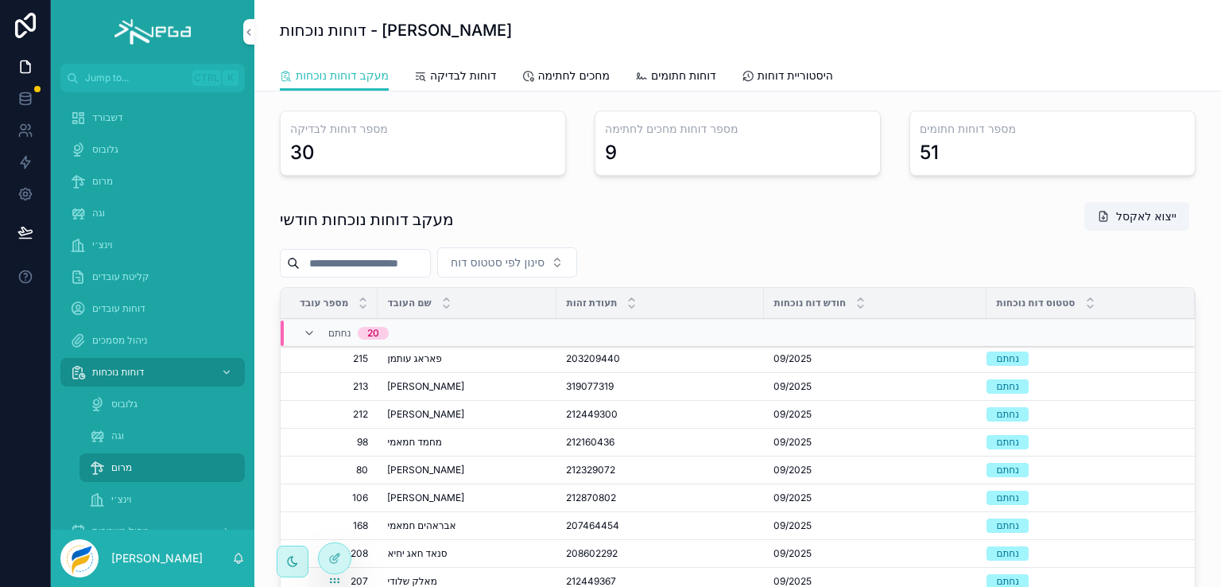
click at [373, 253] on input "scrollable content" at bounding box center [365, 263] width 130 height 22
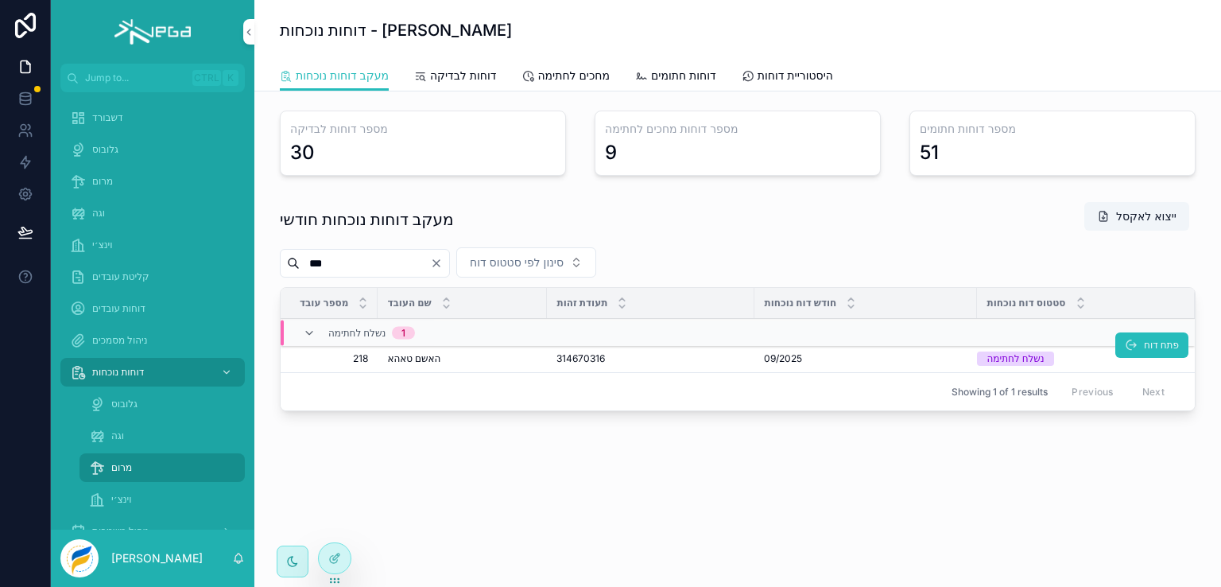
type input "***"
click at [409, 358] on span "האשם טאהא" at bounding box center [413, 358] width 53 height 13
click at [1138, 341] on button "פתח דוח" at bounding box center [1151, 344] width 73 height 25
click at [673, 72] on span "דוחות חתומים" at bounding box center [683, 76] width 65 height 16
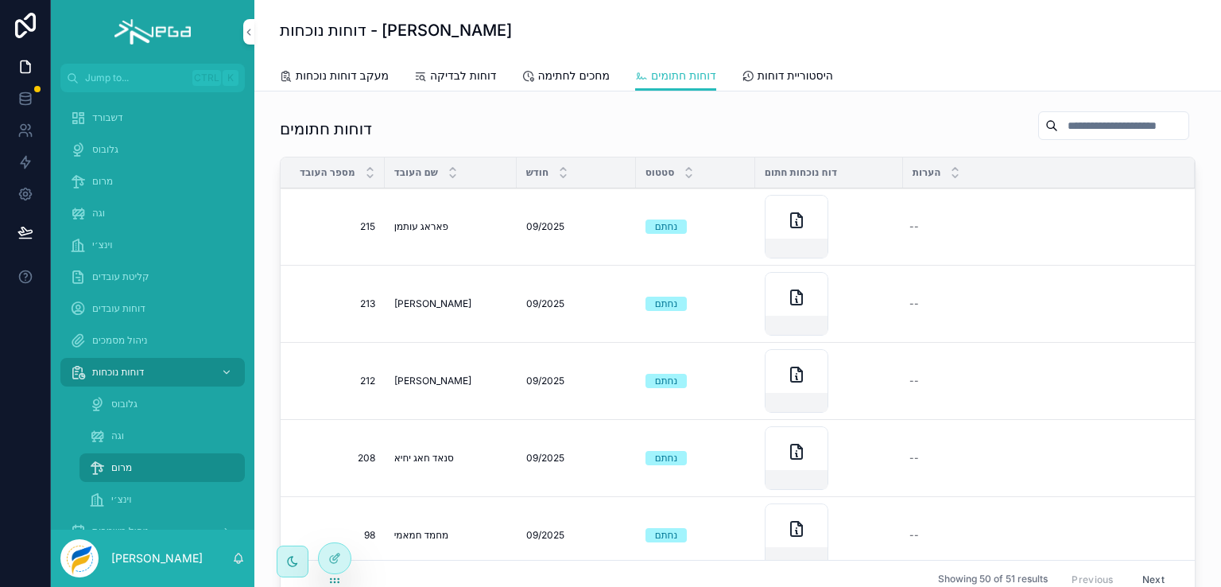
click at [1104, 126] on input "scrollable content" at bounding box center [1123, 125] width 130 height 22
type input "*"
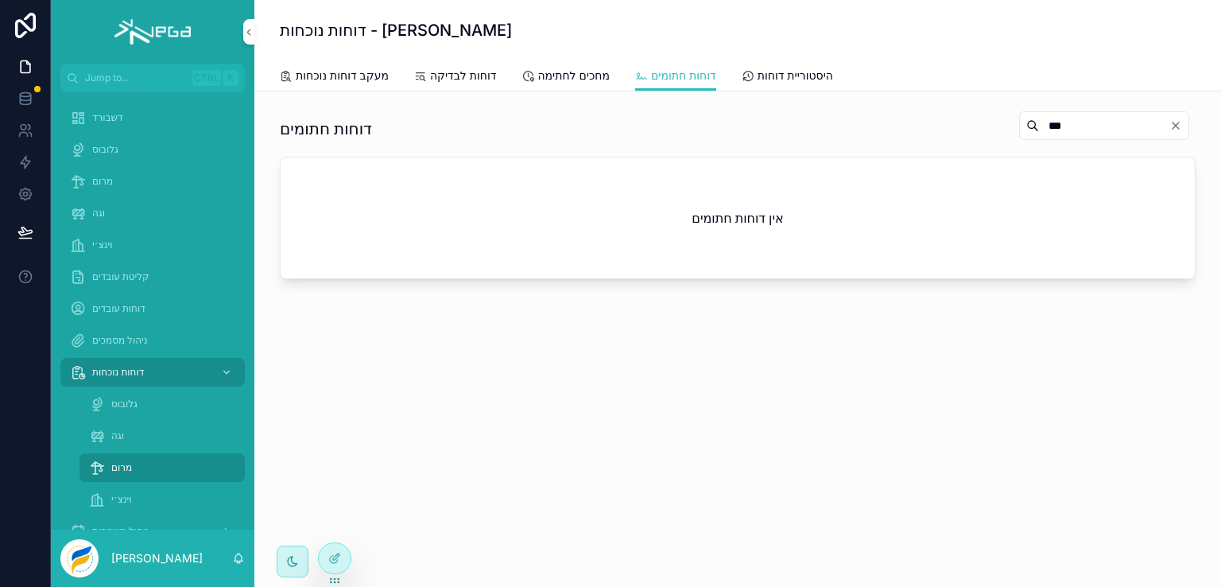
type input "***"
click at [1178, 125] on icon "Clear" at bounding box center [1175, 125] width 13 height 13
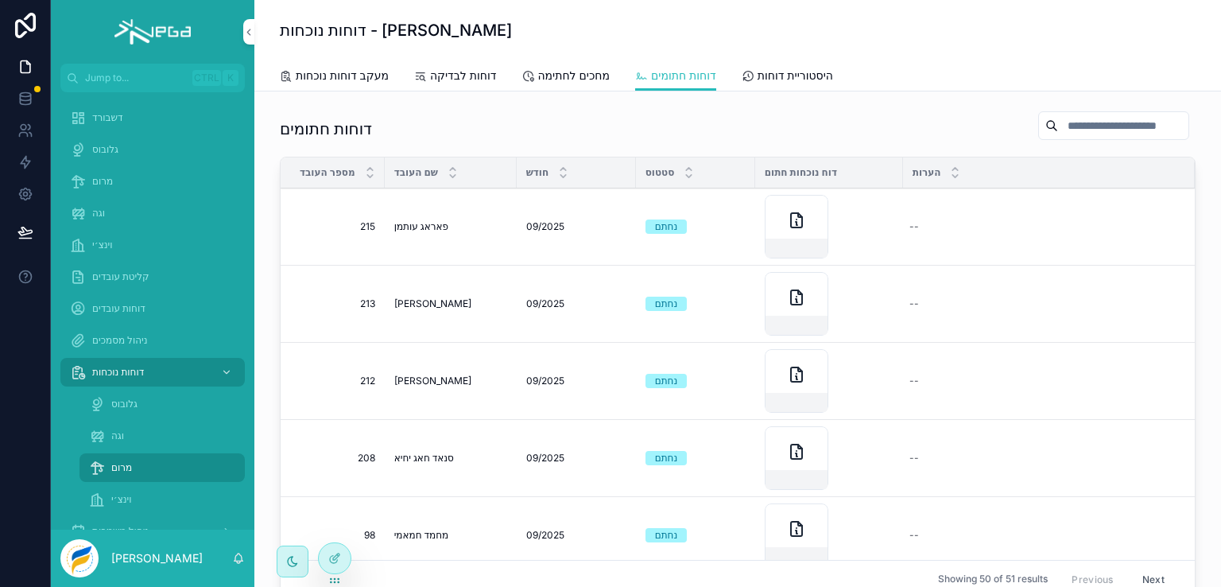
click at [355, 77] on span "מעקב דוחות נוכחות" at bounding box center [342, 76] width 93 height 16
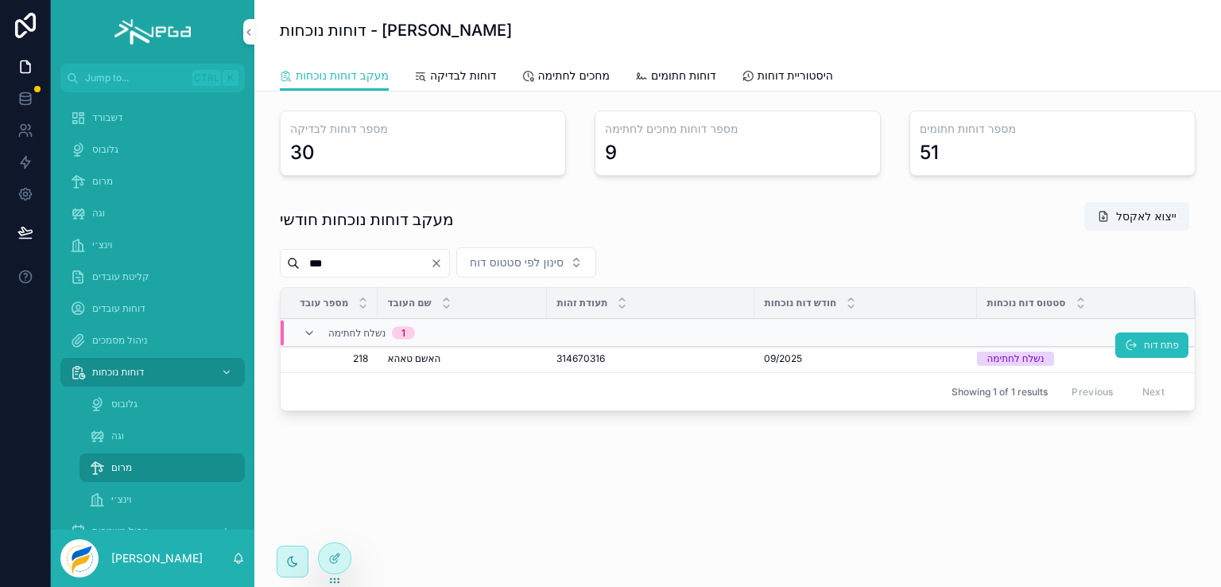
click at [433, 352] on span "האשם טאהא" at bounding box center [413, 358] width 53 height 13
click at [1125, 345] on icon "scrollable content" at bounding box center [1131, 345] width 13 height 13
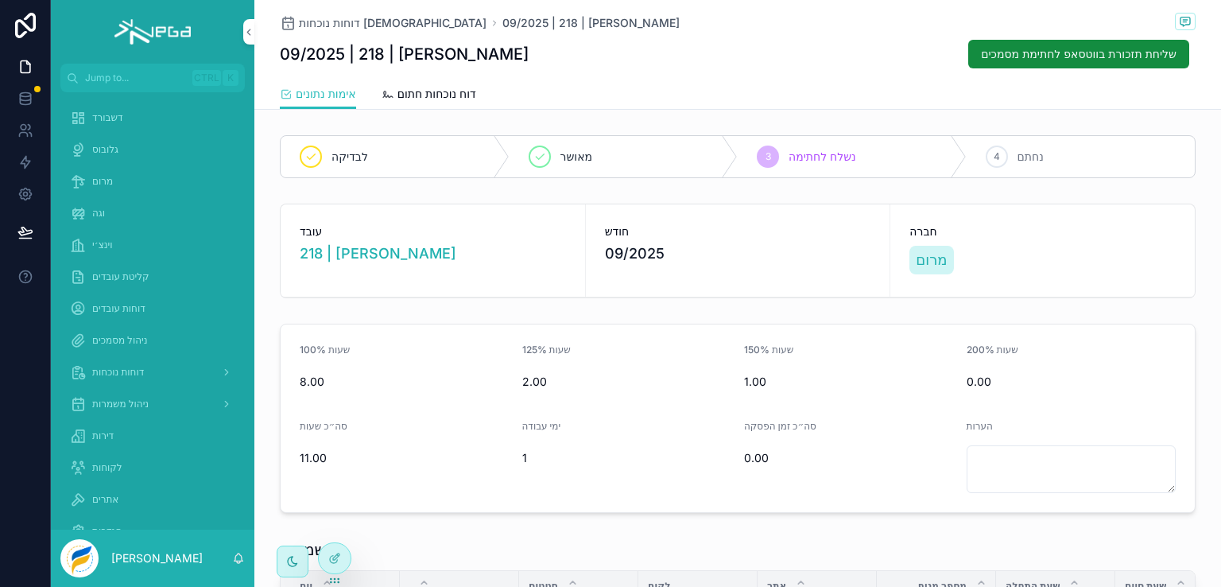
click at [426, 94] on span "דוח נוכחות חתום" at bounding box center [437, 94] width 79 height 16
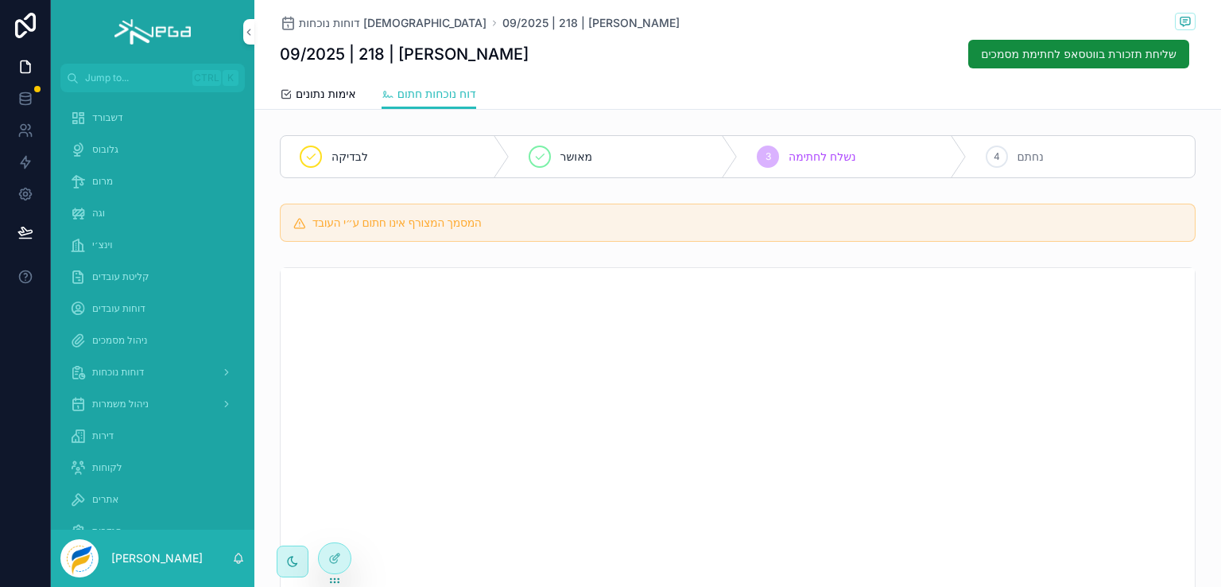
click at [320, 93] on span "אימות נתונים" at bounding box center [326, 94] width 60 height 16
click at [332, 95] on span "אימות נתונים" at bounding box center [326, 94] width 60 height 16
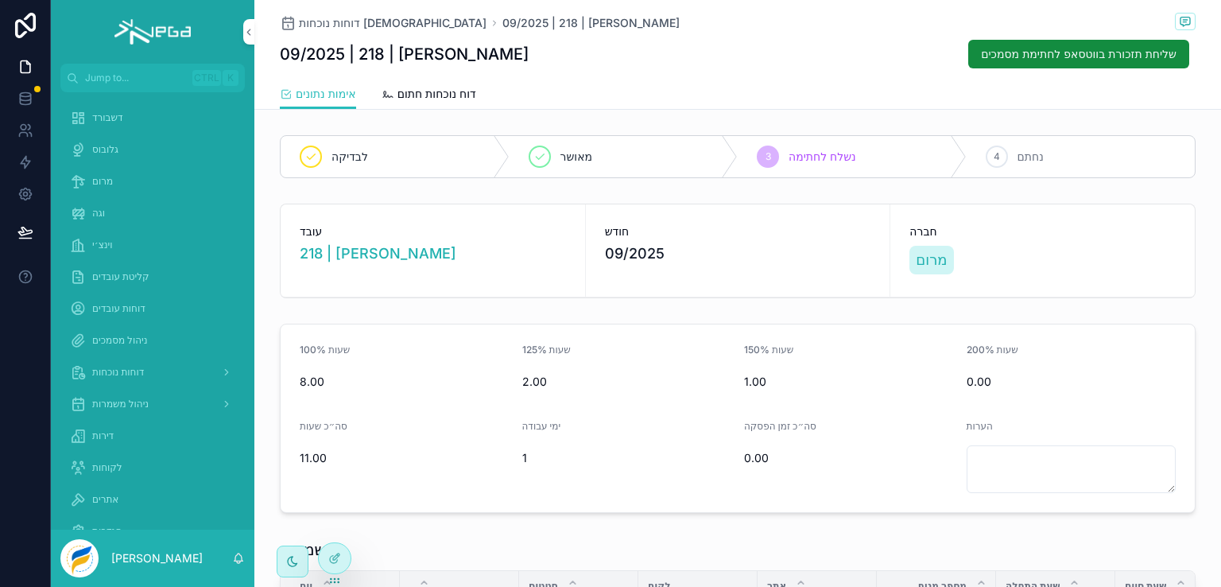
click at [105, 180] on span "מרום" at bounding box center [102, 181] width 21 height 13
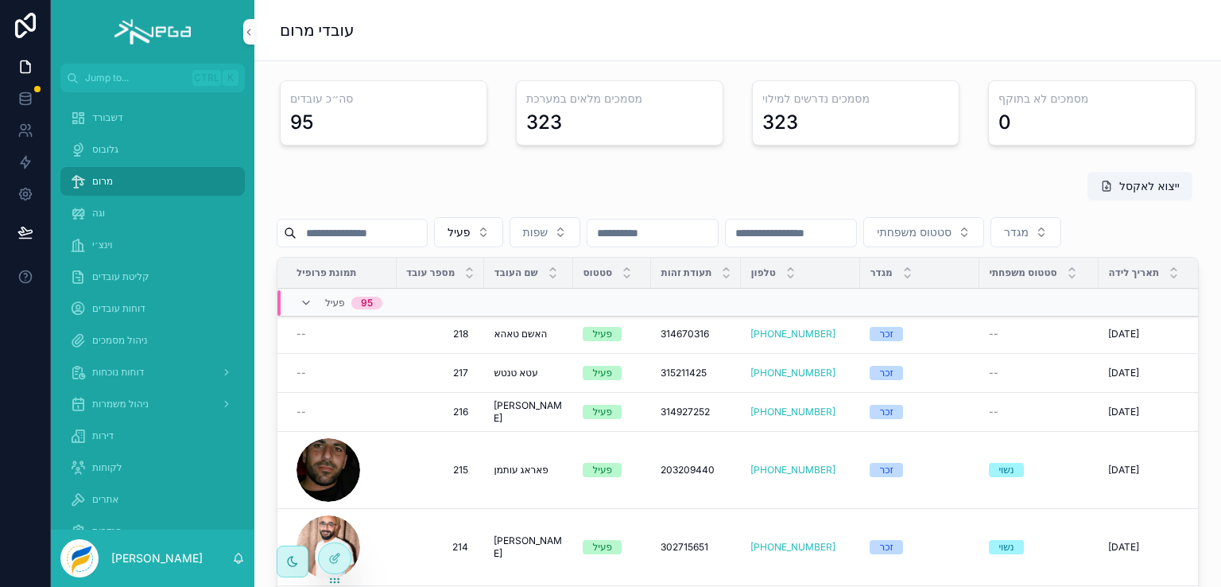
click at [319, 234] on input "scrollable content" at bounding box center [362, 233] width 130 height 22
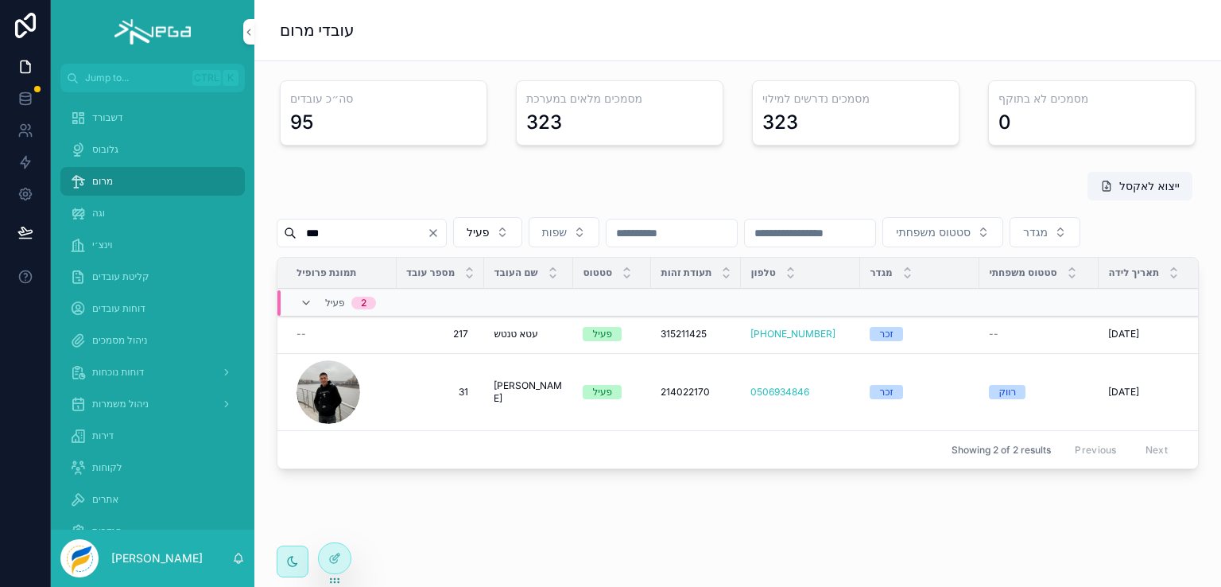
click at [474, 354] on td "217 217" at bounding box center [440, 334] width 87 height 39
click at [460, 340] on span "217" at bounding box center [441, 334] width 56 height 13
click at [369, 354] on td "--" at bounding box center [336, 334] width 119 height 39
click at [331, 233] on input "***" at bounding box center [362, 233] width 130 height 22
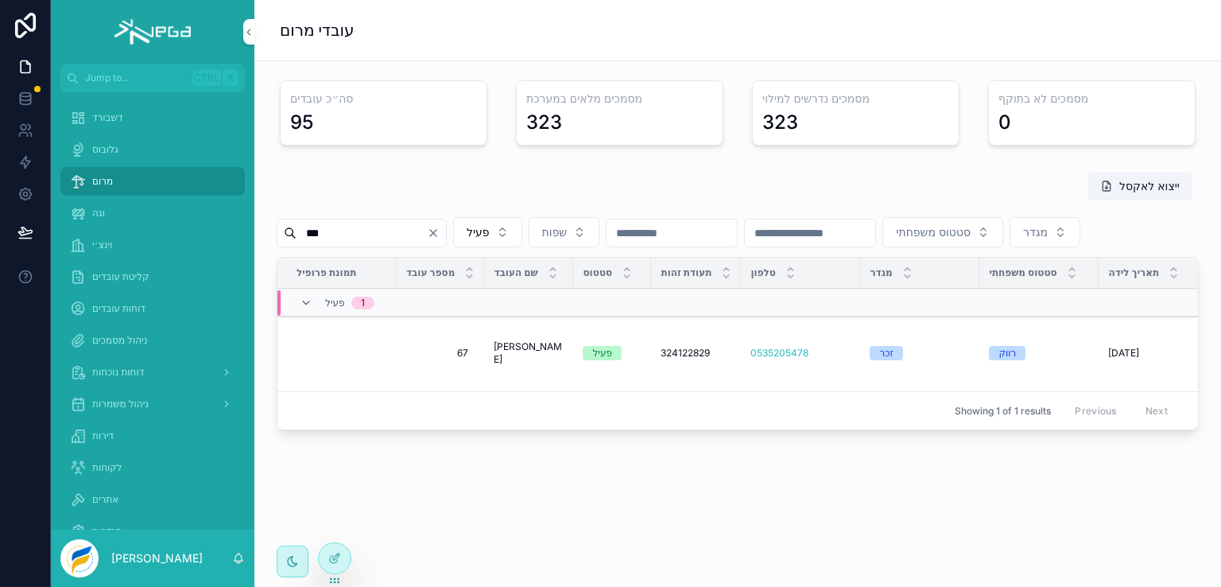
type input "***"
click at [496, 366] on span "יאזן זייד" at bounding box center [529, 352] width 70 height 25
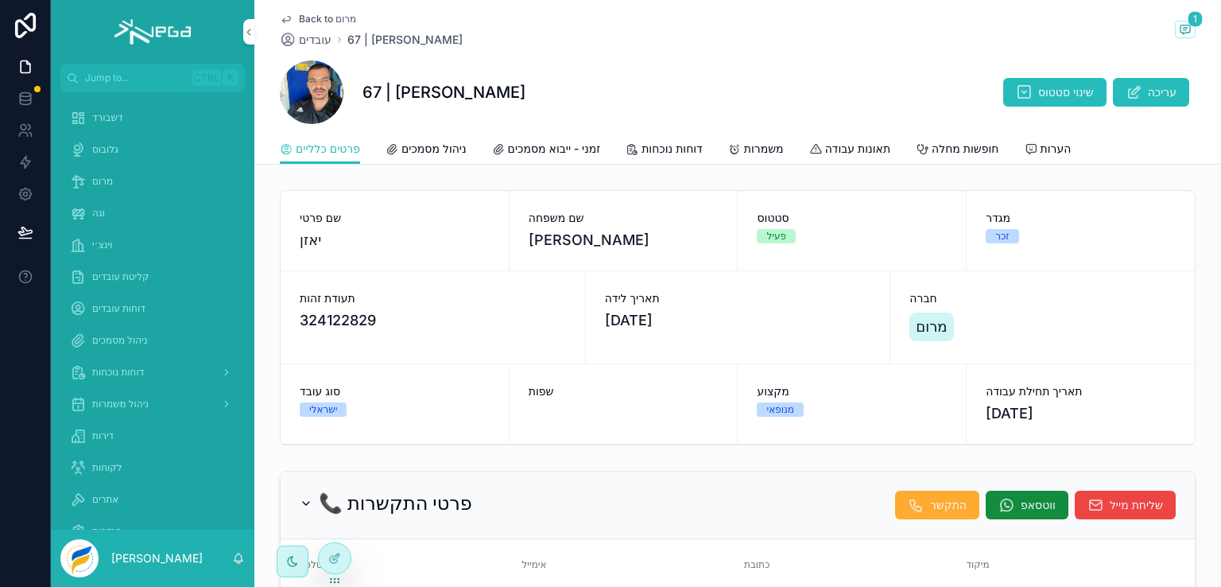
click at [457, 149] on span "ניהול מסמכים" at bounding box center [433, 149] width 65 height 16
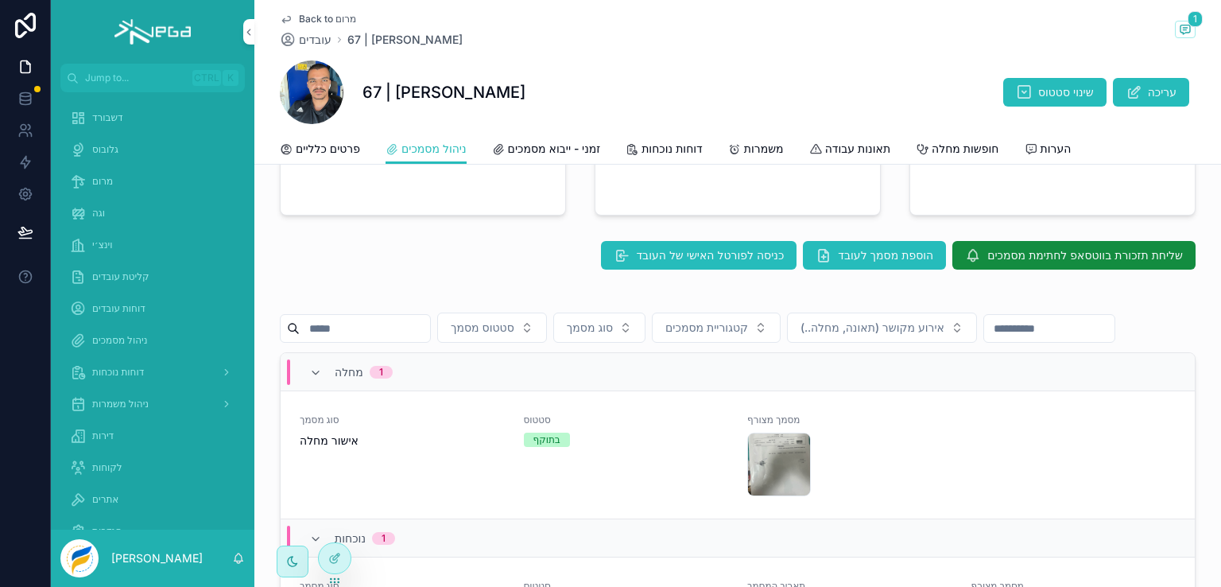
scroll to position [196, 0]
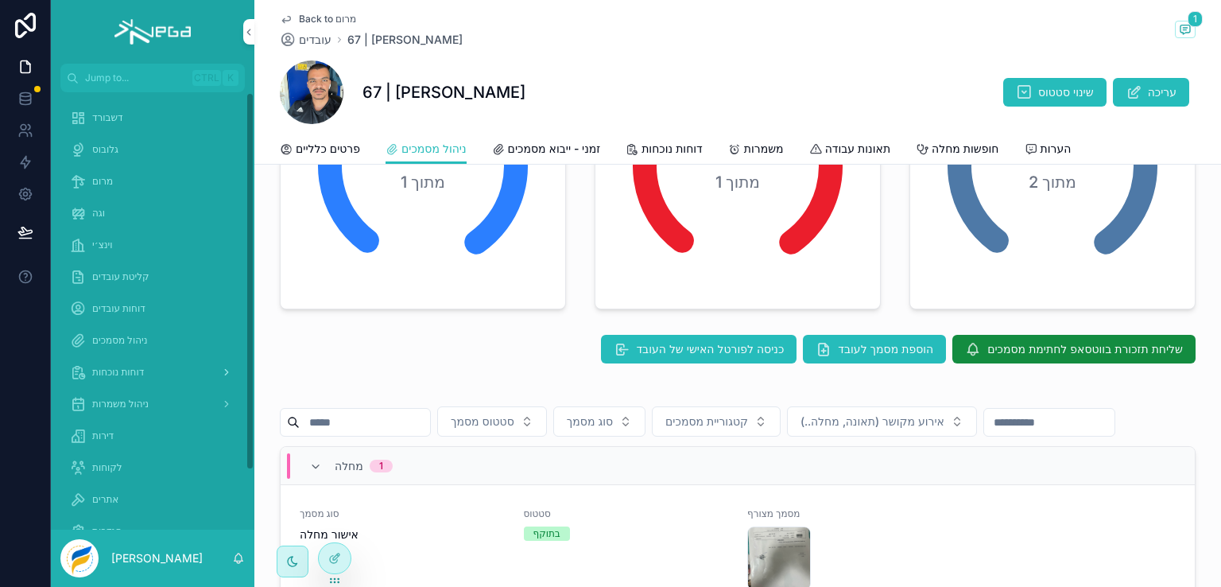
click at [117, 373] on span "דוחות נוכחות" at bounding box center [118, 372] width 52 height 13
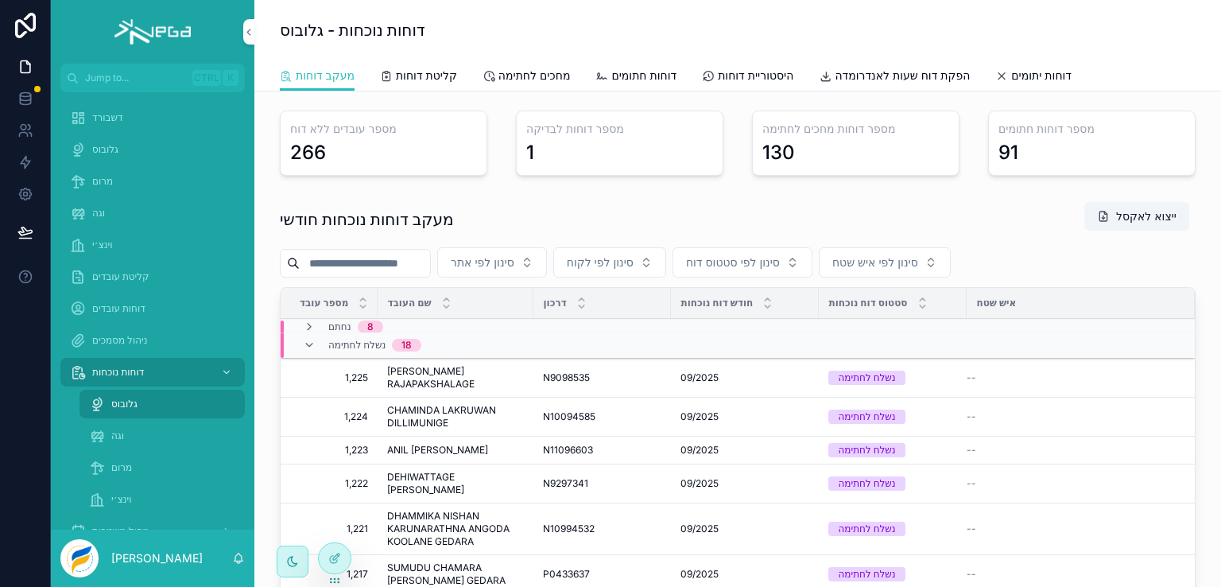
click at [382, 257] on input "scrollable content" at bounding box center [365, 263] width 130 height 22
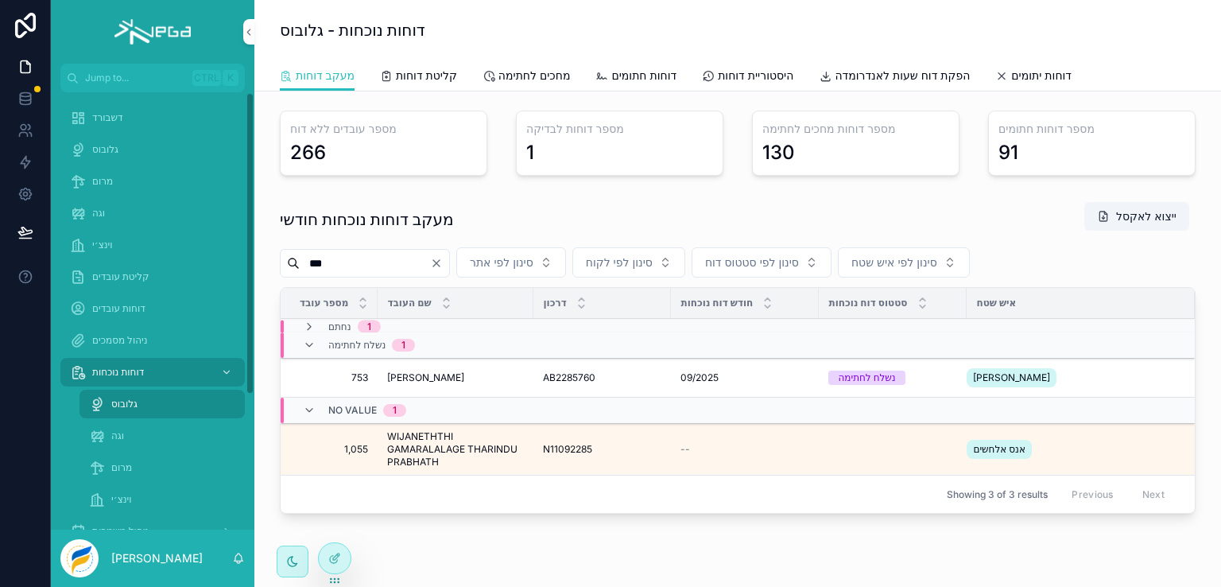
type input "***"
click at [121, 467] on span "מרום" at bounding box center [121, 467] width 21 height 13
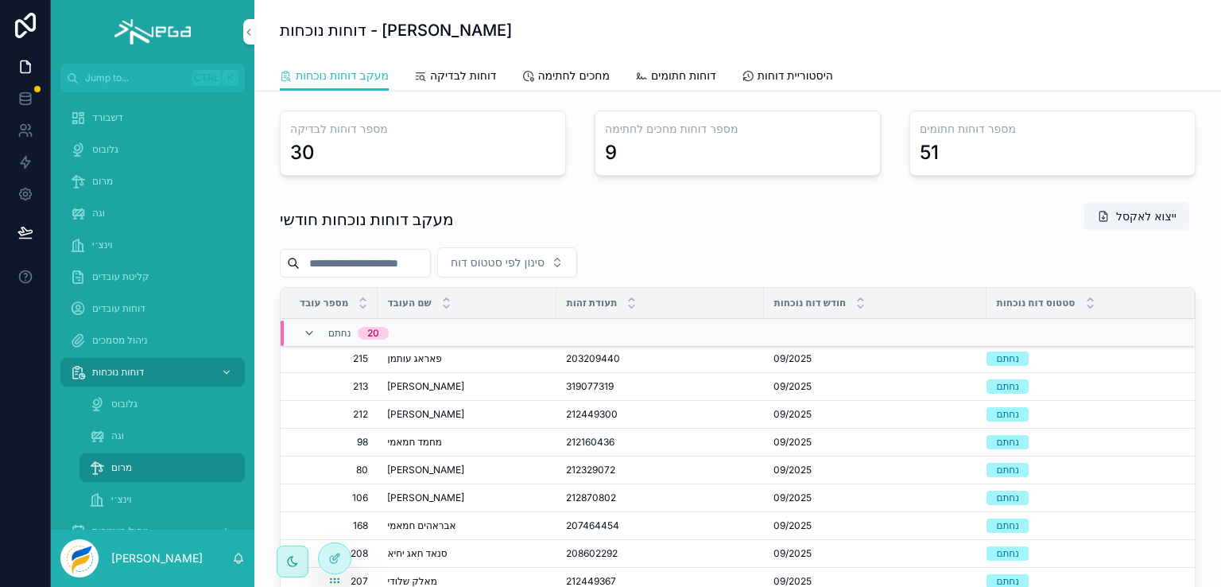
click at [351, 266] on input "scrollable content" at bounding box center [365, 263] width 130 height 22
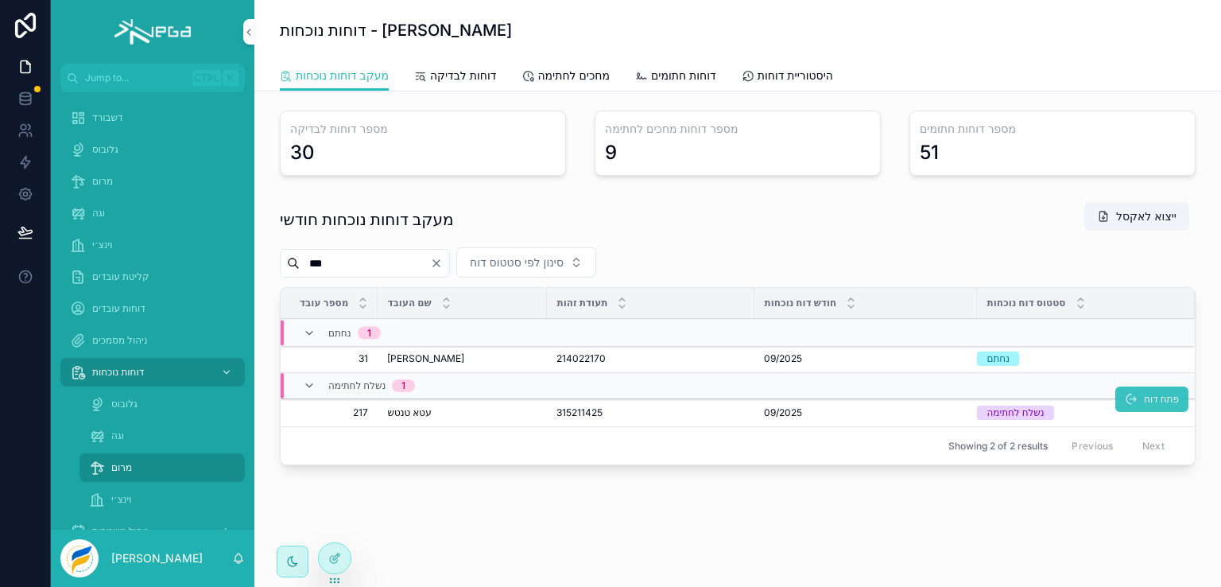
type input "***"
click at [1125, 394] on icon "scrollable content" at bounding box center [1131, 399] width 13 height 13
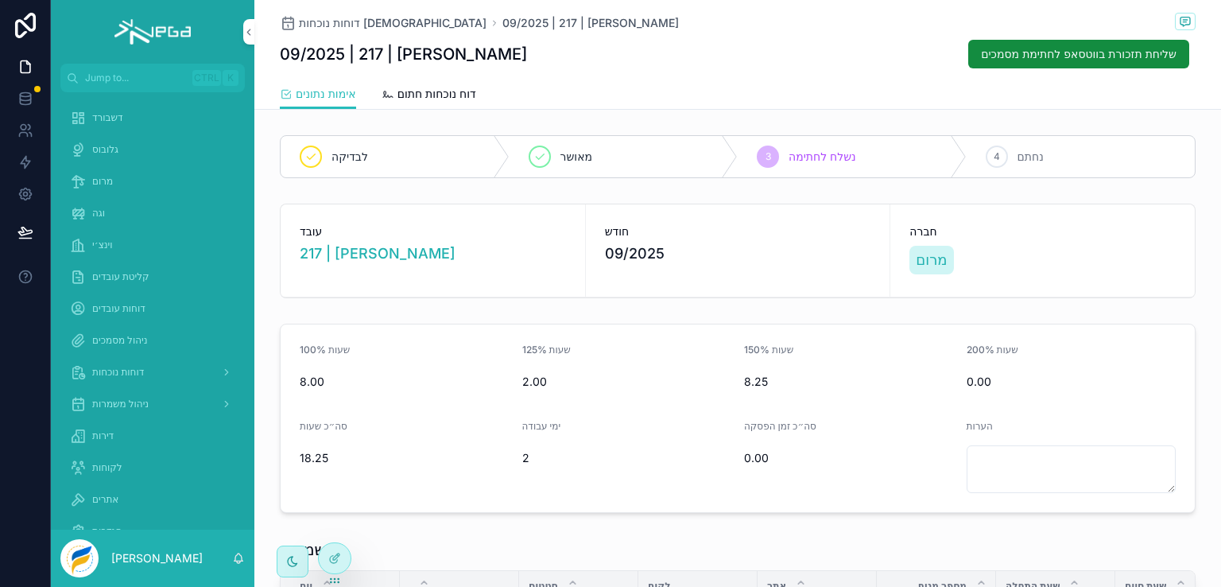
click at [450, 95] on span "דוח נוכחות חתום" at bounding box center [437, 94] width 79 height 16
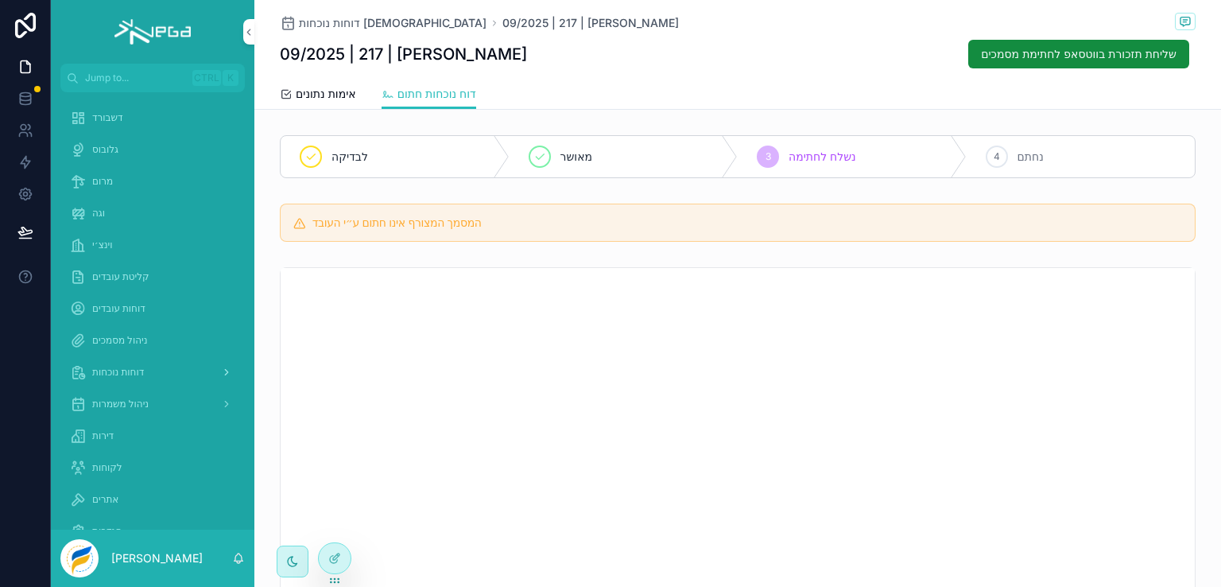
click at [121, 364] on div "דוחות נוכחות" at bounding box center [152, 371] width 165 height 25
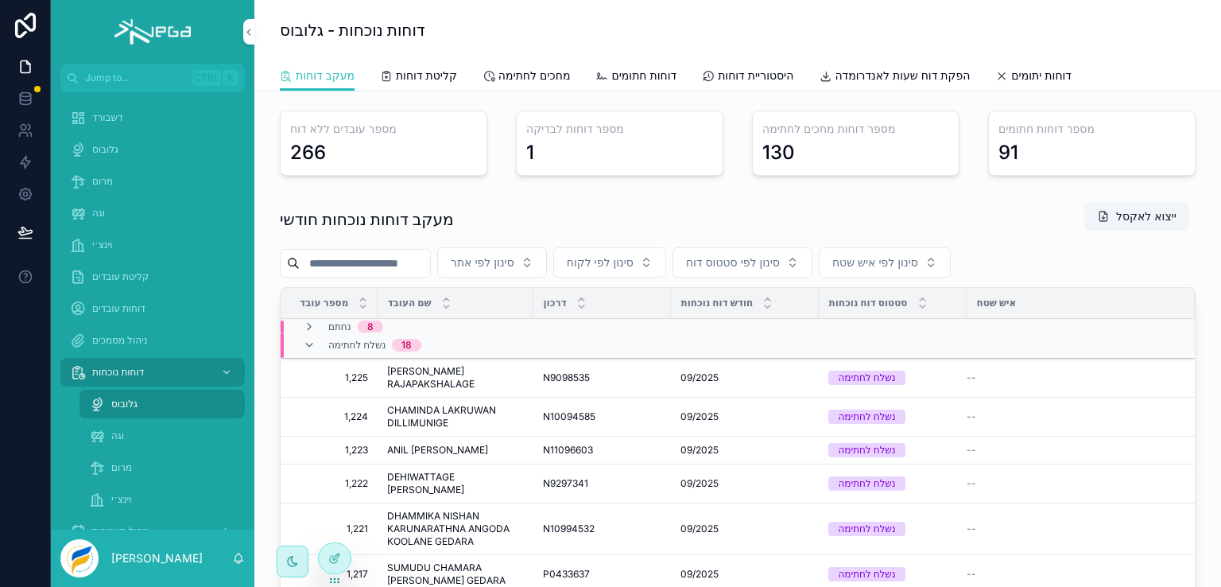
click at [119, 468] on span "מרום" at bounding box center [121, 467] width 21 height 13
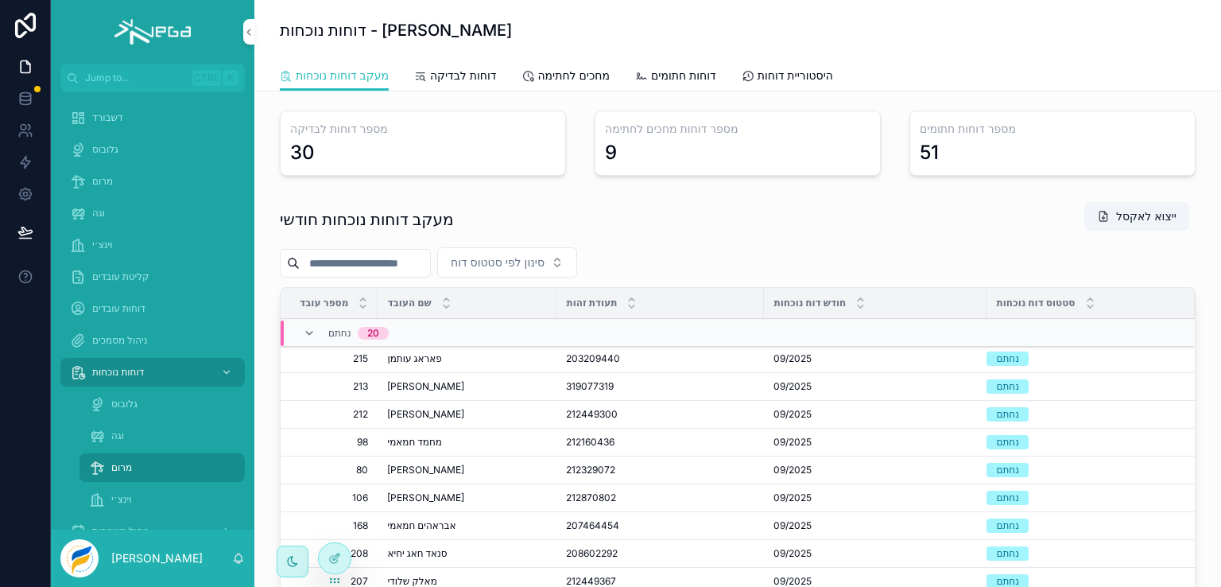
click at [378, 258] on input "scrollable content" at bounding box center [365, 263] width 130 height 22
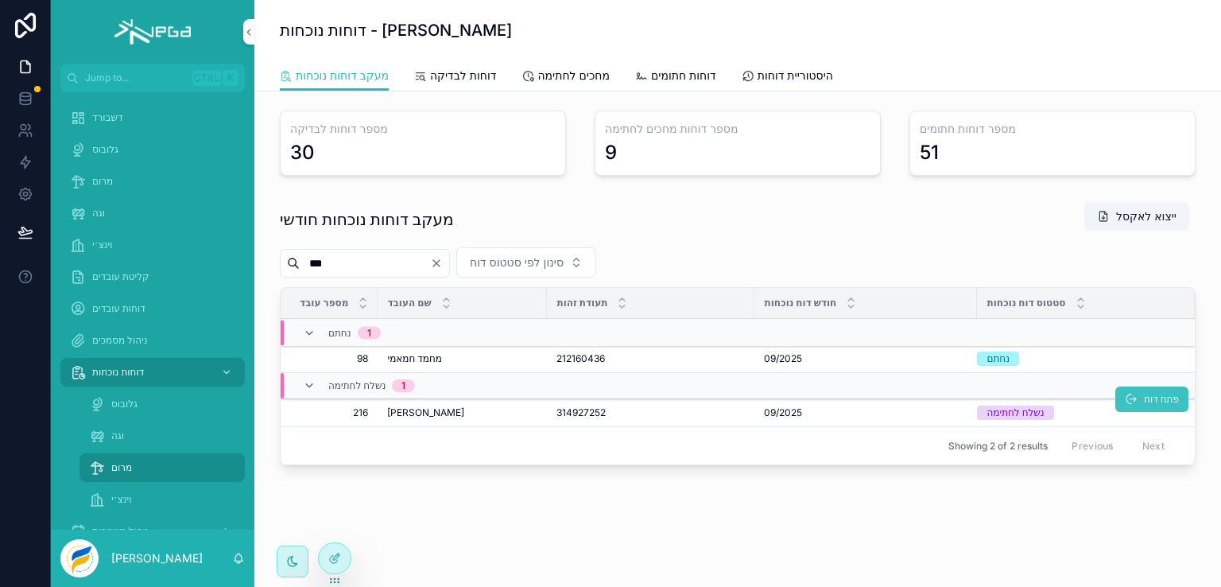
type input "***"
click at [1144, 402] on span "פתח דוח" at bounding box center [1161, 399] width 35 height 13
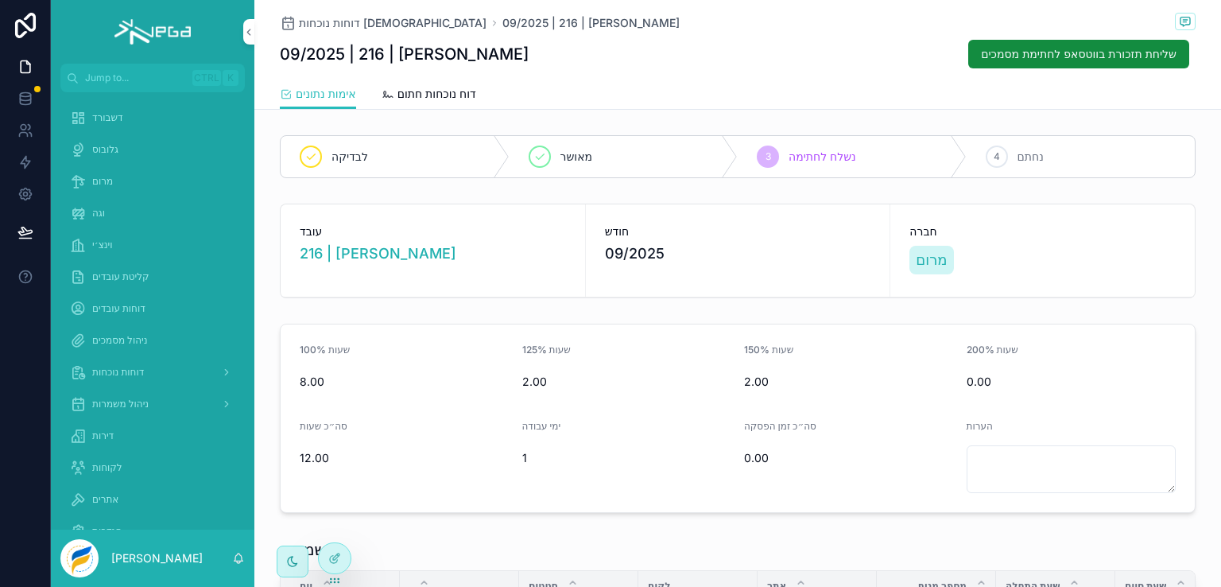
click at [436, 96] on span "דוח נוכחות חתום" at bounding box center [437, 94] width 79 height 16
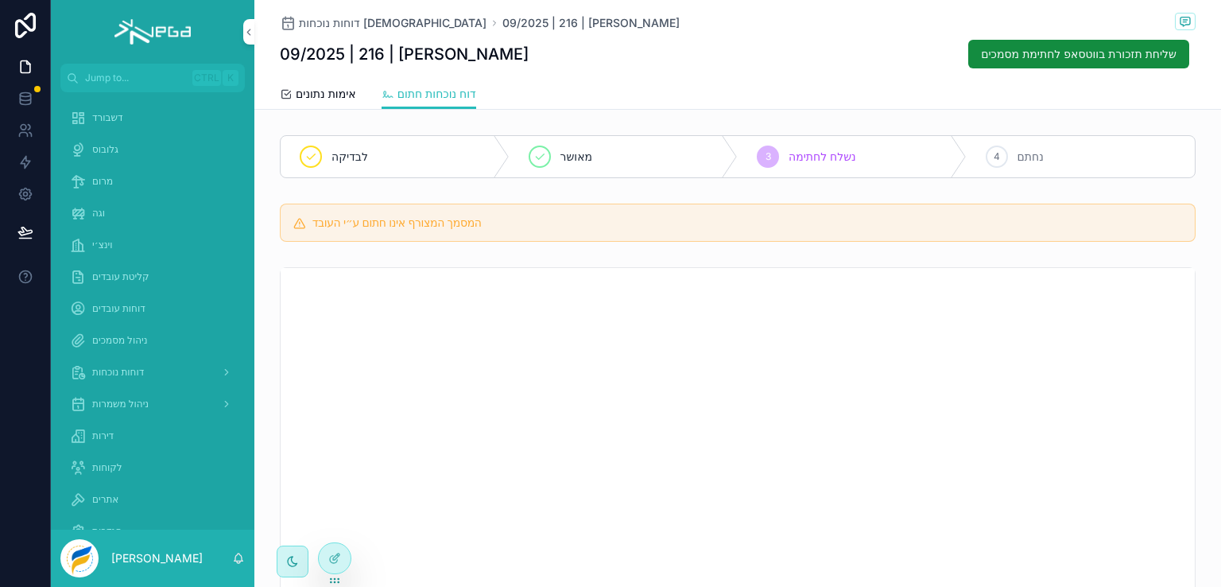
click at [646, 258] on div "לבדיקה מאושר 3 נשלח לחתימה 4 נחתם המסמך המצורף אינו חתום ע״י העובד" at bounding box center [737, 421] width 967 height 585
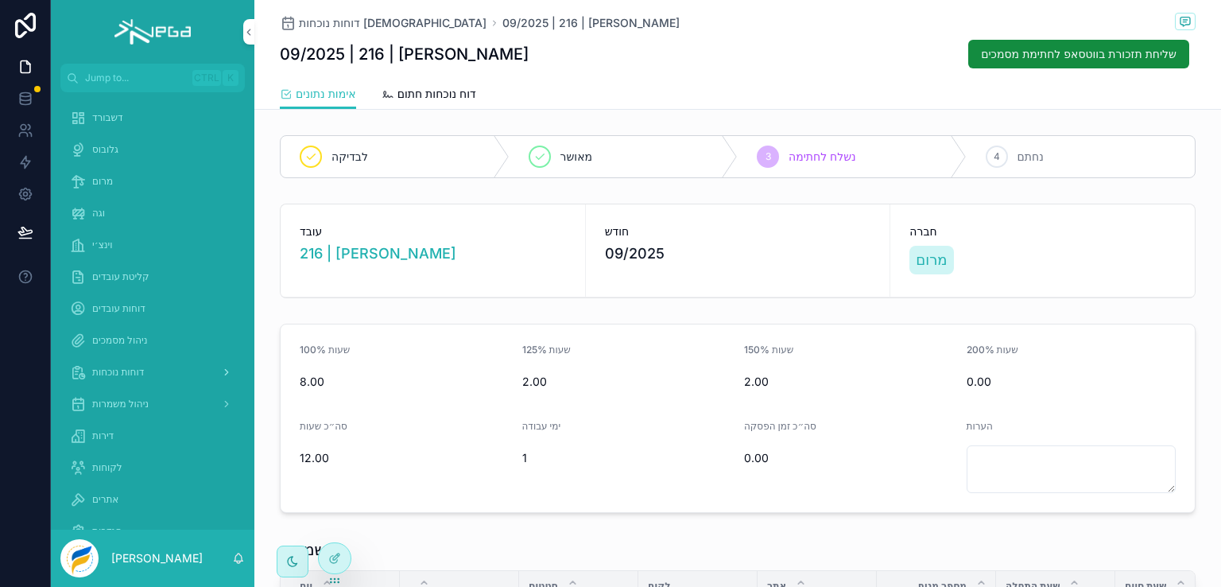
click at [116, 372] on span "דוחות נוכחות" at bounding box center [118, 372] width 52 height 13
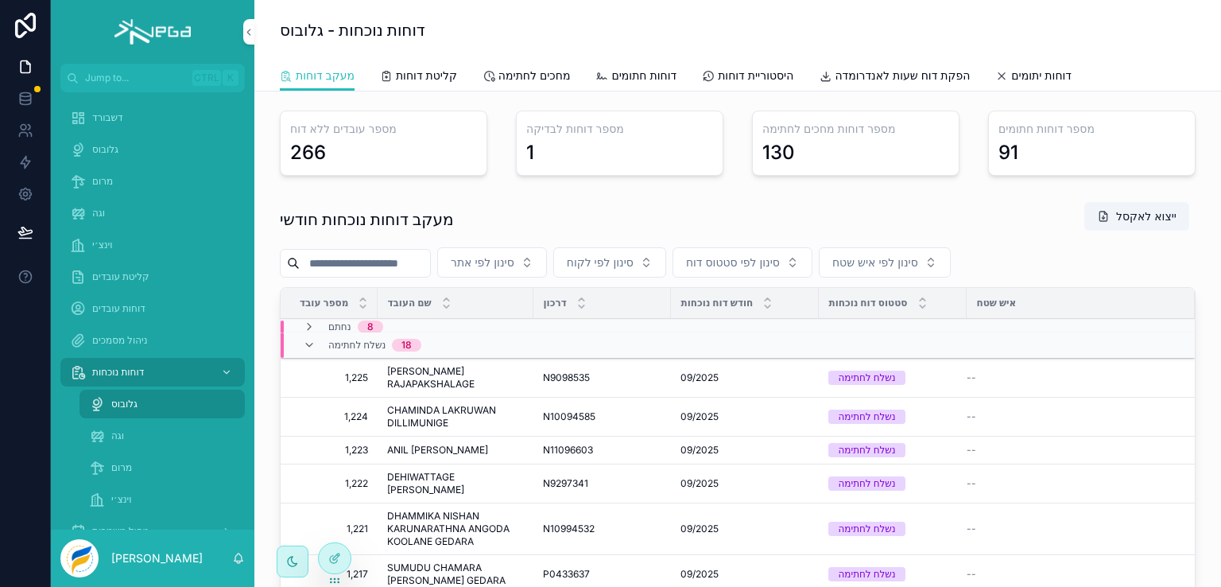
click at [118, 470] on span "מרום" at bounding box center [121, 467] width 21 height 13
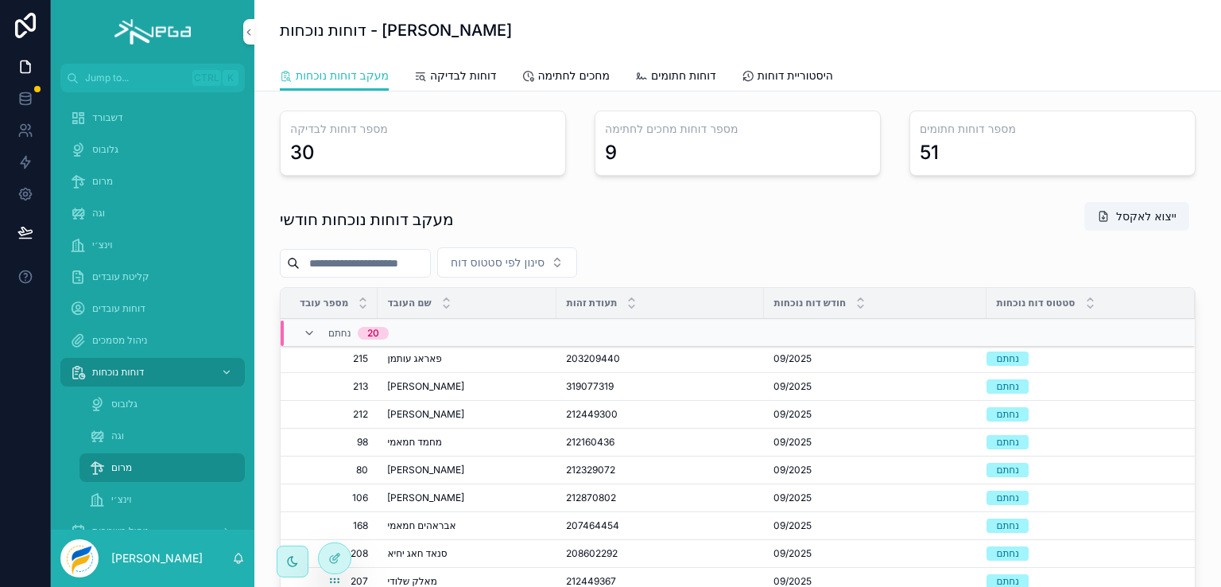
click at [403, 258] on input "scrollable content" at bounding box center [365, 263] width 130 height 22
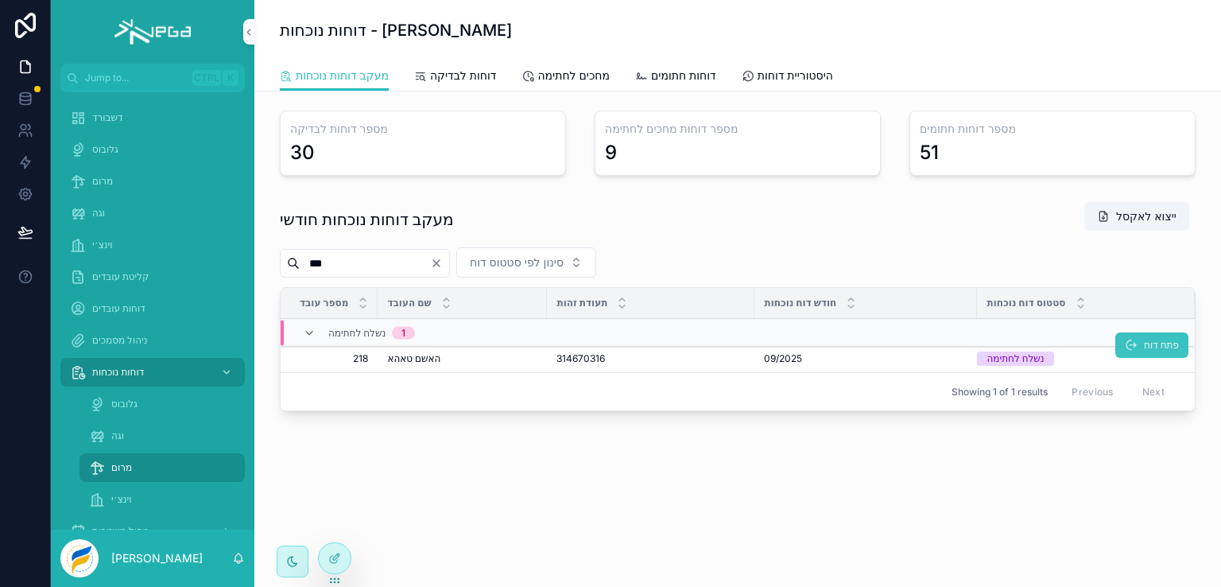
type input "***"
click at [1128, 346] on icon "scrollable content" at bounding box center [1131, 345] width 13 height 13
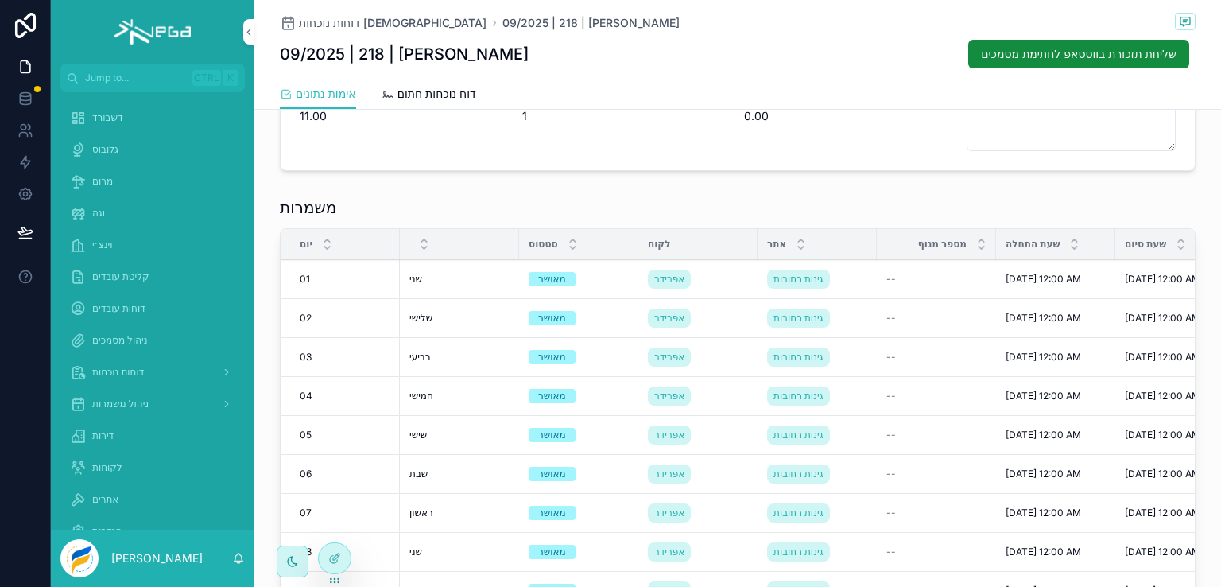
scroll to position [398, 0]
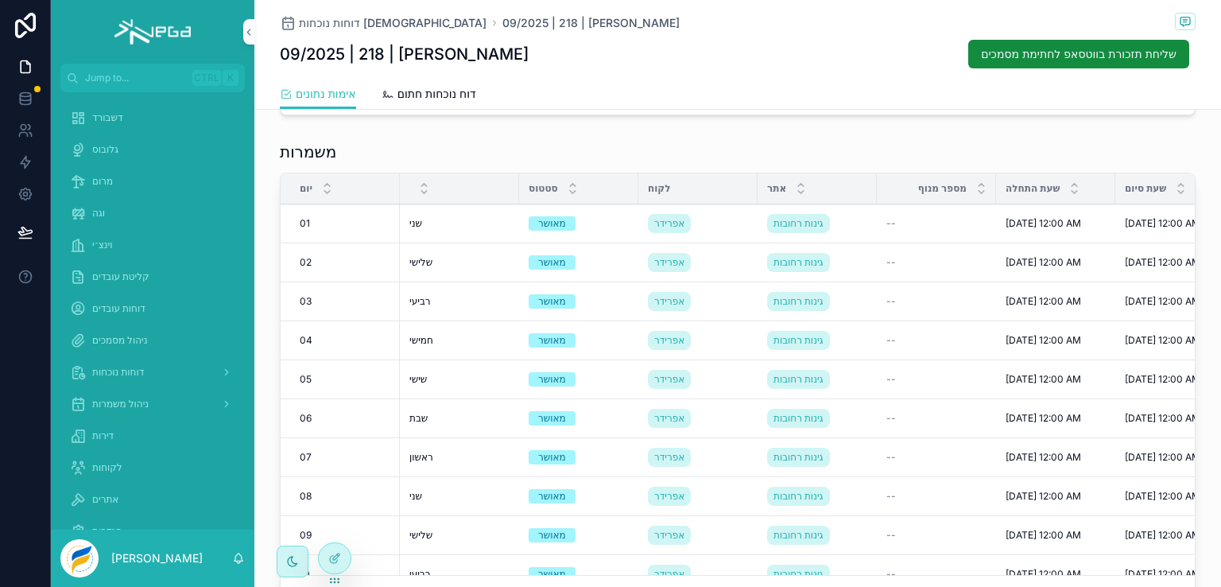
click at [425, 97] on span "דוח נוכחות חתום" at bounding box center [437, 94] width 79 height 16
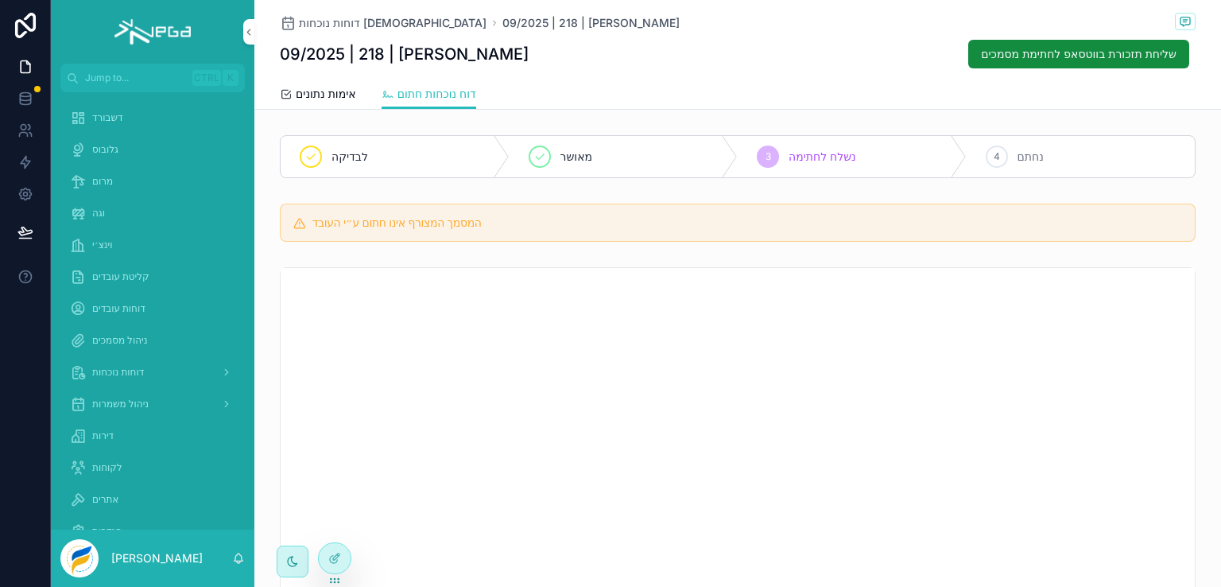
click at [1208, 223] on div "המסמך המצורף אינו חתום ע״י העובד" at bounding box center [737, 222] width 967 height 51
click at [126, 373] on span "דוחות נוכחות" at bounding box center [118, 372] width 52 height 13
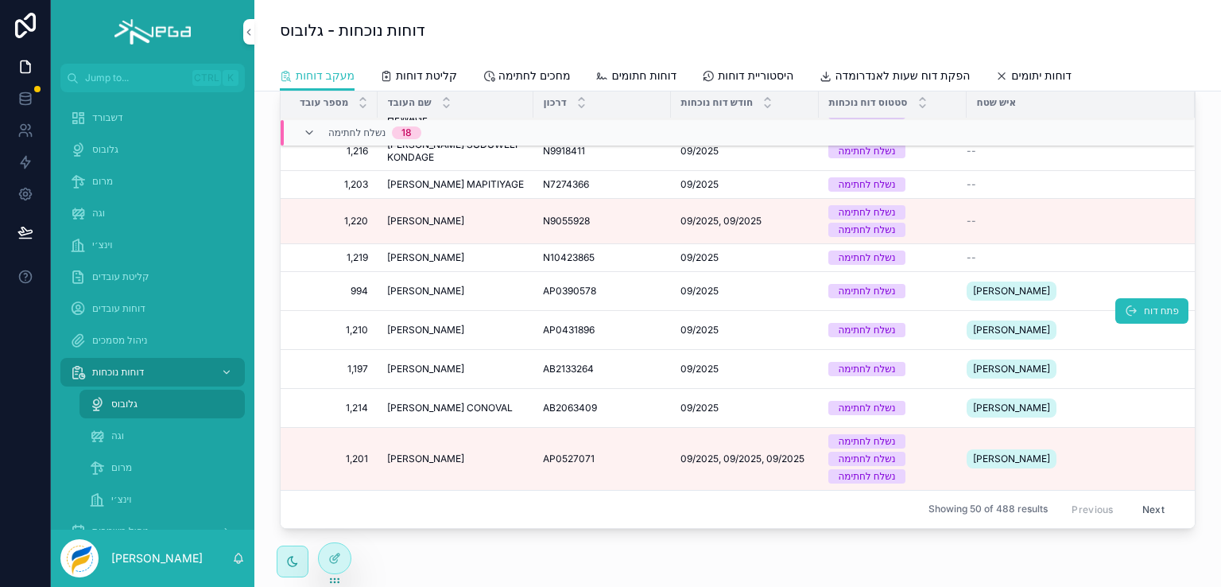
scroll to position [318, 0]
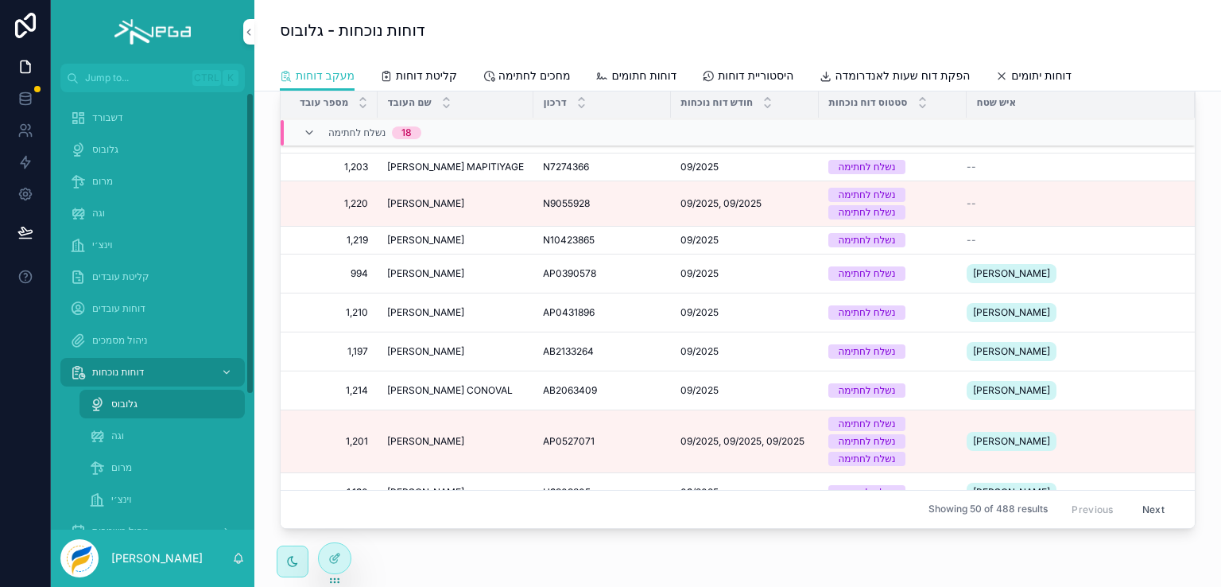
click at [125, 470] on span "מרום" at bounding box center [121, 467] width 21 height 13
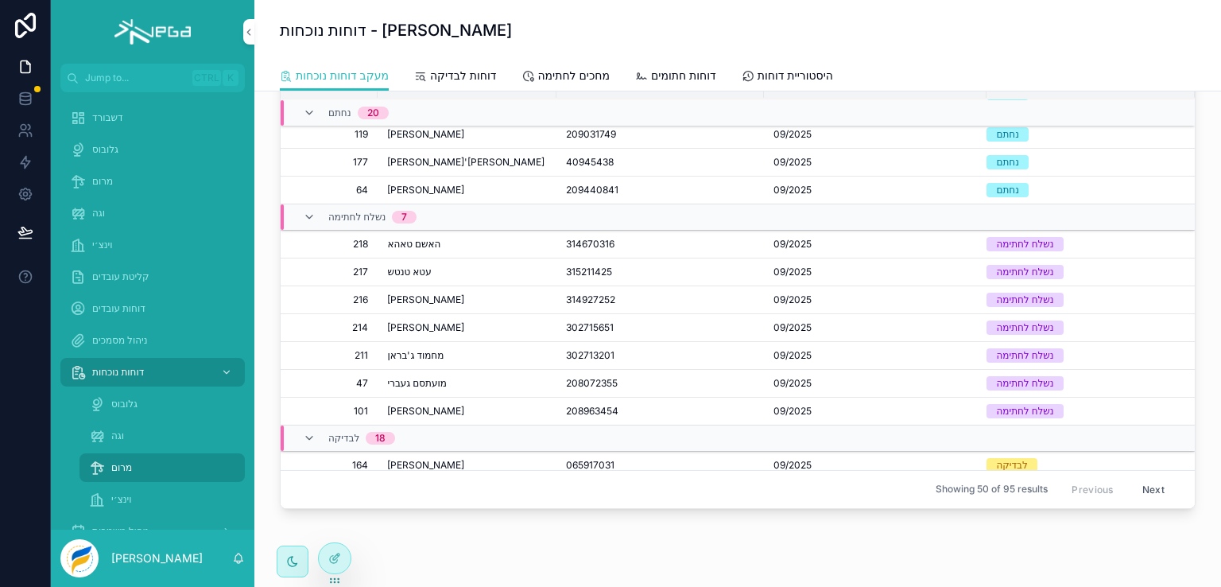
scroll to position [239, 0]
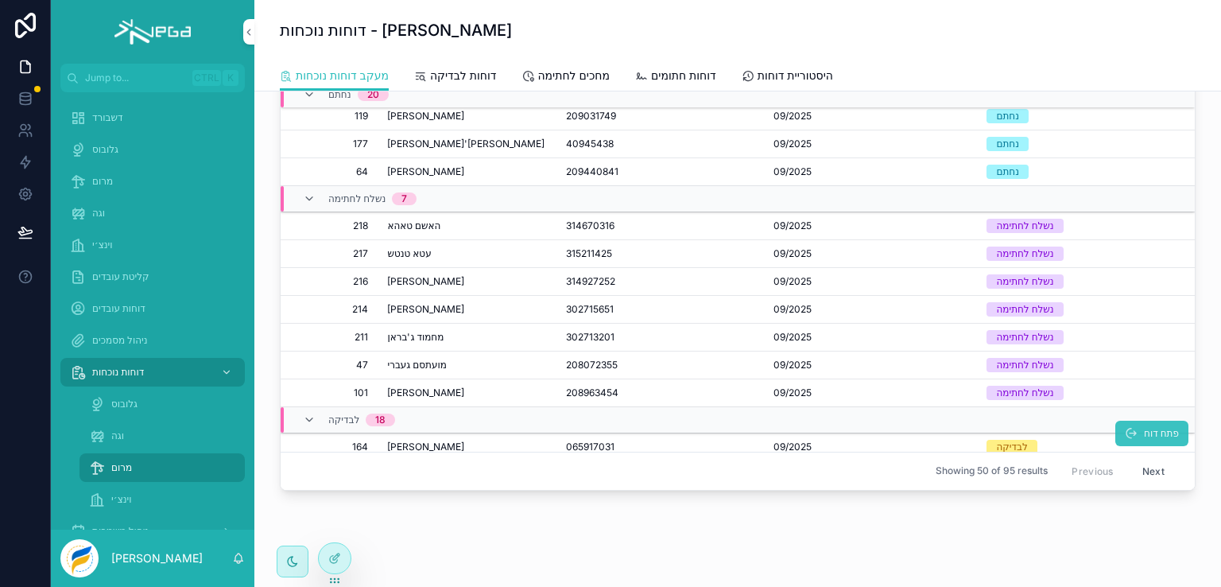
click at [1144, 431] on span "פתח דוח" at bounding box center [1161, 433] width 35 height 13
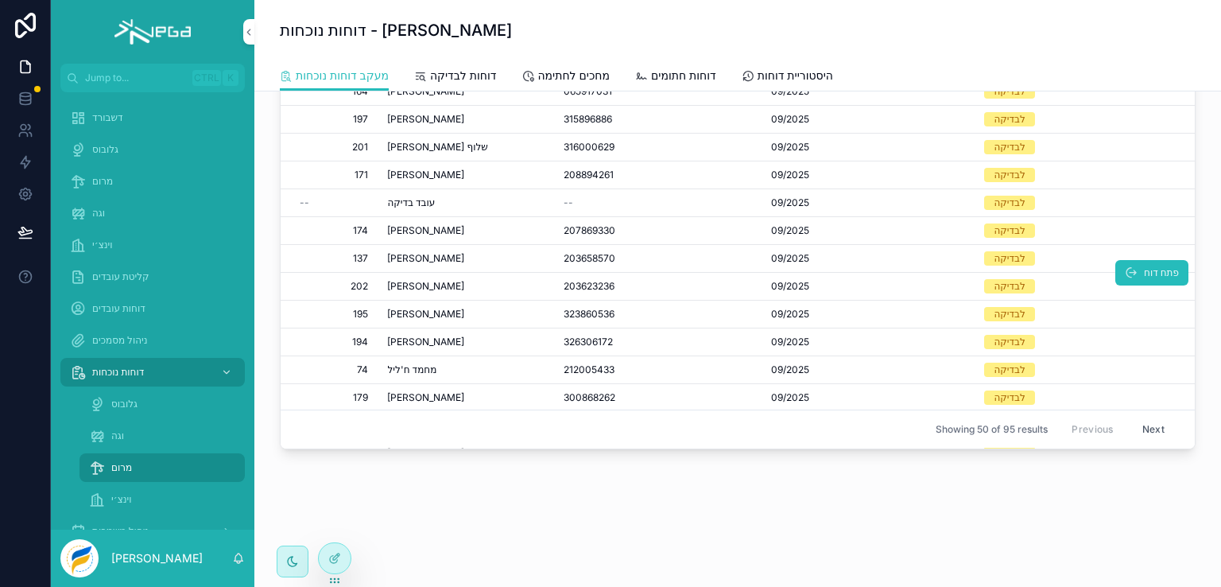
scroll to position [654, 0]
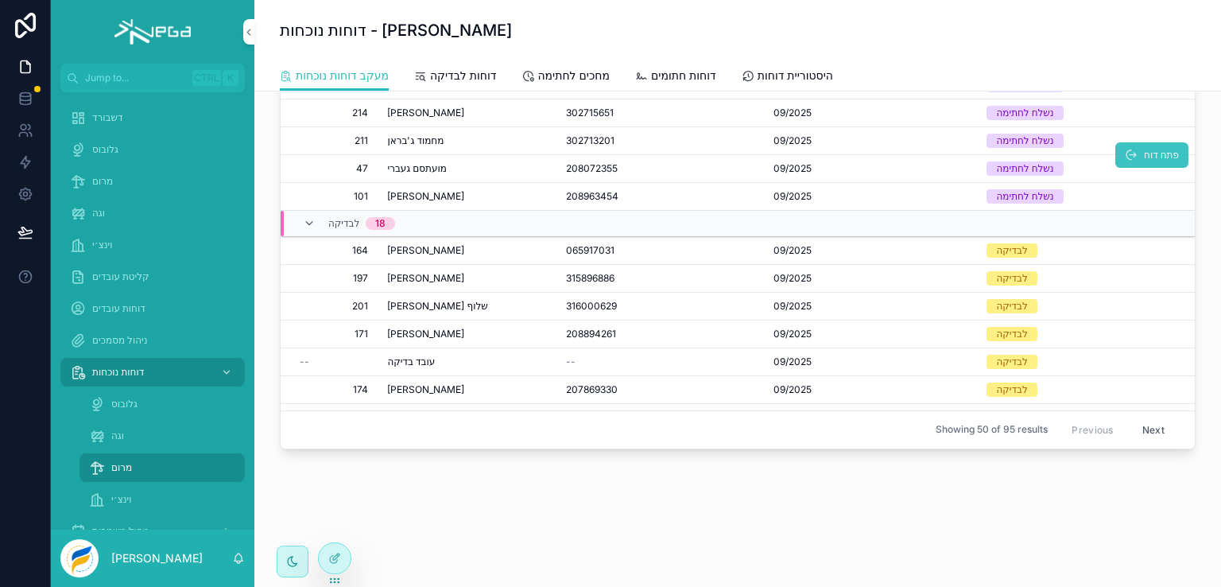
click at [1125, 149] on icon "scrollable content" at bounding box center [1131, 155] width 13 height 13
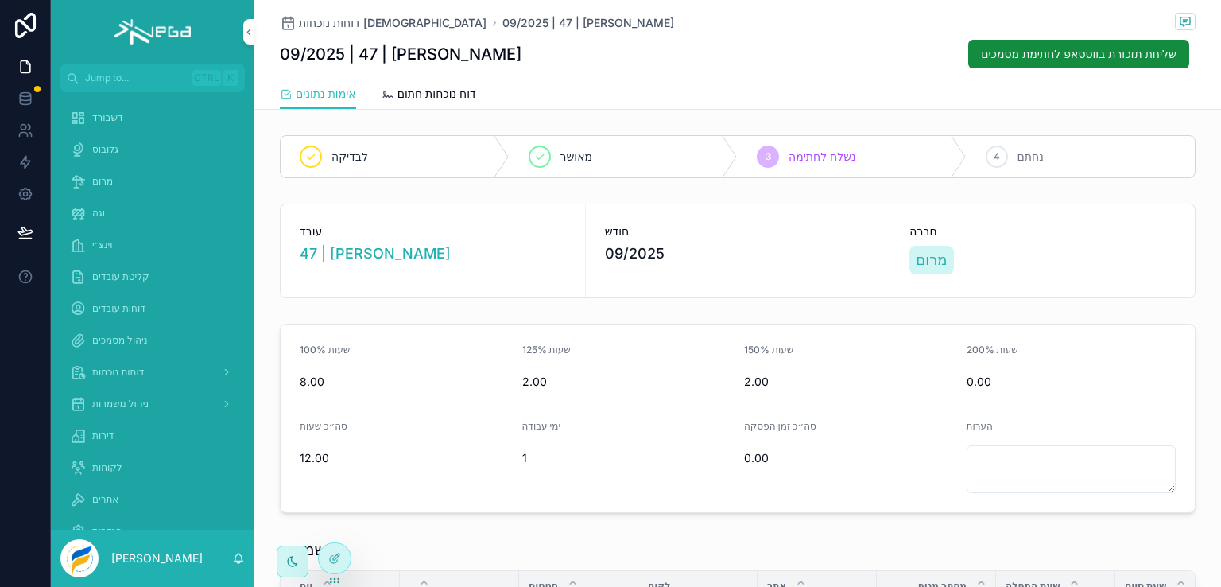
click at [445, 93] on span "דוח נוכחות חתום" at bounding box center [437, 94] width 79 height 16
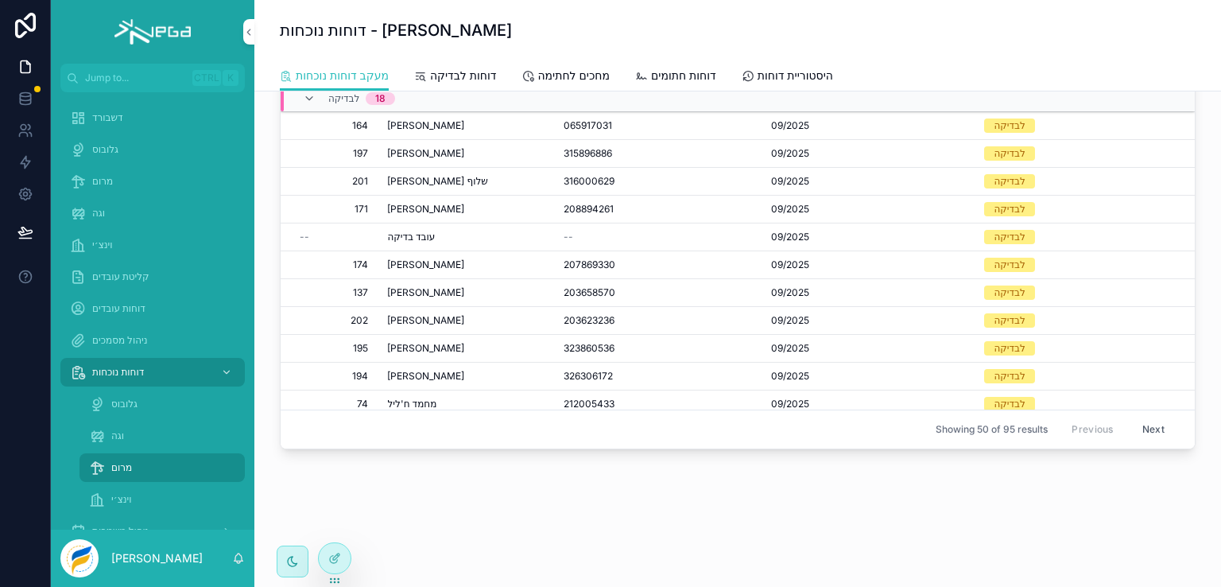
scroll to position [819, 0]
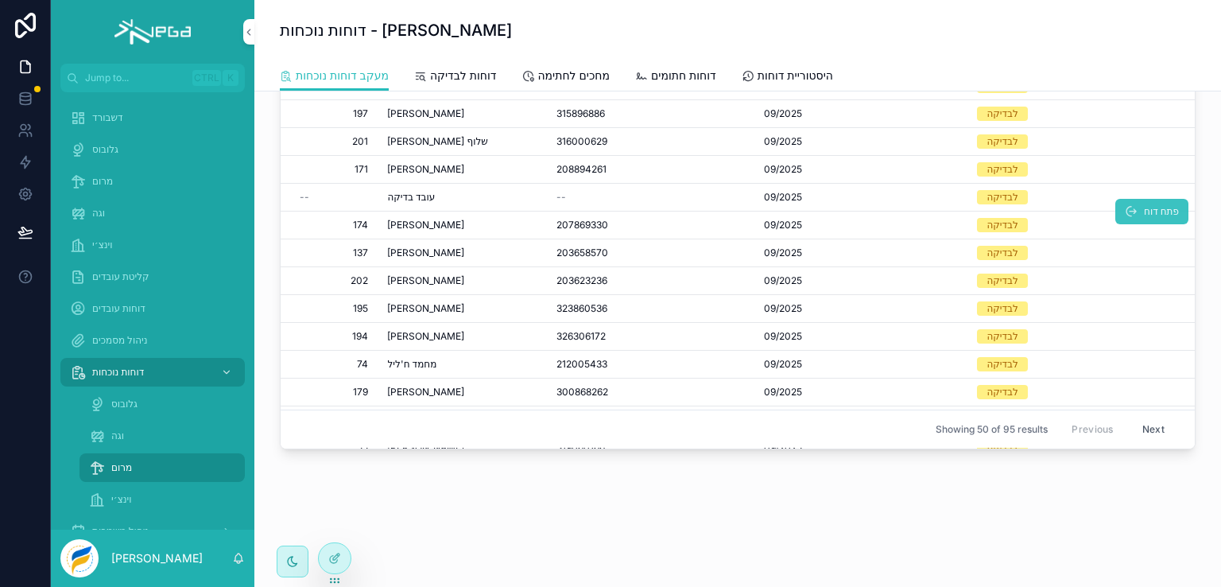
click at [1144, 205] on span "פתח דוח" at bounding box center [1161, 211] width 35 height 13
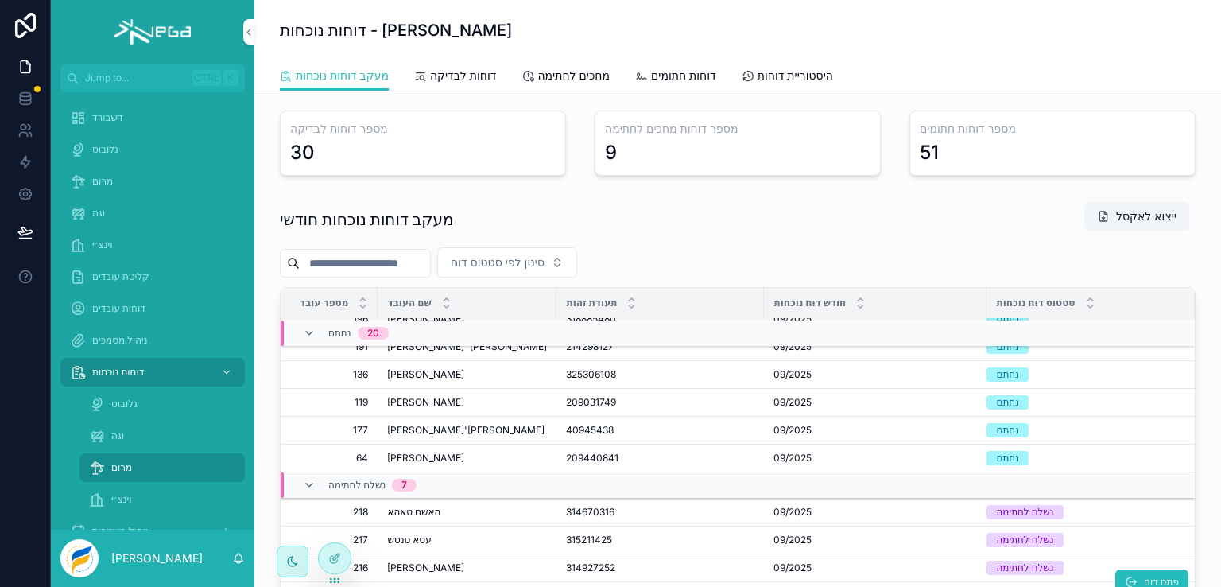
scroll to position [580, 0]
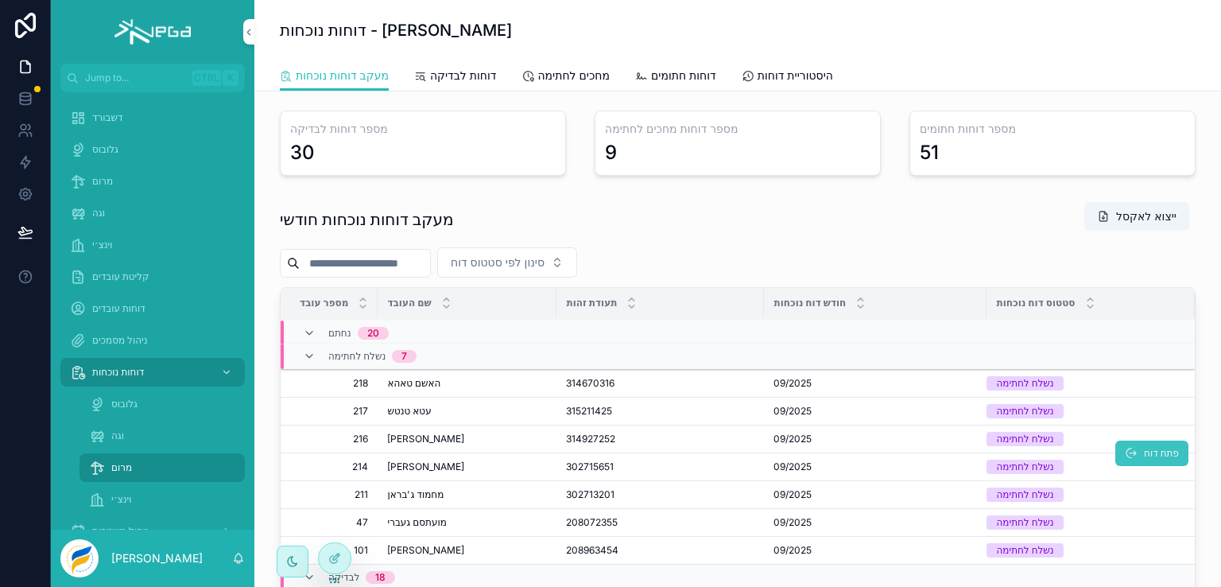
click at [1125, 449] on icon "scrollable content" at bounding box center [1131, 453] width 13 height 13
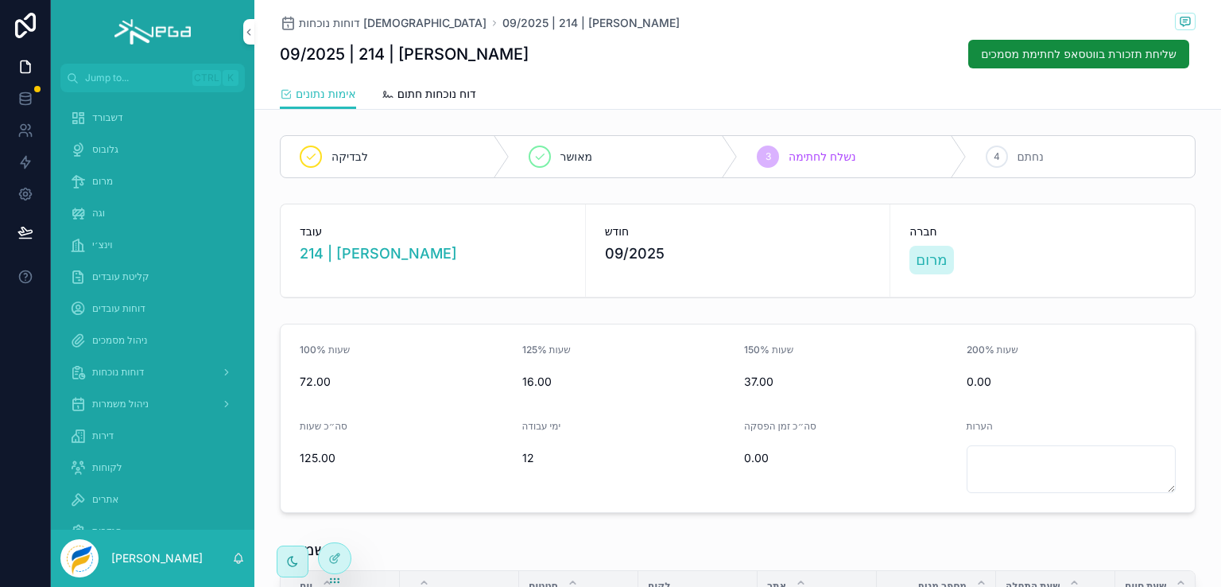
click at [120, 332] on div "ניהול מסמכים" at bounding box center [152, 340] width 165 height 25
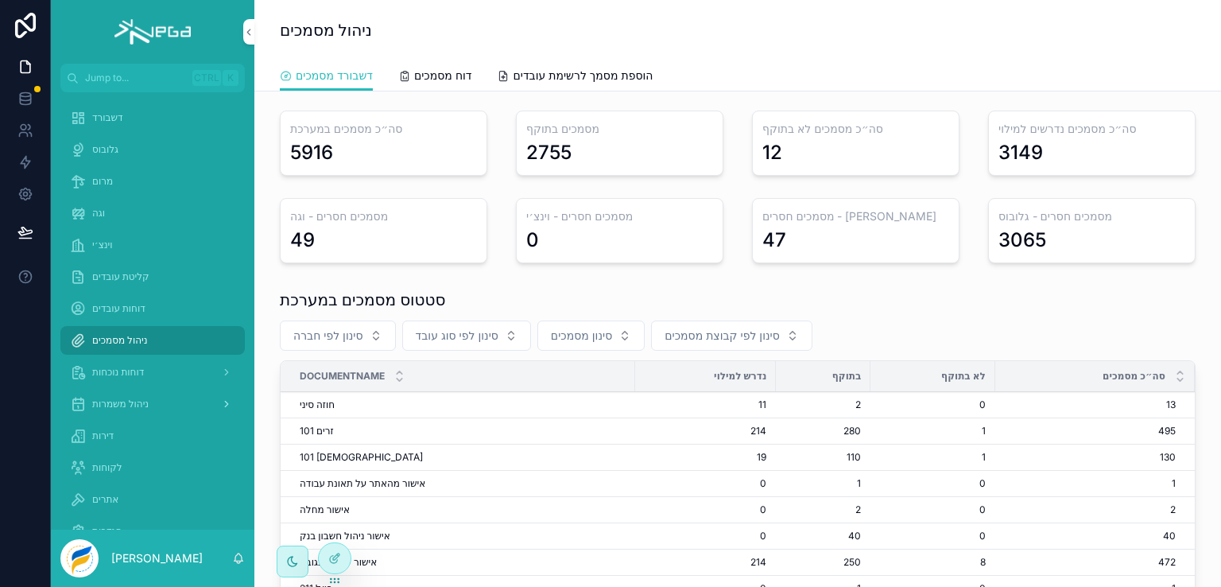
click at [115, 400] on span "ניהול משמרות" at bounding box center [120, 404] width 56 height 13
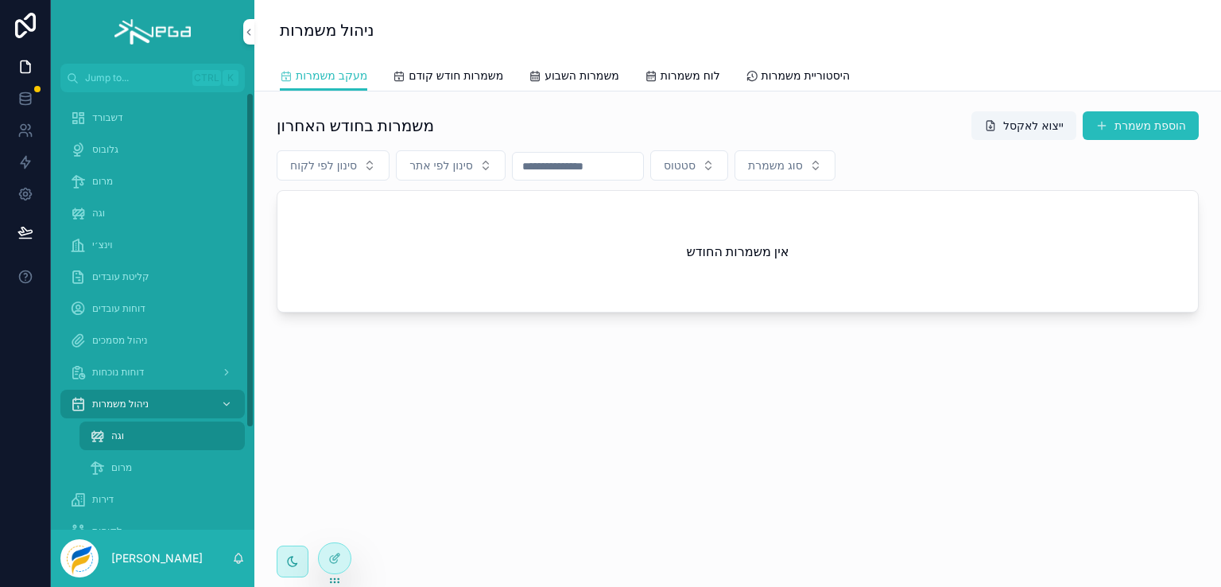
click at [124, 467] on span "מרום" at bounding box center [121, 467] width 21 height 13
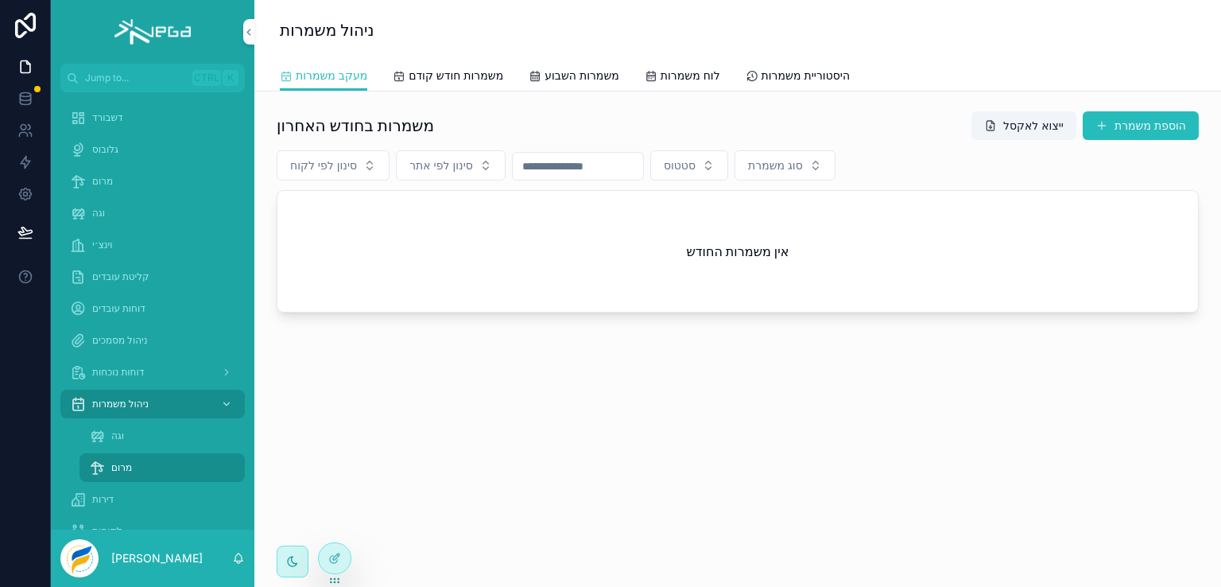
click at [111, 144] on span "גלובוס" at bounding box center [105, 149] width 26 height 13
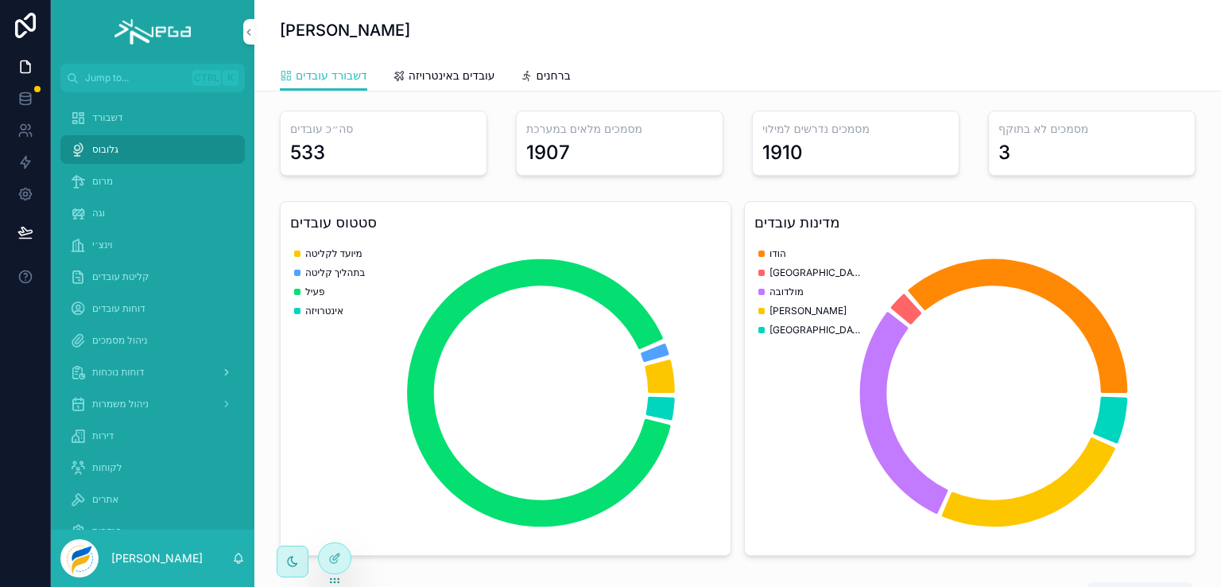
click at [116, 370] on span "דוחות נוכחות" at bounding box center [118, 372] width 52 height 13
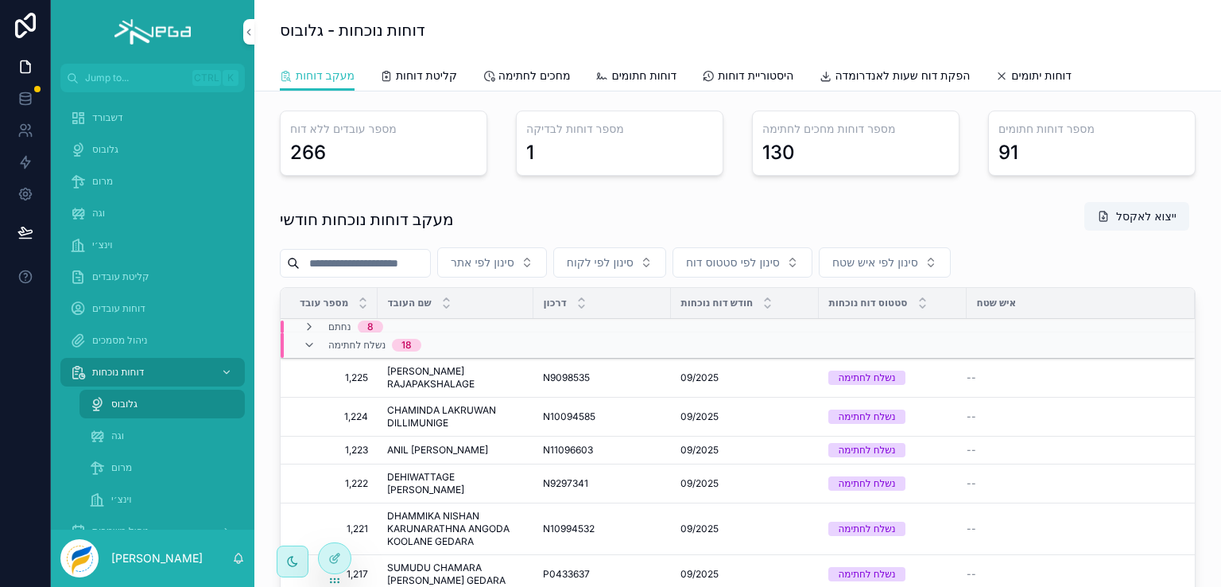
click at [385, 266] on input "scrollable content" at bounding box center [365, 263] width 130 height 22
type input "****"
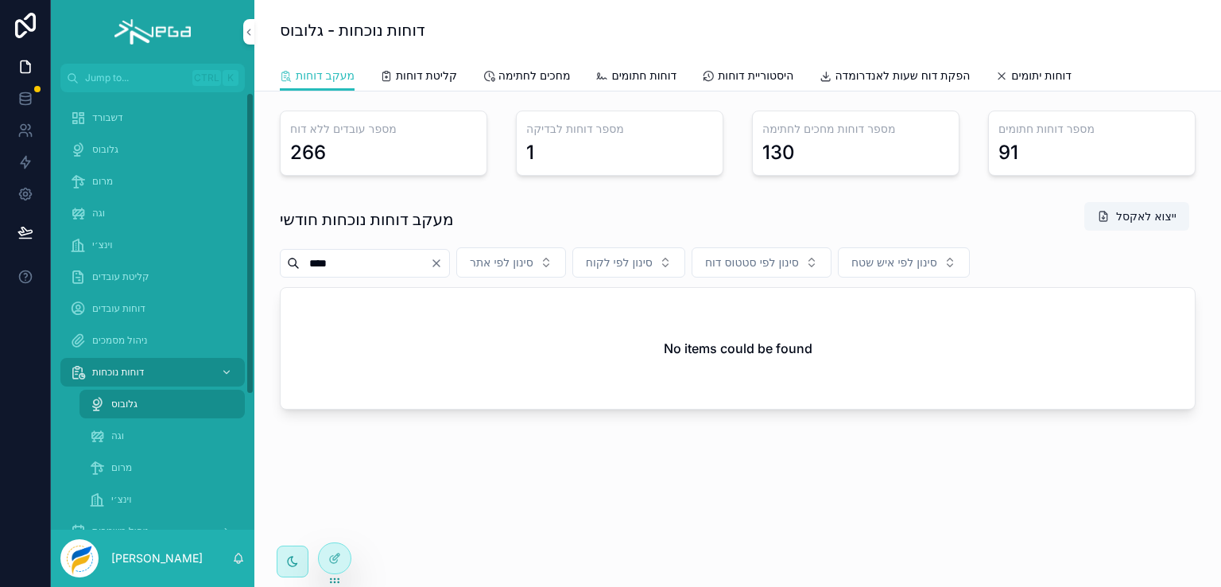
click at [122, 467] on span "מרום" at bounding box center [121, 467] width 21 height 13
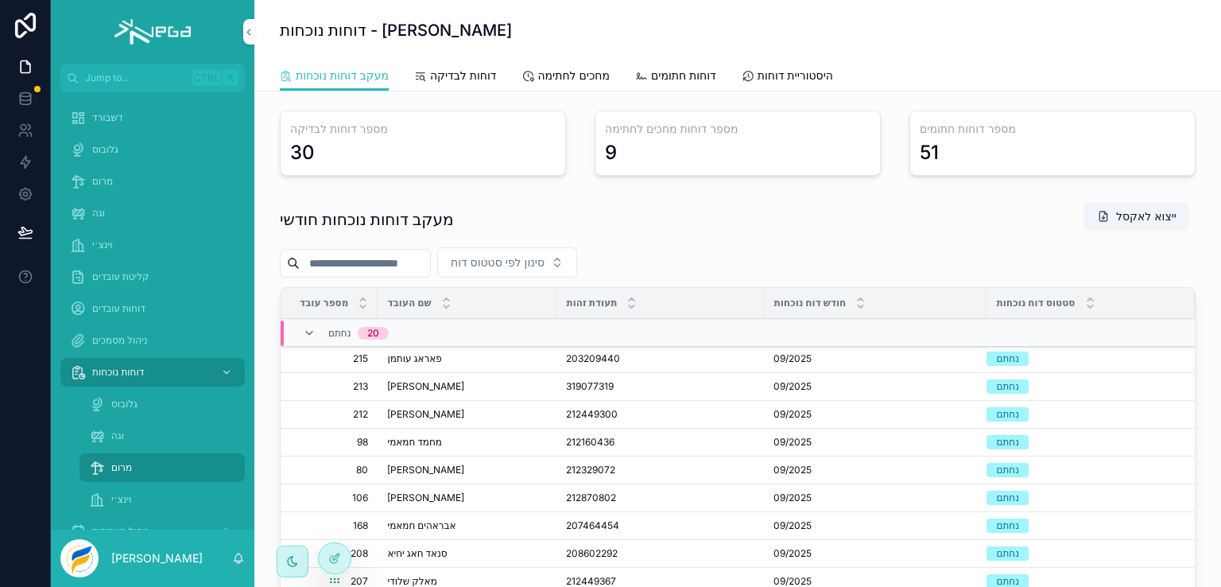
click at [357, 258] on input "scrollable content" at bounding box center [365, 263] width 130 height 22
type input "****"
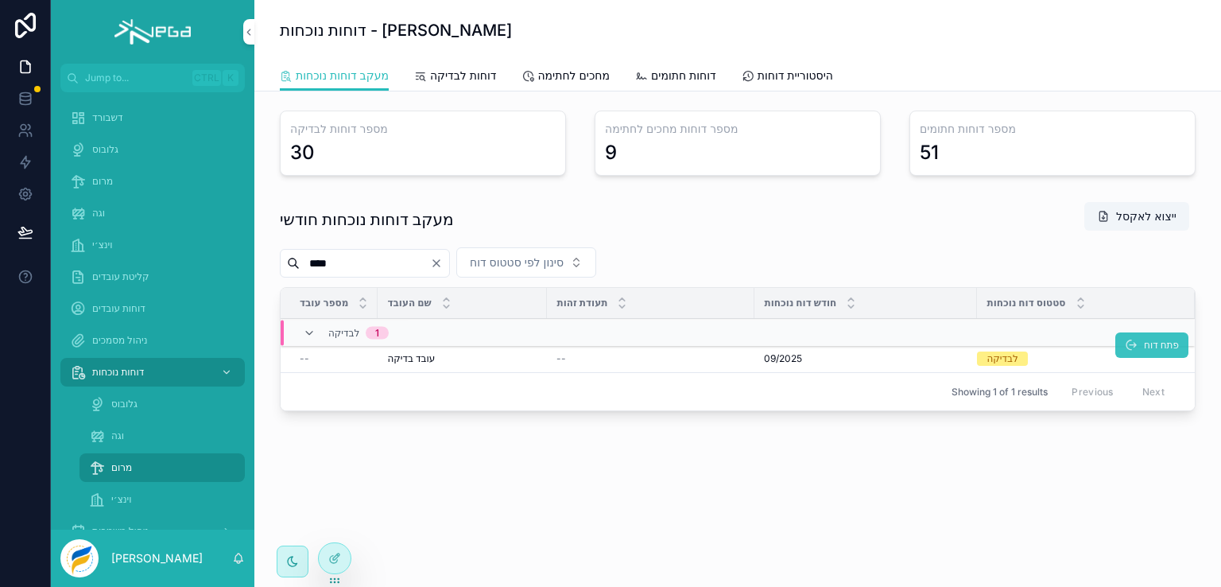
click at [1129, 347] on icon "scrollable content" at bounding box center [1131, 345] width 13 height 13
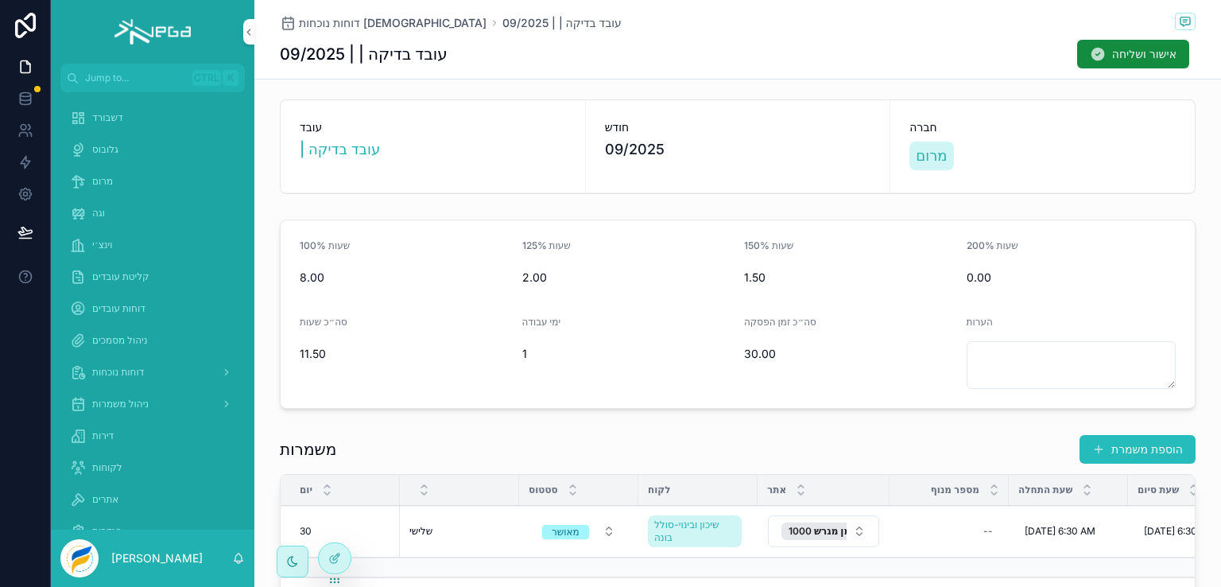
scroll to position [68, 0]
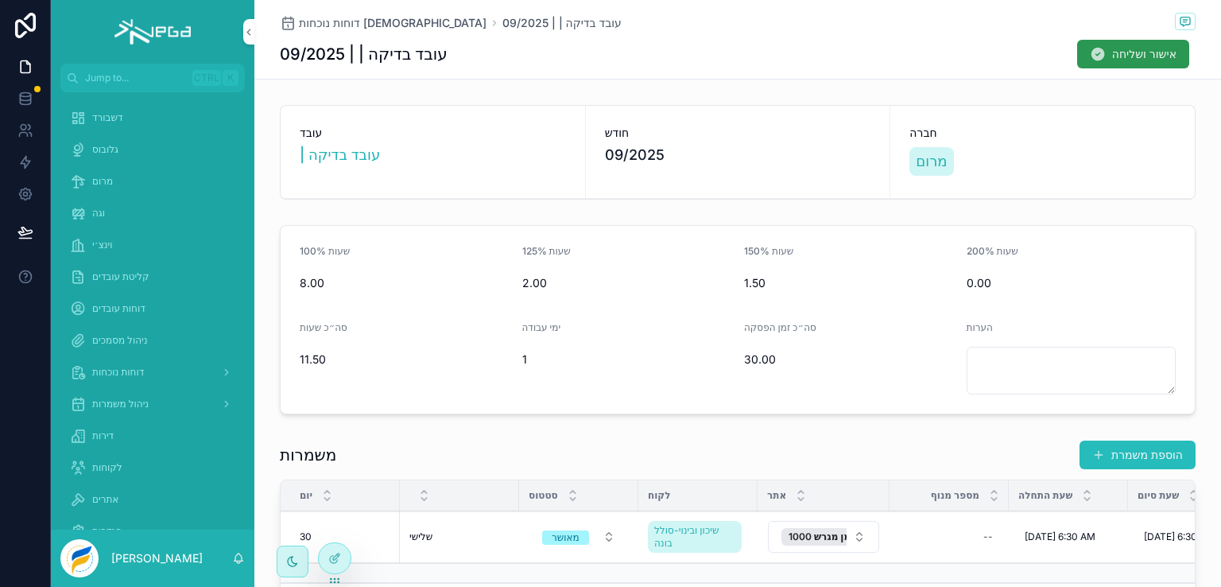
click at [1126, 52] on span "אישור ושליחה" at bounding box center [1144, 54] width 64 height 16
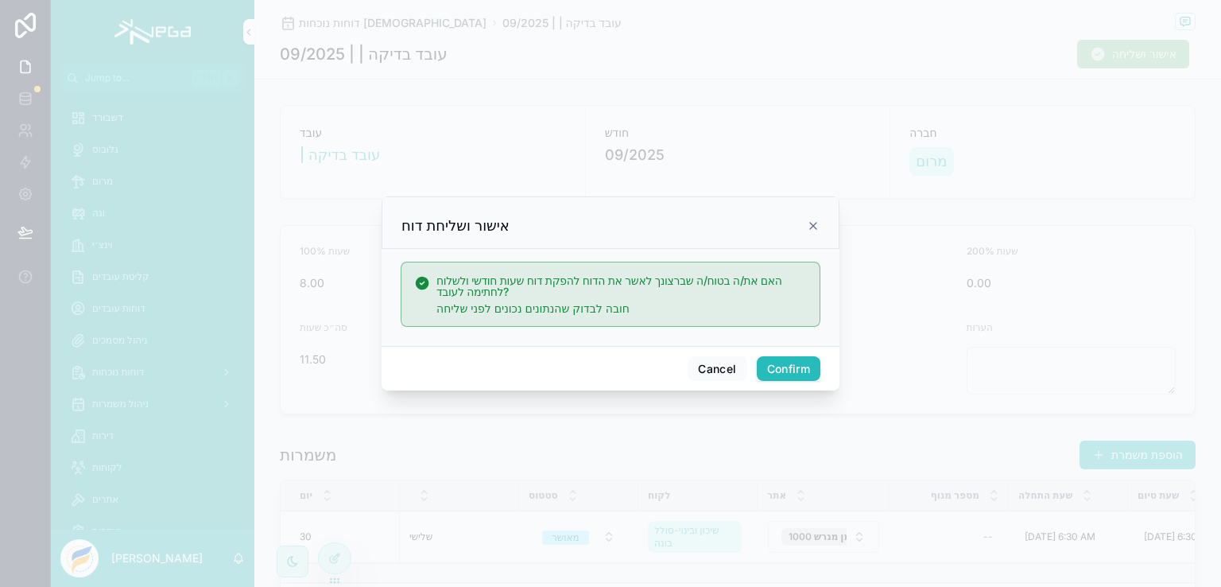
click at [792, 365] on button "Confirm" at bounding box center [789, 368] width 64 height 25
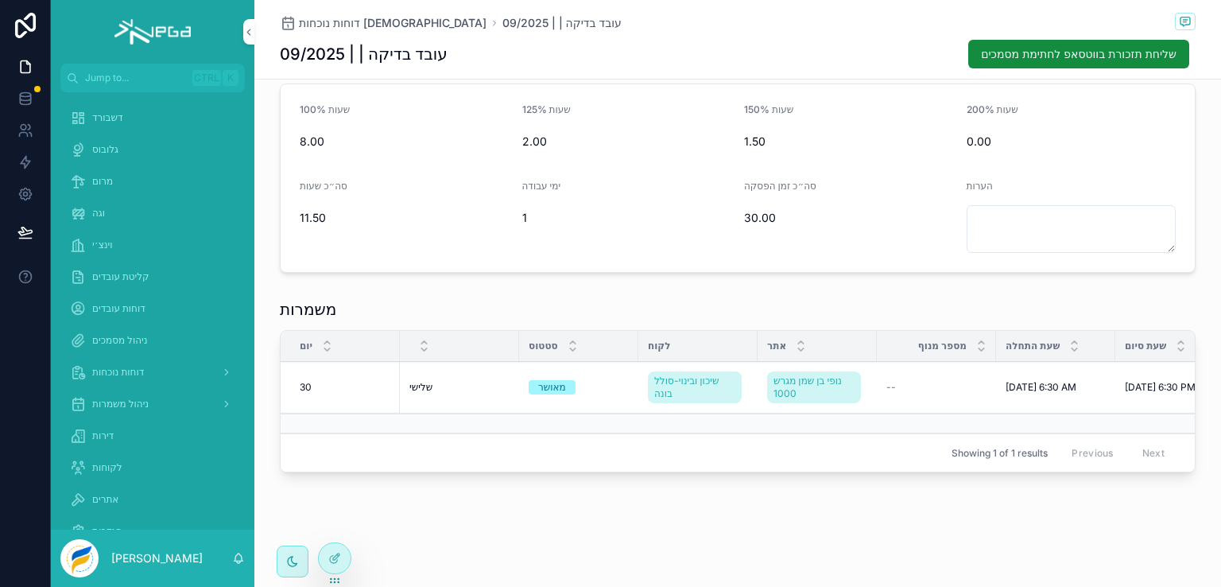
scroll to position [250, 0]
click at [113, 371] on span "דוחות נוכחות" at bounding box center [118, 372] width 52 height 13
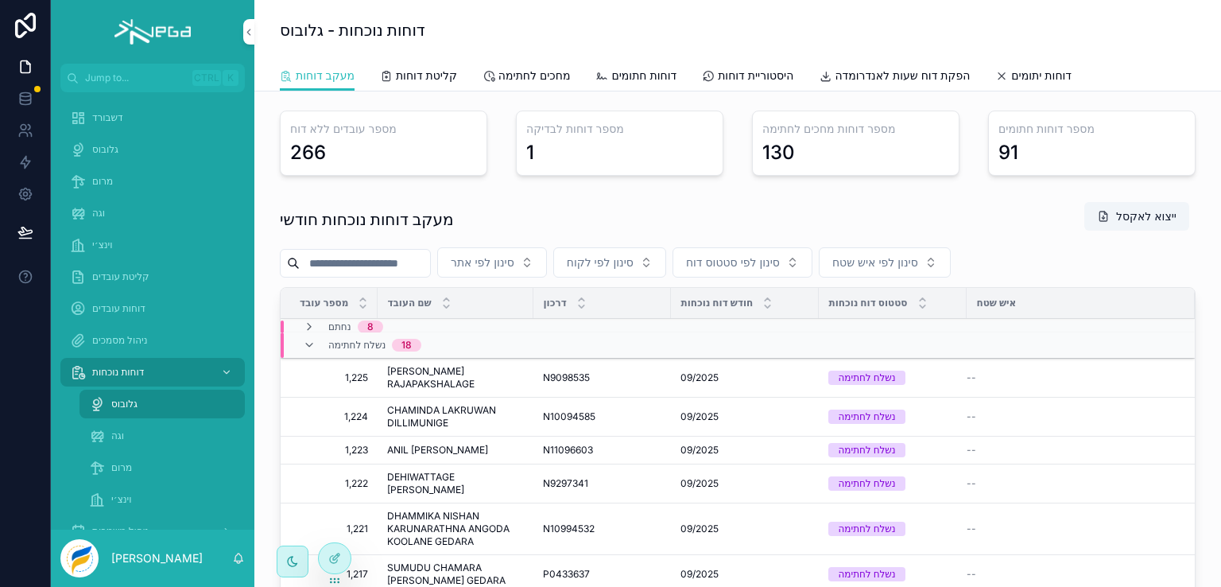
click at [111, 468] on span "מרום" at bounding box center [121, 467] width 21 height 13
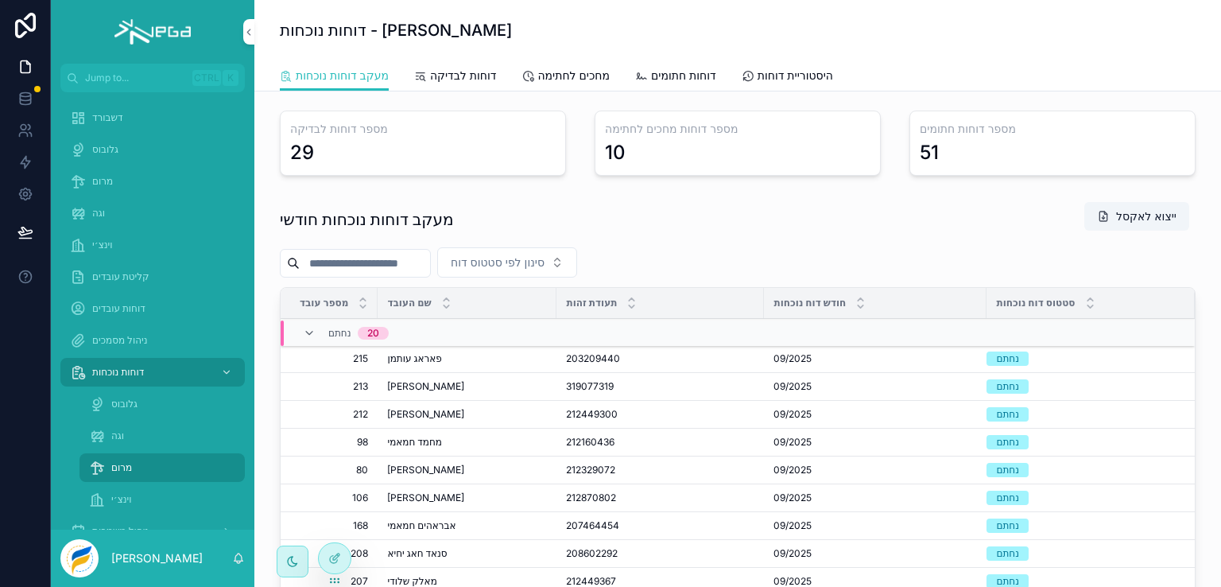
click at [384, 262] on input "scrollable content" at bounding box center [365, 263] width 130 height 22
type input "****"
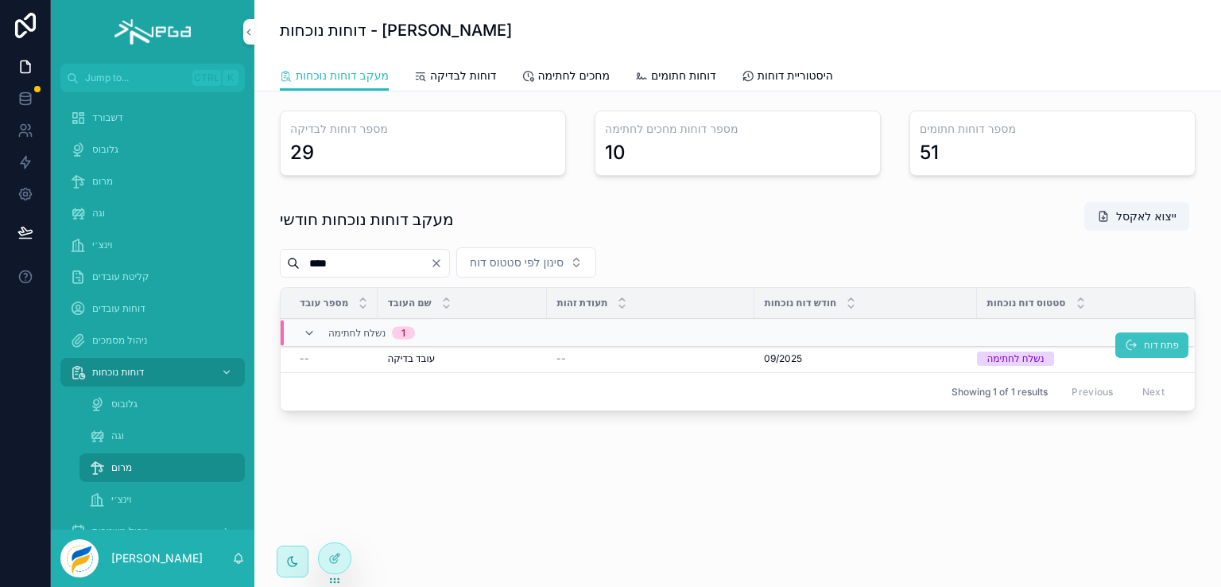
click at [1144, 344] on span "פתח דוח" at bounding box center [1161, 345] width 35 height 13
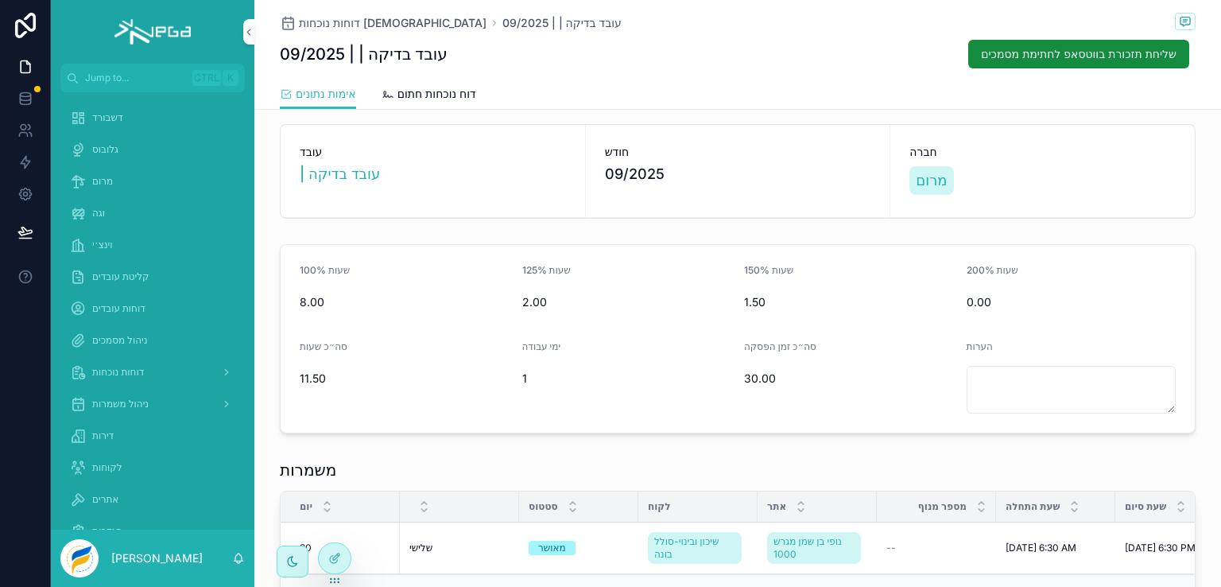
scroll to position [80, 0]
click at [423, 88] on span "דוח נוכחות חתום" at bounding box center [437, 94] width 79 height 16
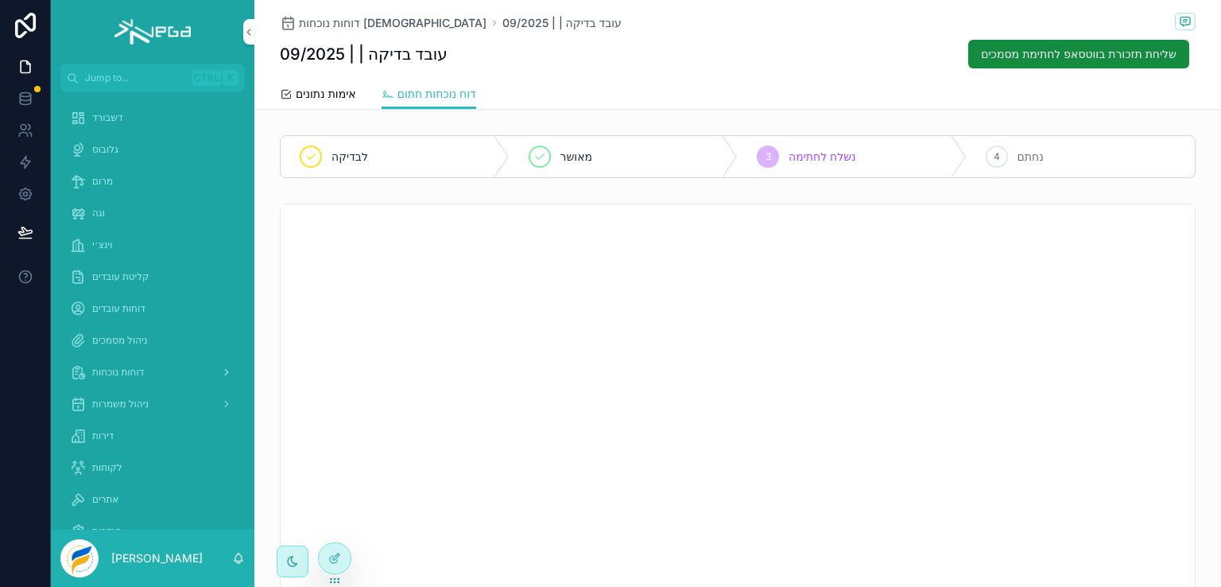
click at [124, 372] on span "דוחות נוכחות" at bounding box center [118, 372] width 52 height 13
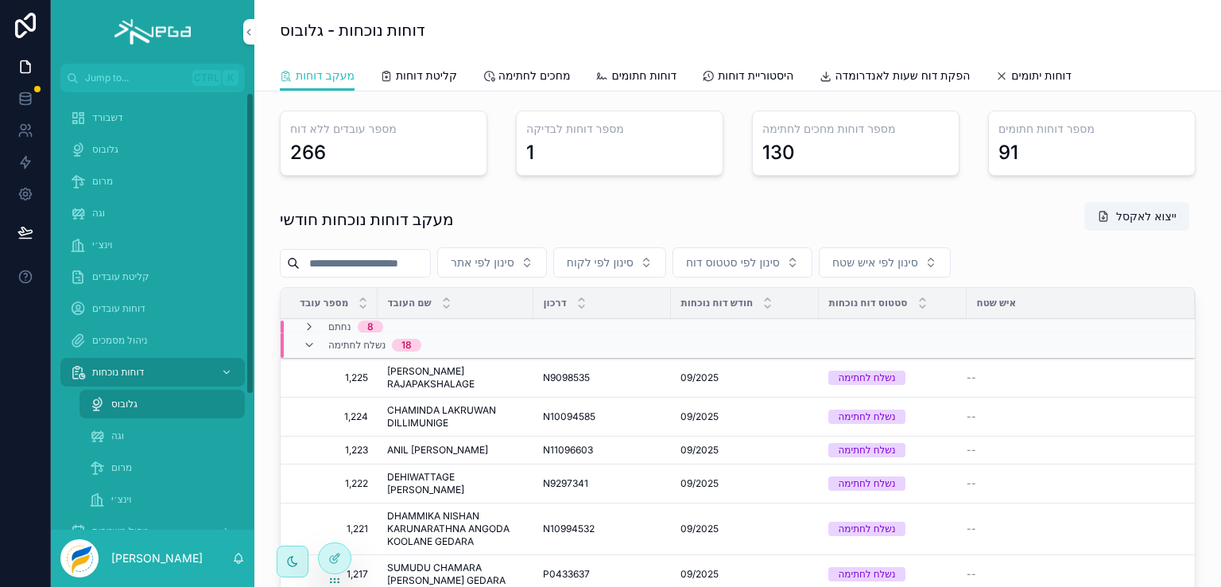
click at [127, 461] on span "מרום" at bounding box center [121, 467] width 21 height 13
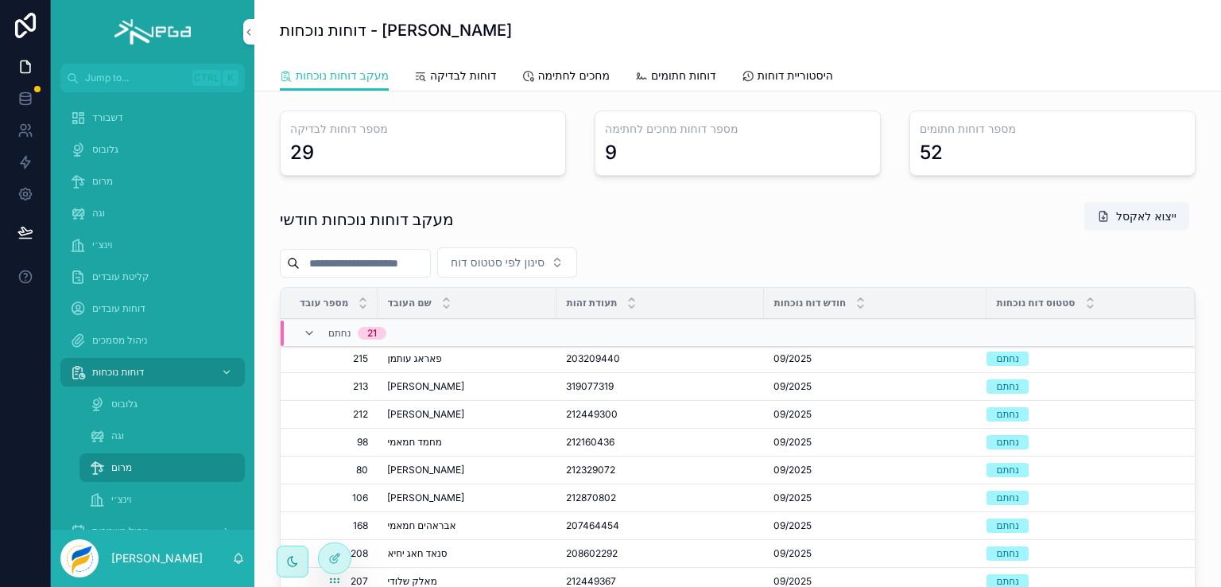
click at [350, 260] on input "scrollable content" at bounding box center [365, 263] width 130 height 22
type input "****"
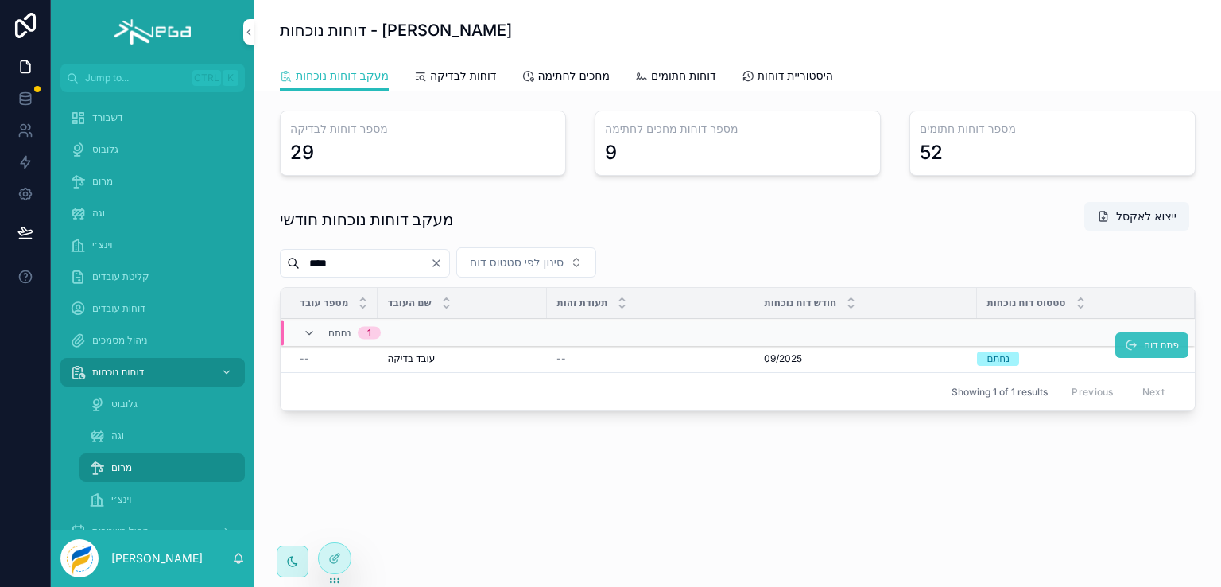
click at [1144, 345] on span "פתח דוח" at bounding box center [1161, 345] width 35 height 13
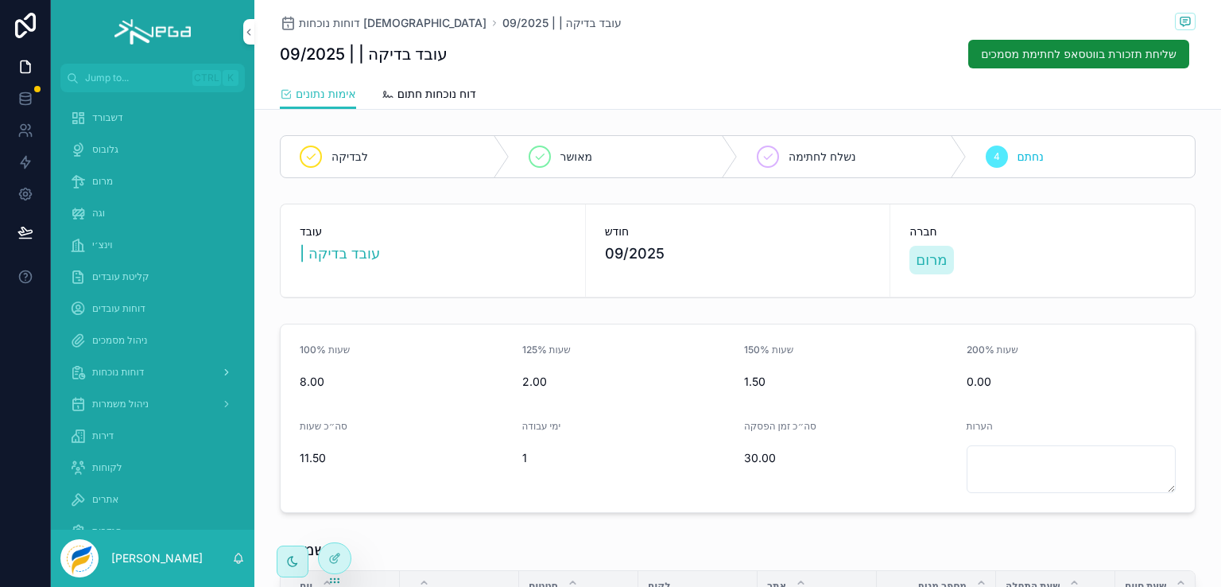
click at [124, 366] on span "דוחות נוכחות" at bounding box center [118, 372] width 52 height 13
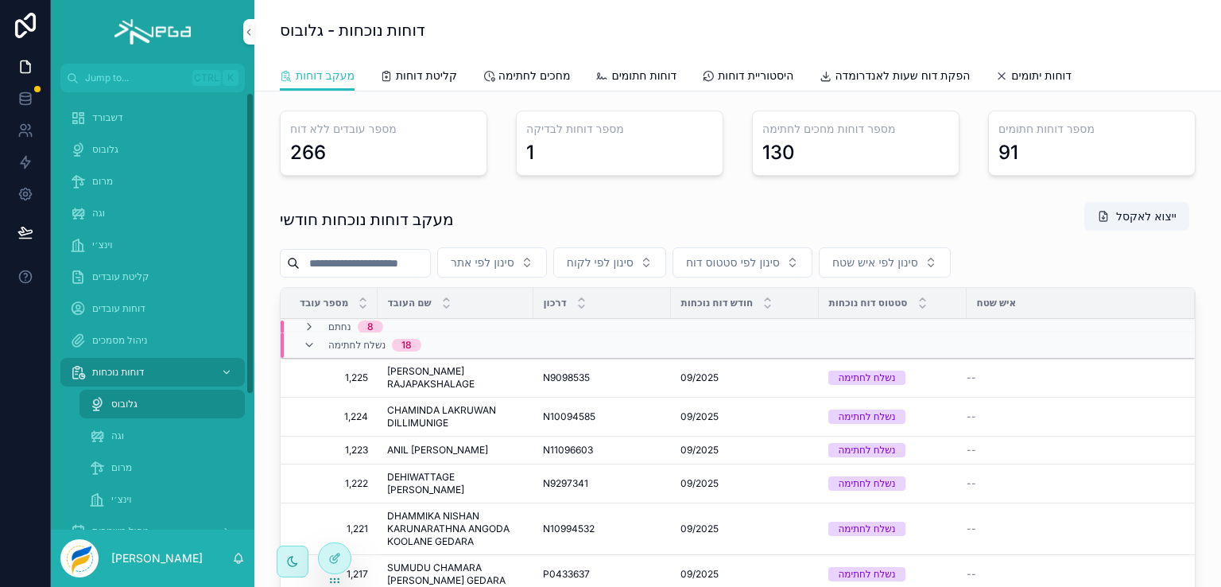
click at [116, 464] on span "מרום" at bounding box center [121, 467] width 21 height 13
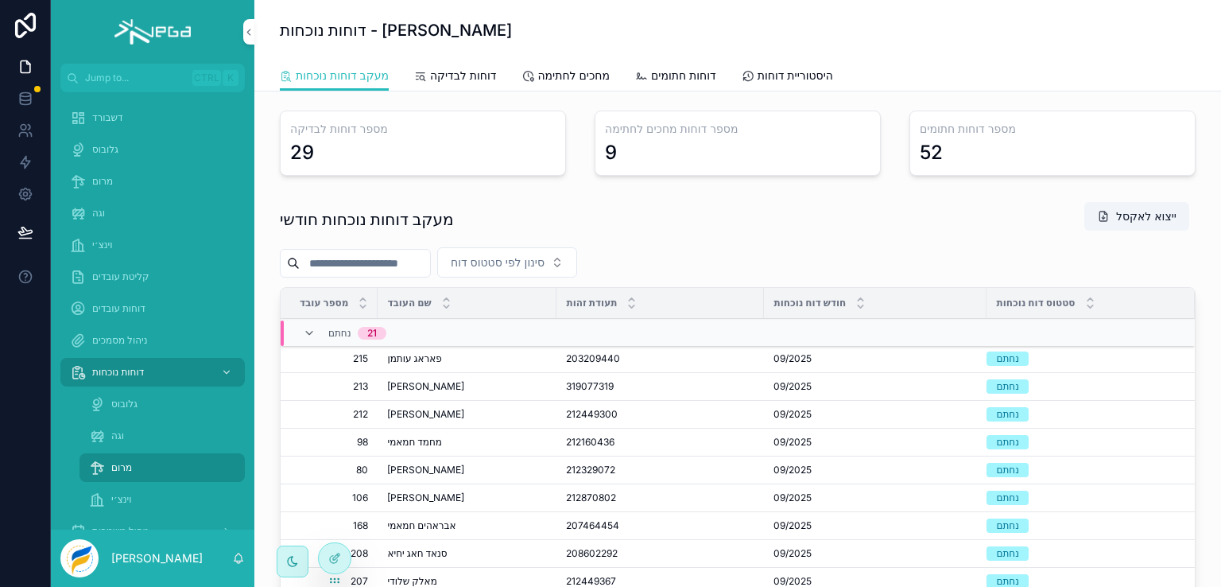
click at [363, 265] on input "scrollable content" at bounding box center [365, 263] width 130 height 22
type input "****"
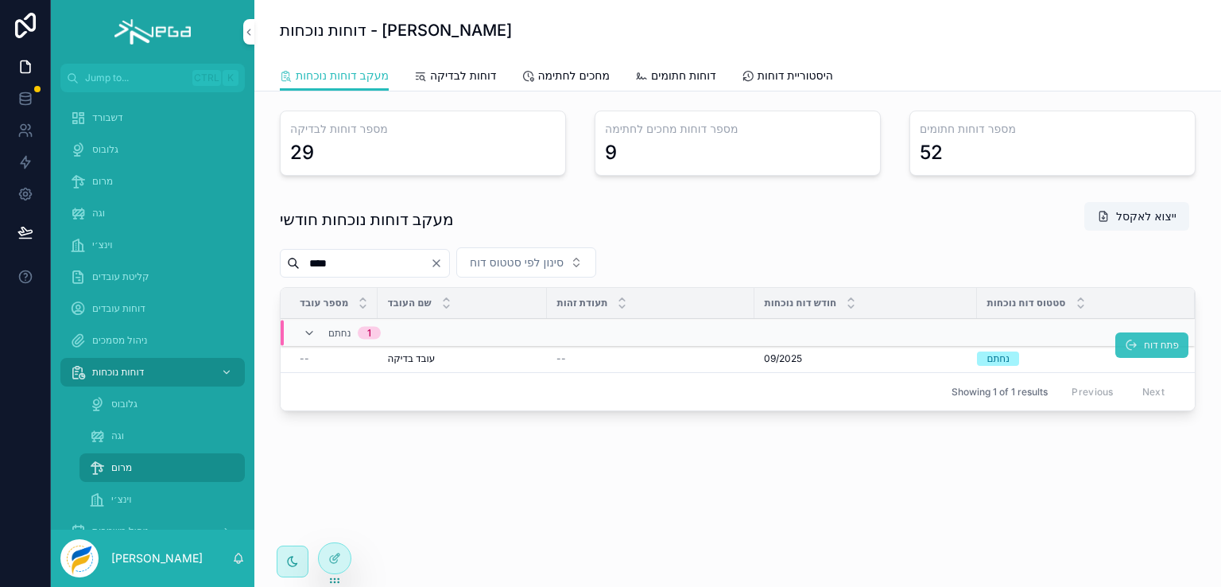
click at [1153, 344] on span "פתח דוח" at bounding box center [1161, 345] width 35 height 13
